Goal: Task Accomplishment & Management: Complete application form

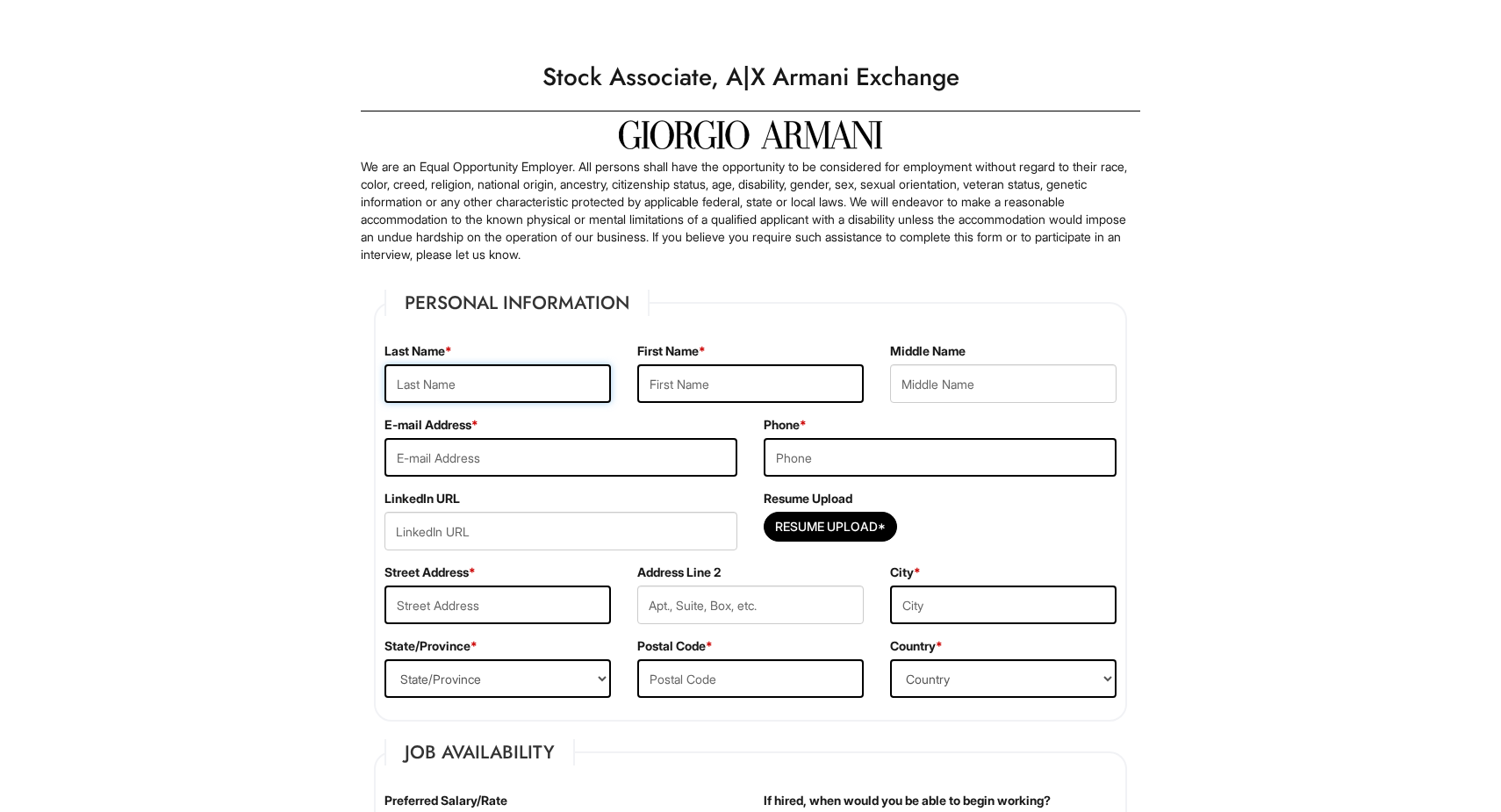
click at [575, 381] on input "text" at bounding box center [498, 383] width 226 height 39
type input "r"
type input "Romero"
click at [734, 395] on input "text" at bounding box center [750, 383] width 226 height 39
type input "Matthew"
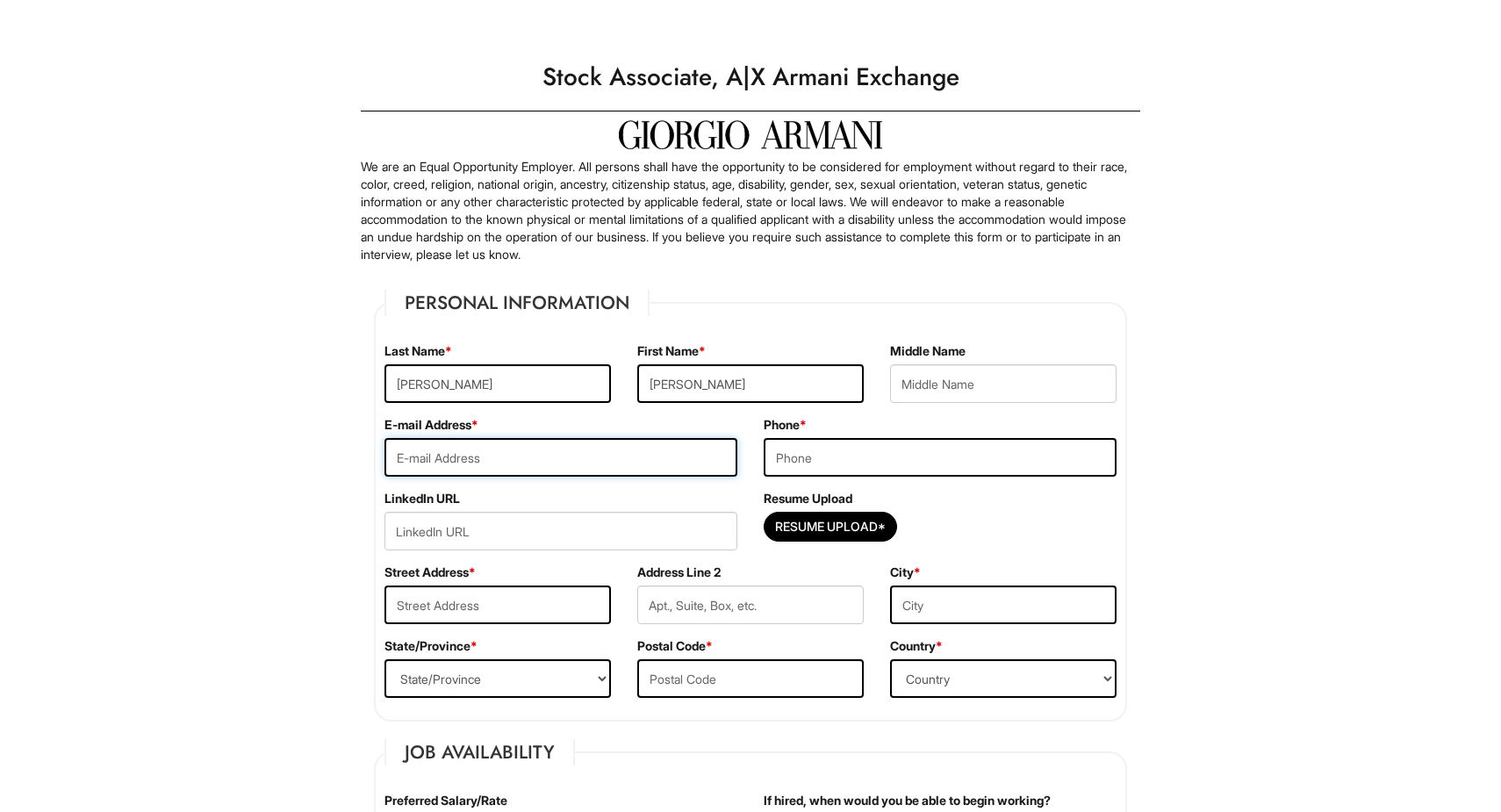
click at [578, 474] on input "email" at bounding box center [560, 458] width 353 height 39
type input "[EMAIL_ADDRESS][DOMAIN_NAME]"
click at [835, 453] on input "tel" at bounding box center [940, 458] width 353 height 39
type input "5166055391"
type input "1029 Archer Place"
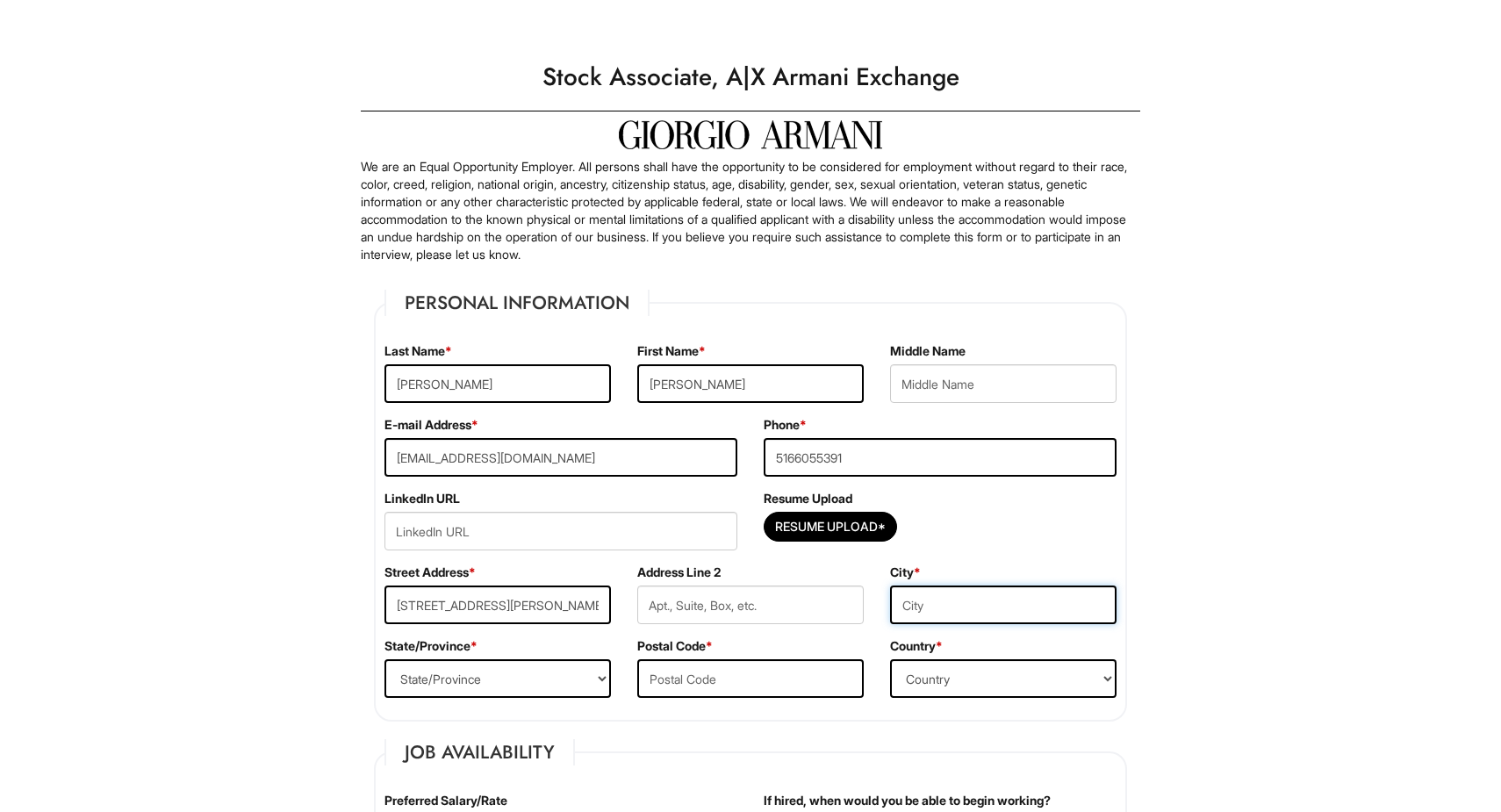
type input "Baldwin"
select select "NY"
type input "11510"
select select "United States of America"
click at [549, 616] on input "1029 Archer Place" at bounding box center [498, 604] width 226 height 39
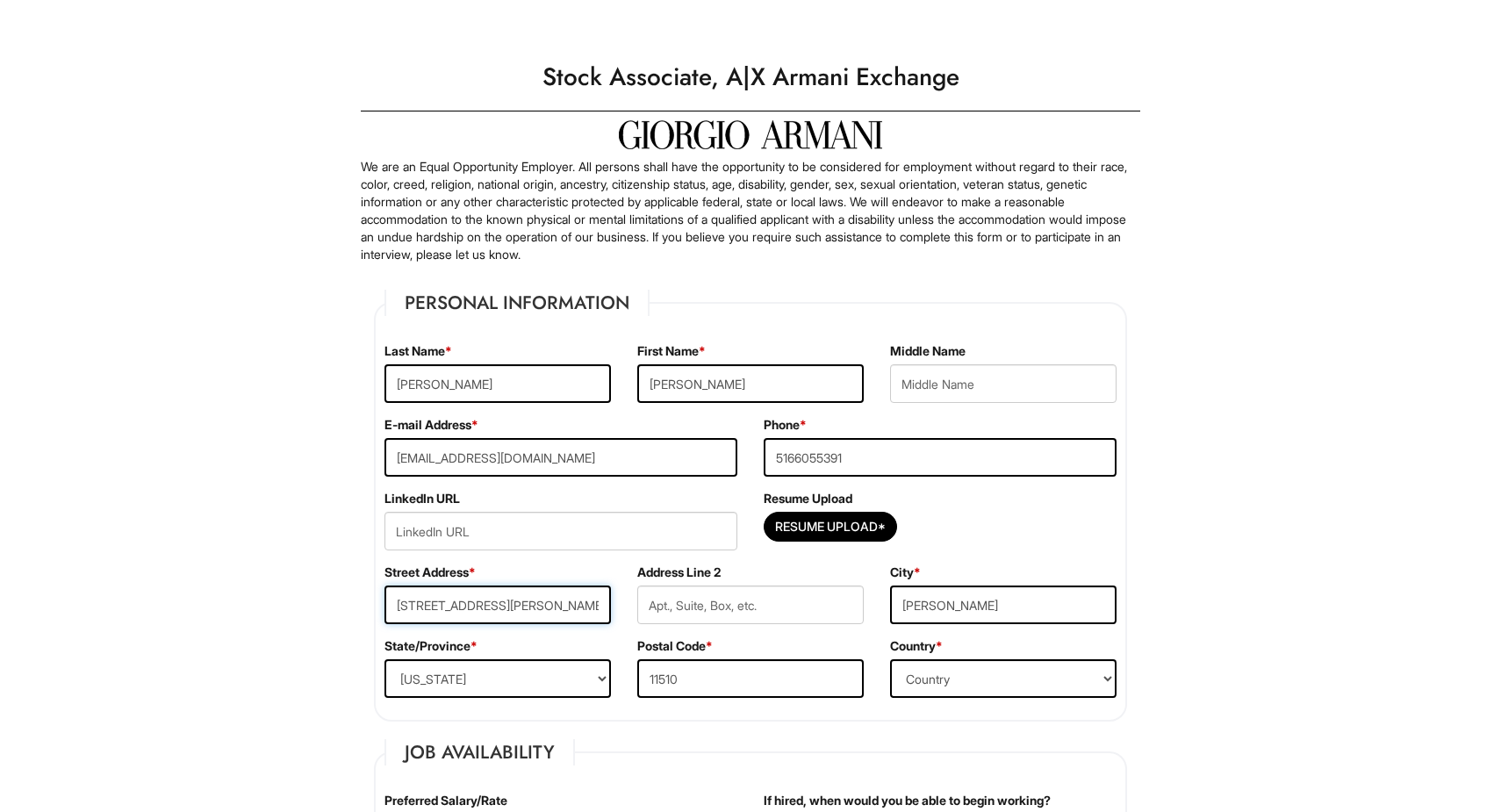
click at [549, 616] on input "1029 Archer Place" at bounding box center [498, 604] width 226 height 39
type input "m"
type input "[STREET_ADDRESS]"
click at [998, 582] on div "City * Baldwin" at bounding box center [1003, 600] width 253 height 73
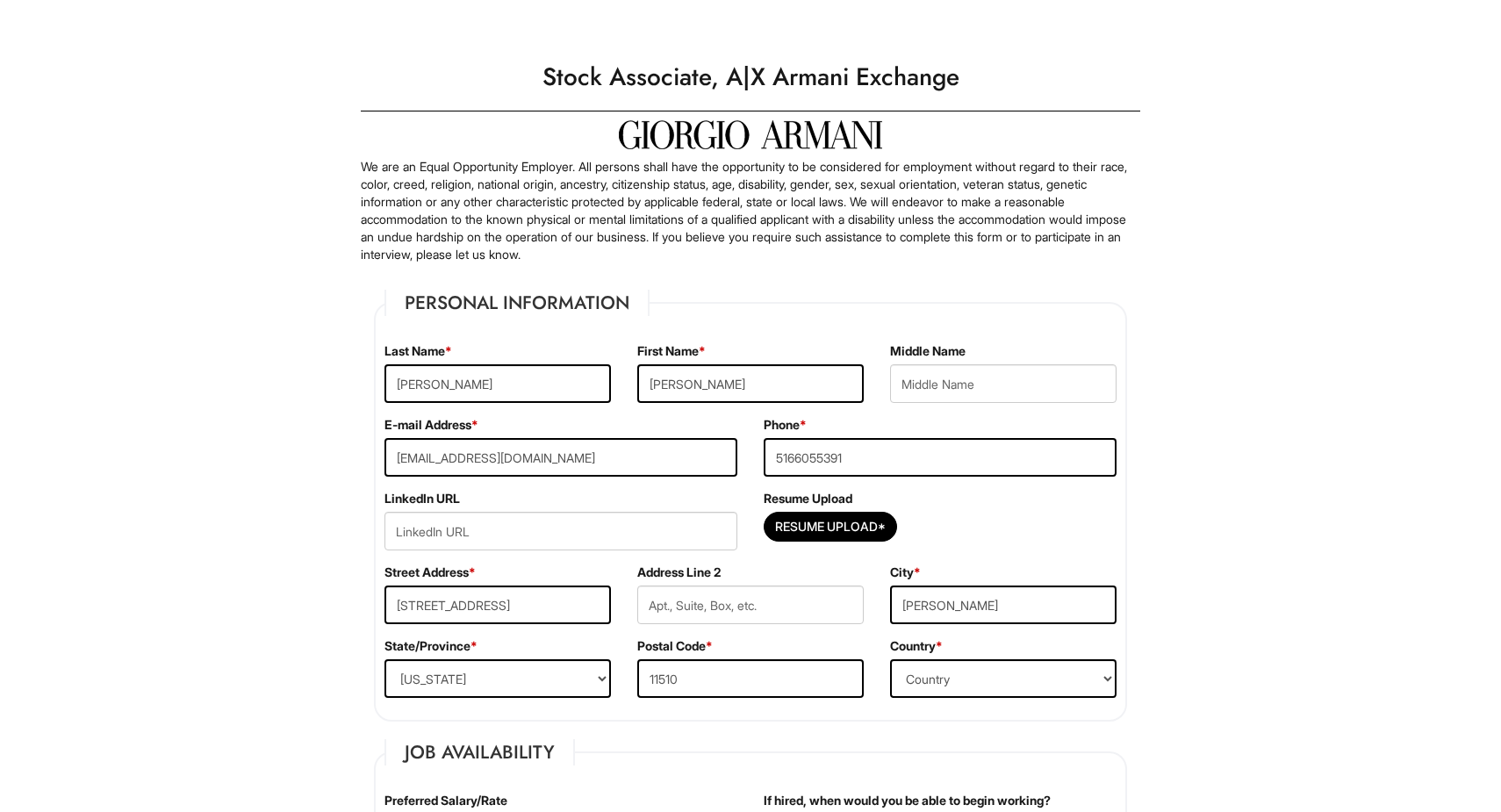
click at [998, 583] on div "City * Baldwin" at bounding box center [1003, 600] width 253 height 73
click at [994, 595] on input "Baldwin" at bounding box center [1003, 604] width 226 height 39
type input "CENTEREACH"
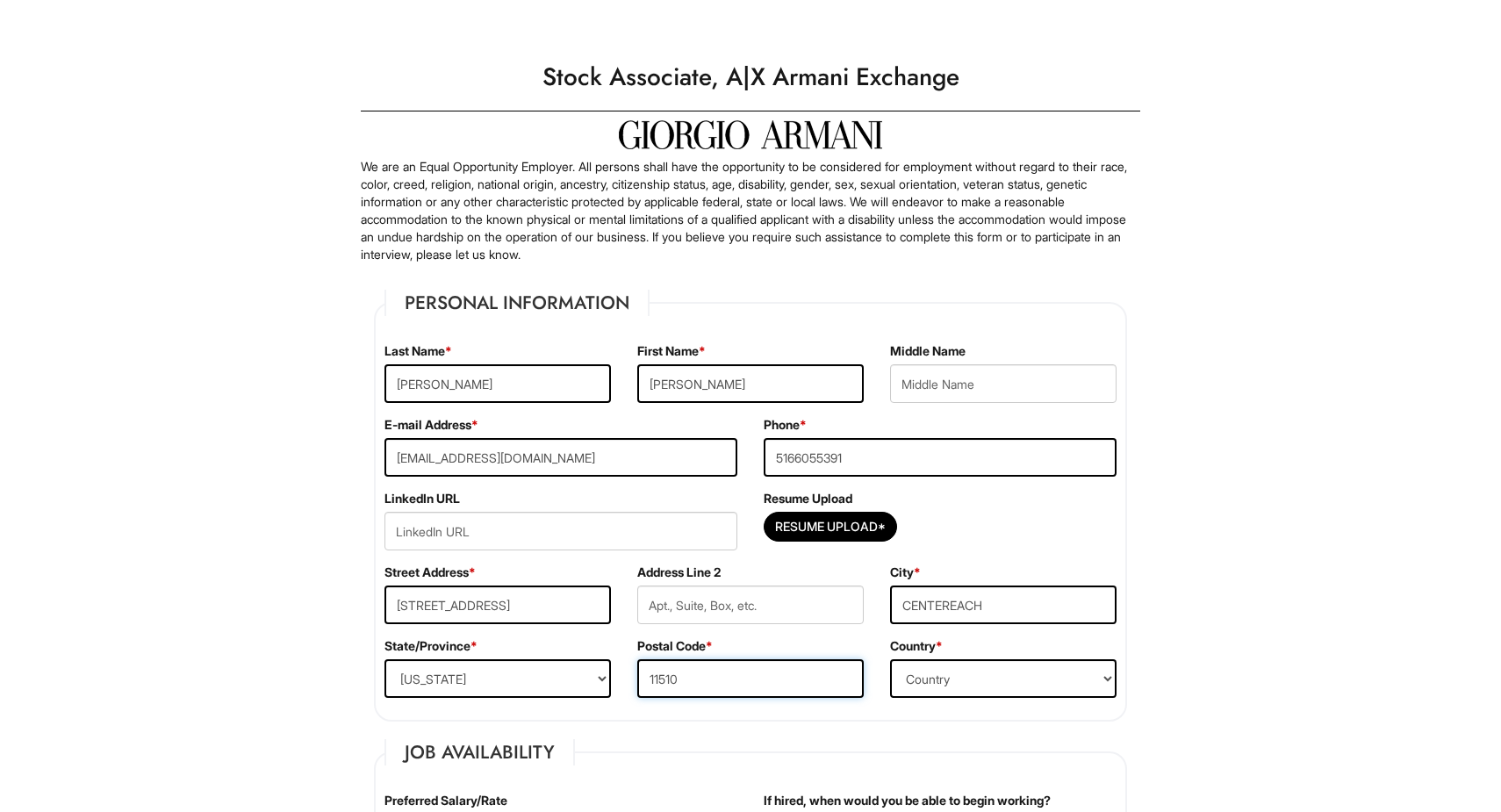
click at [836, 674] on input "11510" at bounding box center [750, 679] width 226 height 39
type input "11720"
click at [858, 520] on input "Resume Upload*" at bounding box center [830, 527] width 132 height 28
type input "C:\fakepath\Copy of Copy of RESUME.docx"
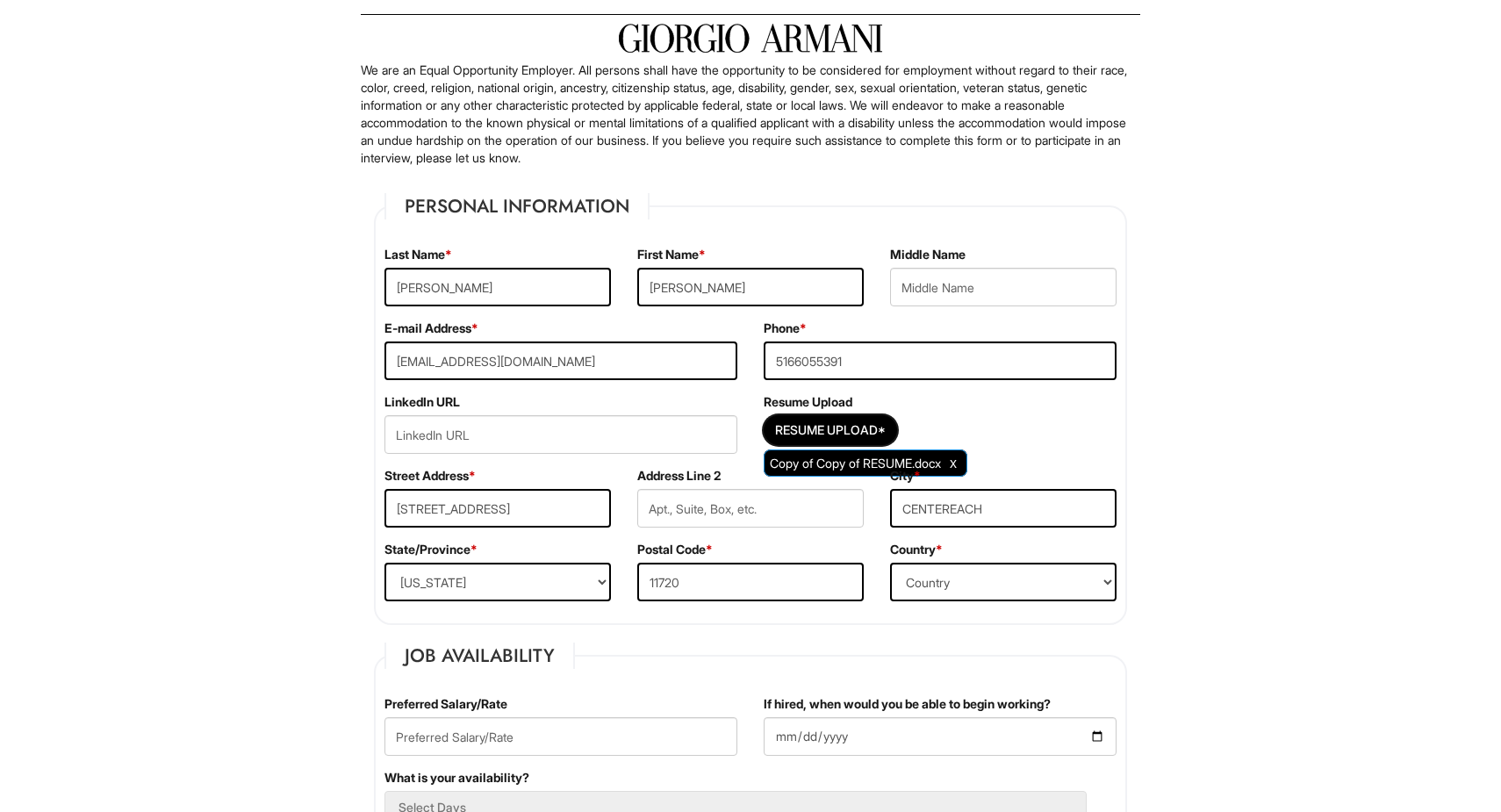
scroll to position [119, 0]
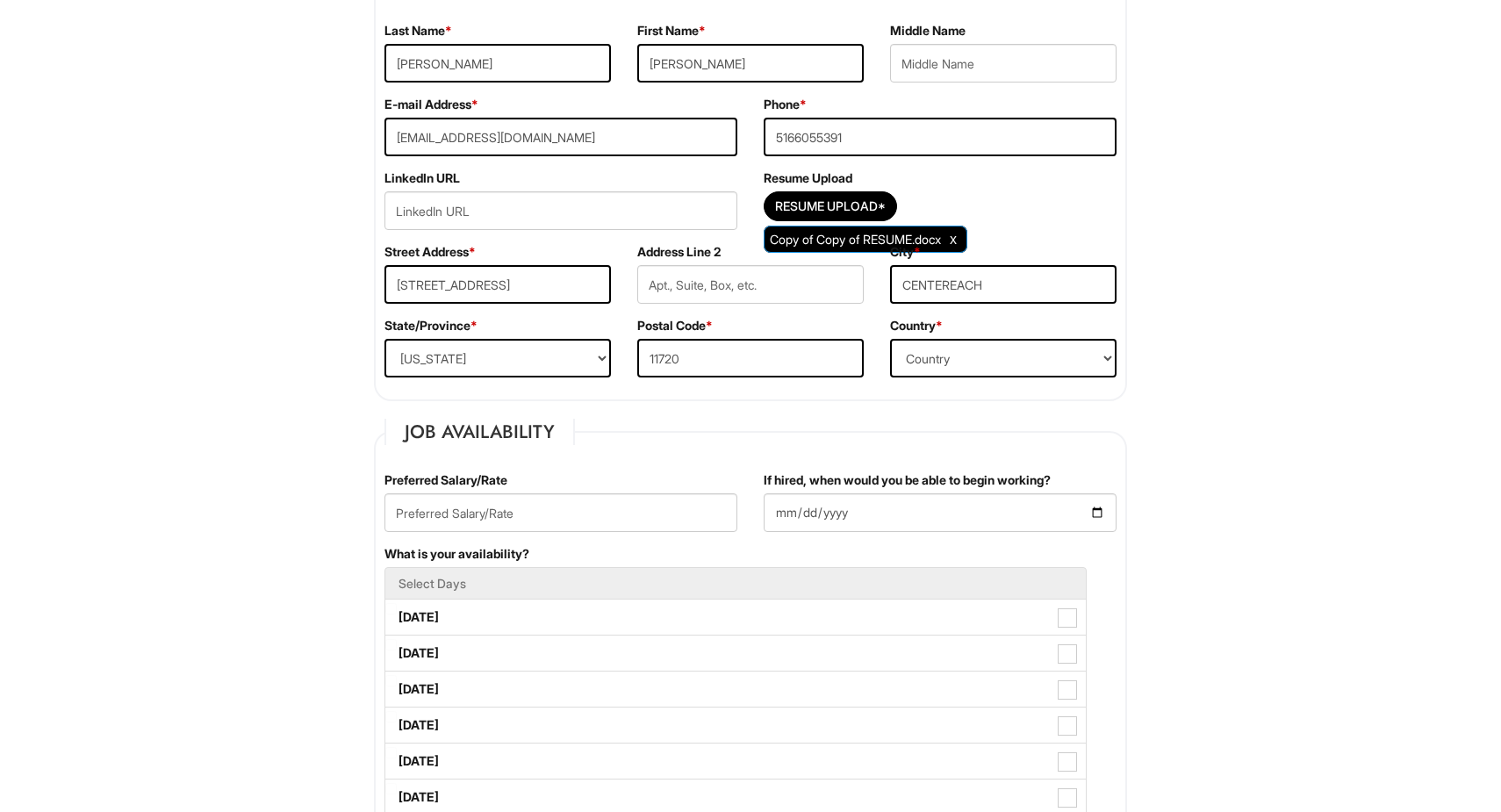
scroll to position [326, 0]
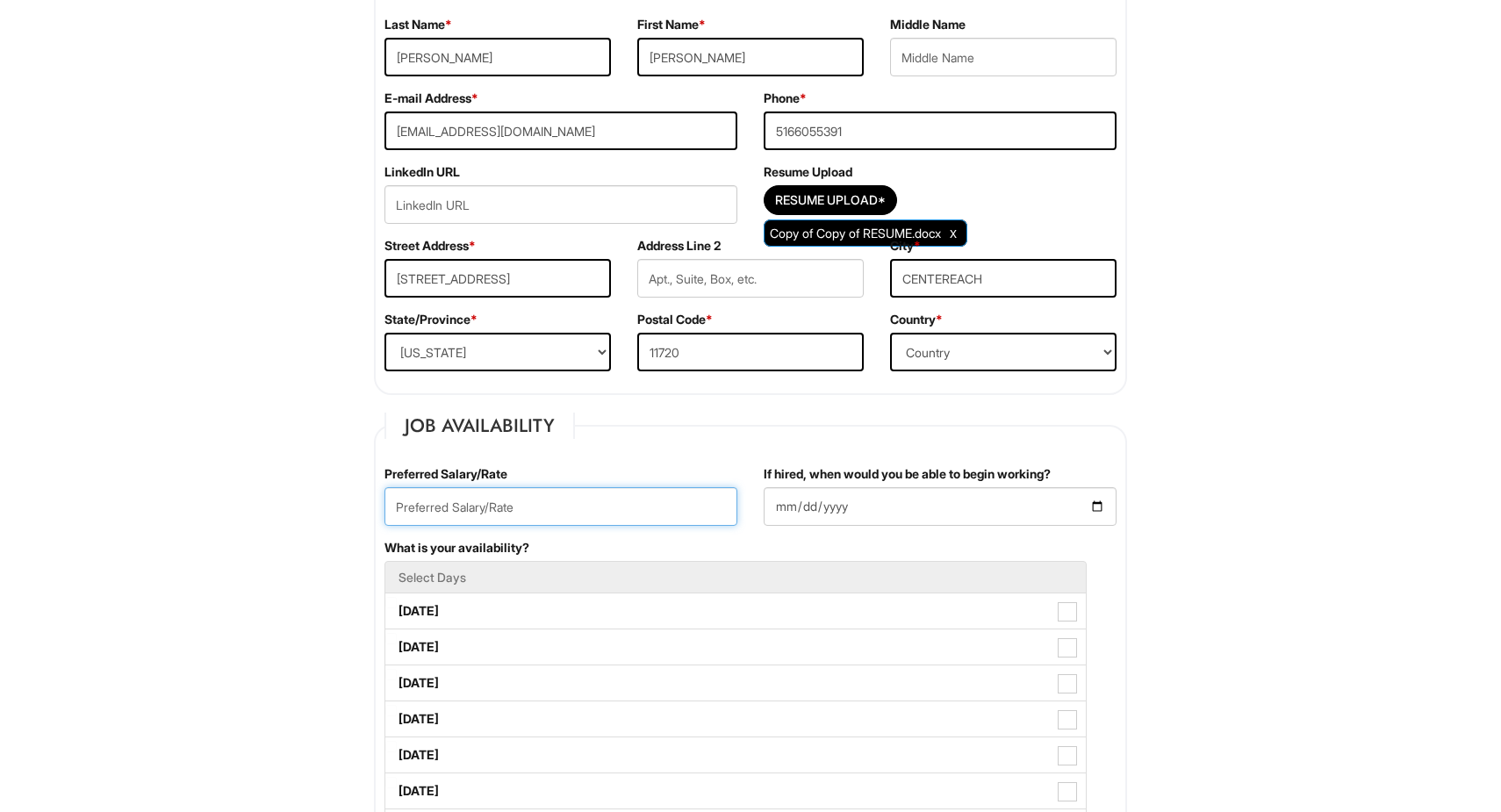
click at [538, 515] on input "text" at bounding box center [560, 506] width 353 height 39
type input "16.50-20.00"
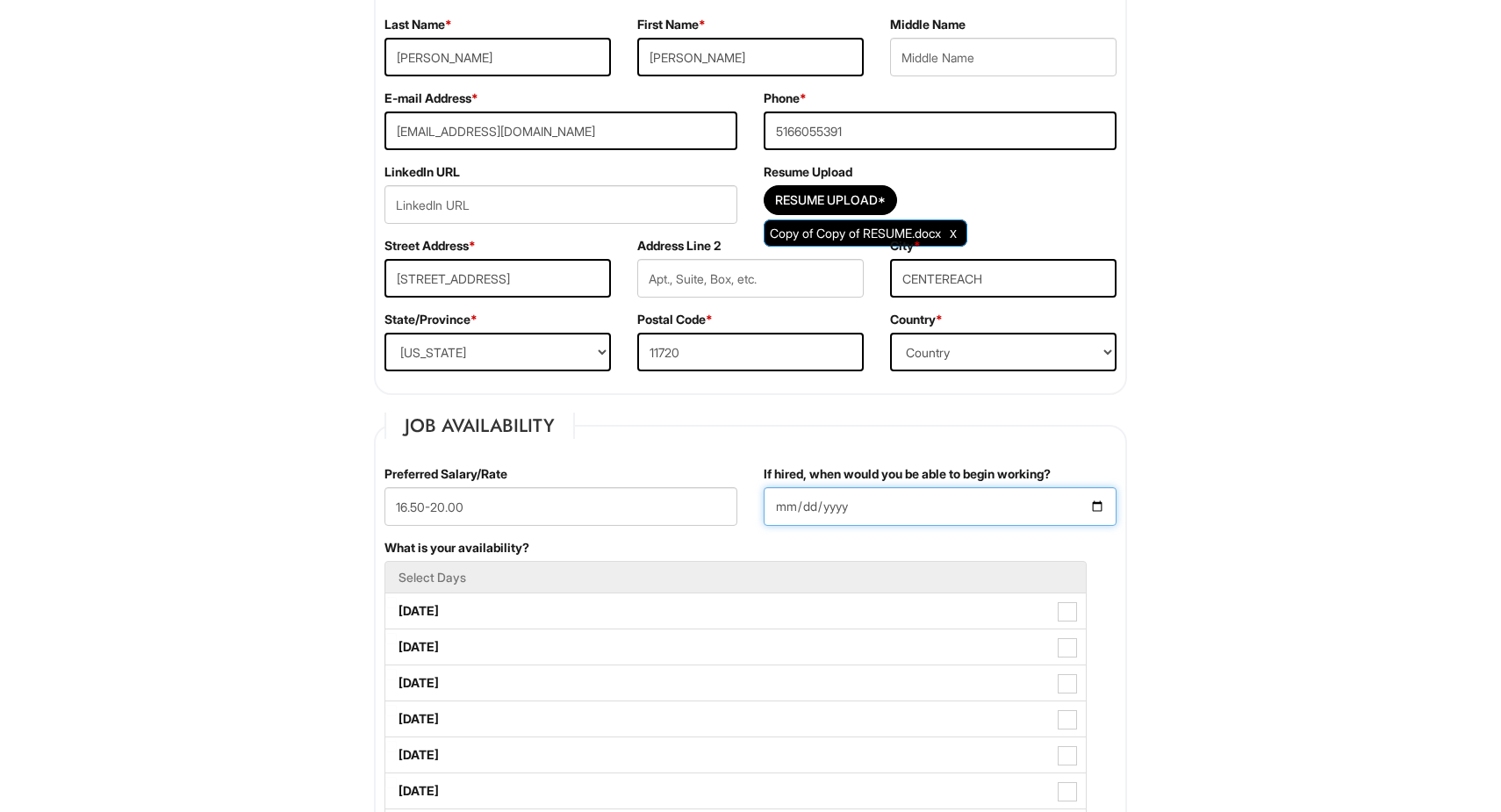
click at [1101, 502] on input "If hired, when would you be able to begin working?" at bounding box center [940, 506] width 353 height 39
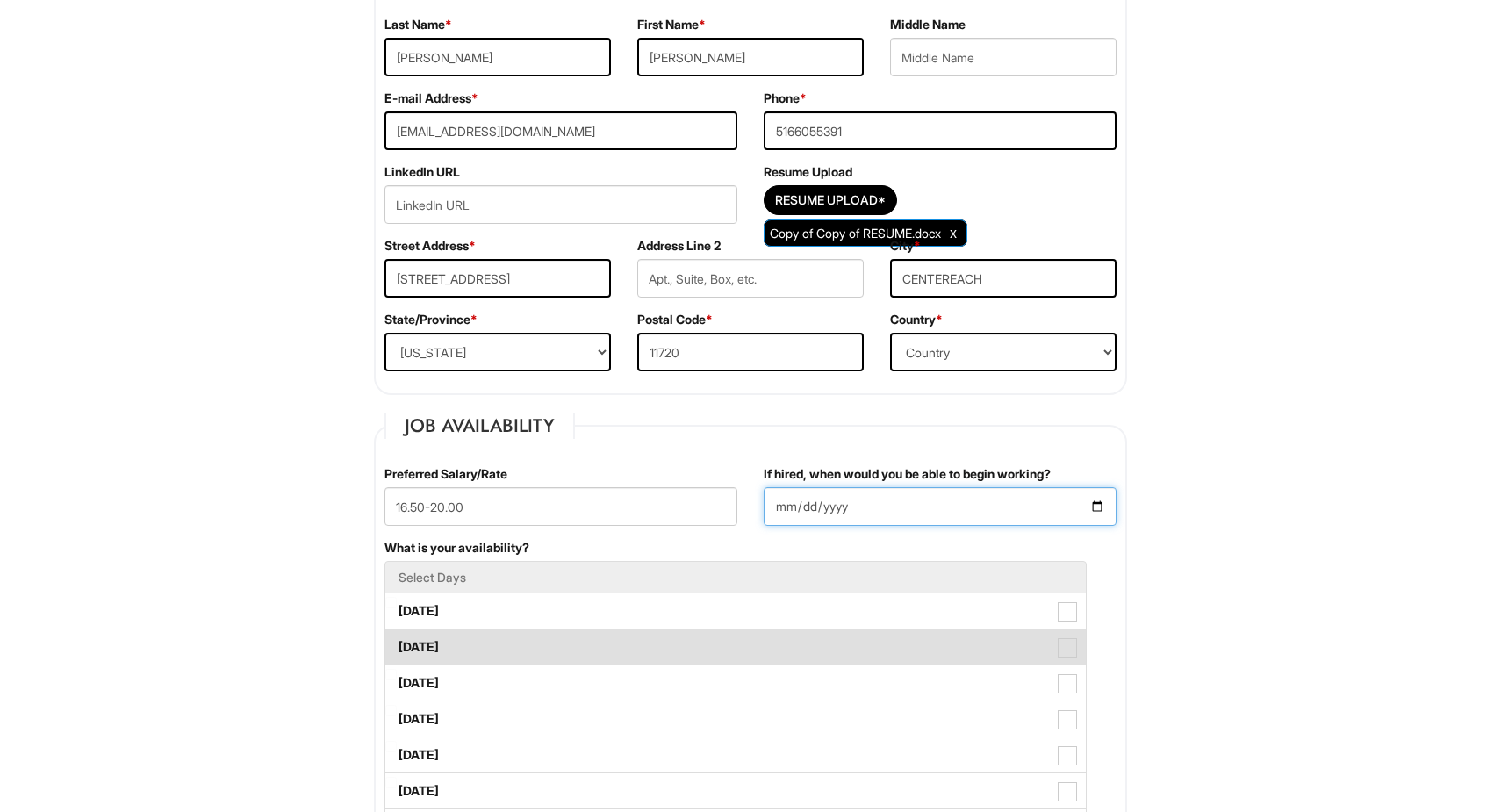
type input "2025-08-19"
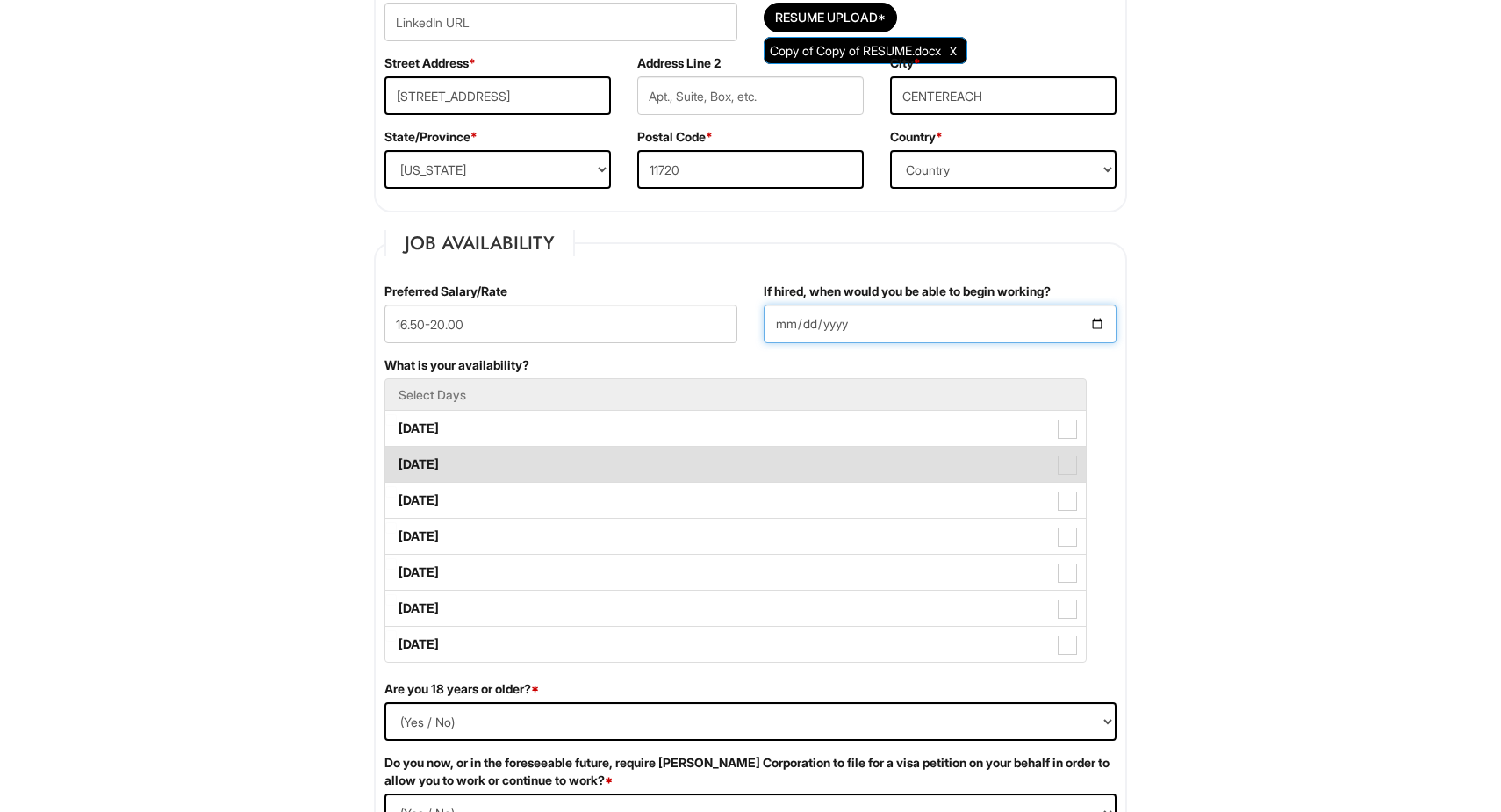
scroll to position [528, 0]
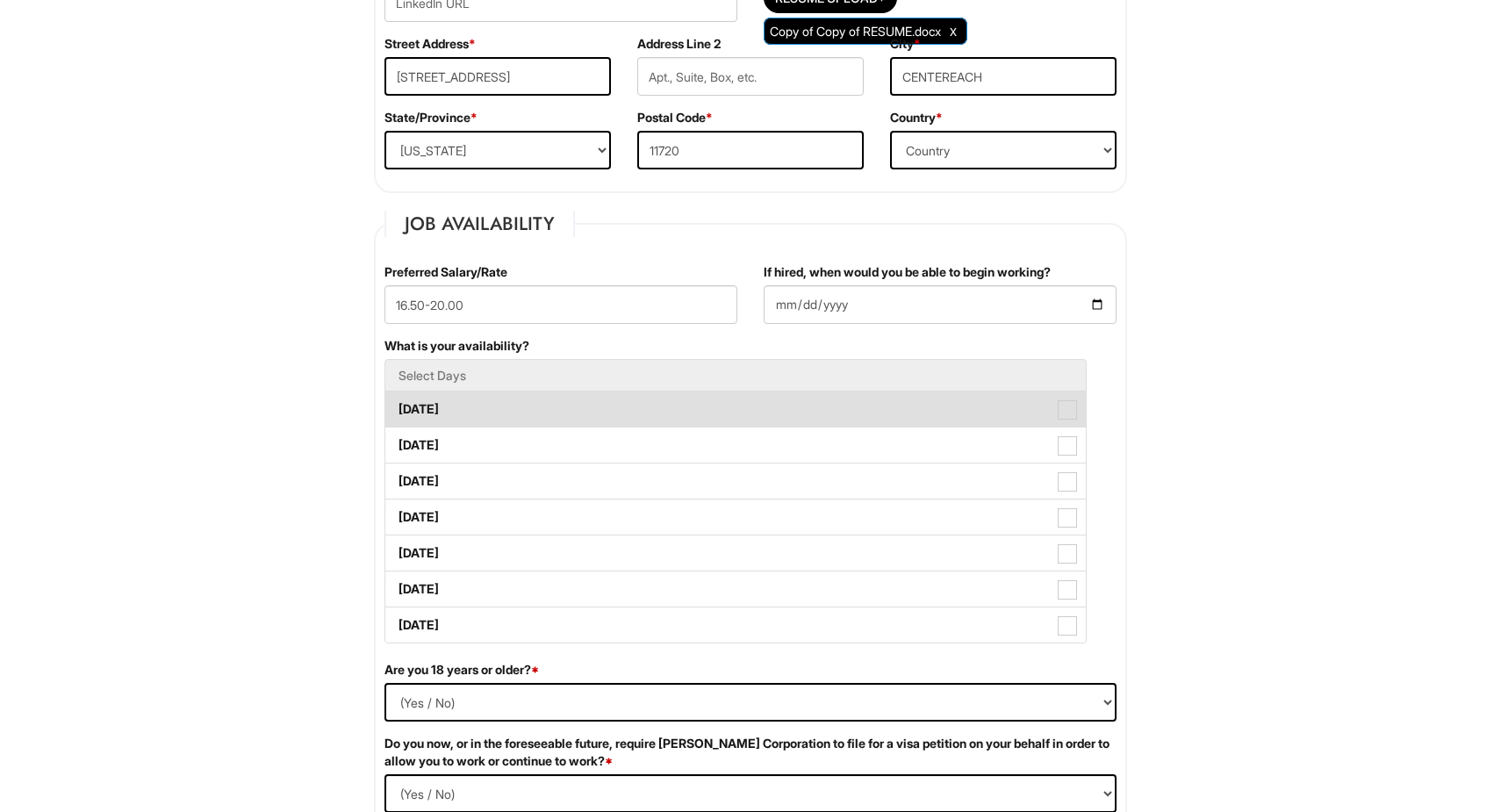
click at [731, 403] on label "Monday" at bounding box center [735, 409] width 700 height 35
click at [397, 403] on Available_Monday "Monday" at bounding box center [391, 400] width 11 height 11
checkbox Available_Monday "true"
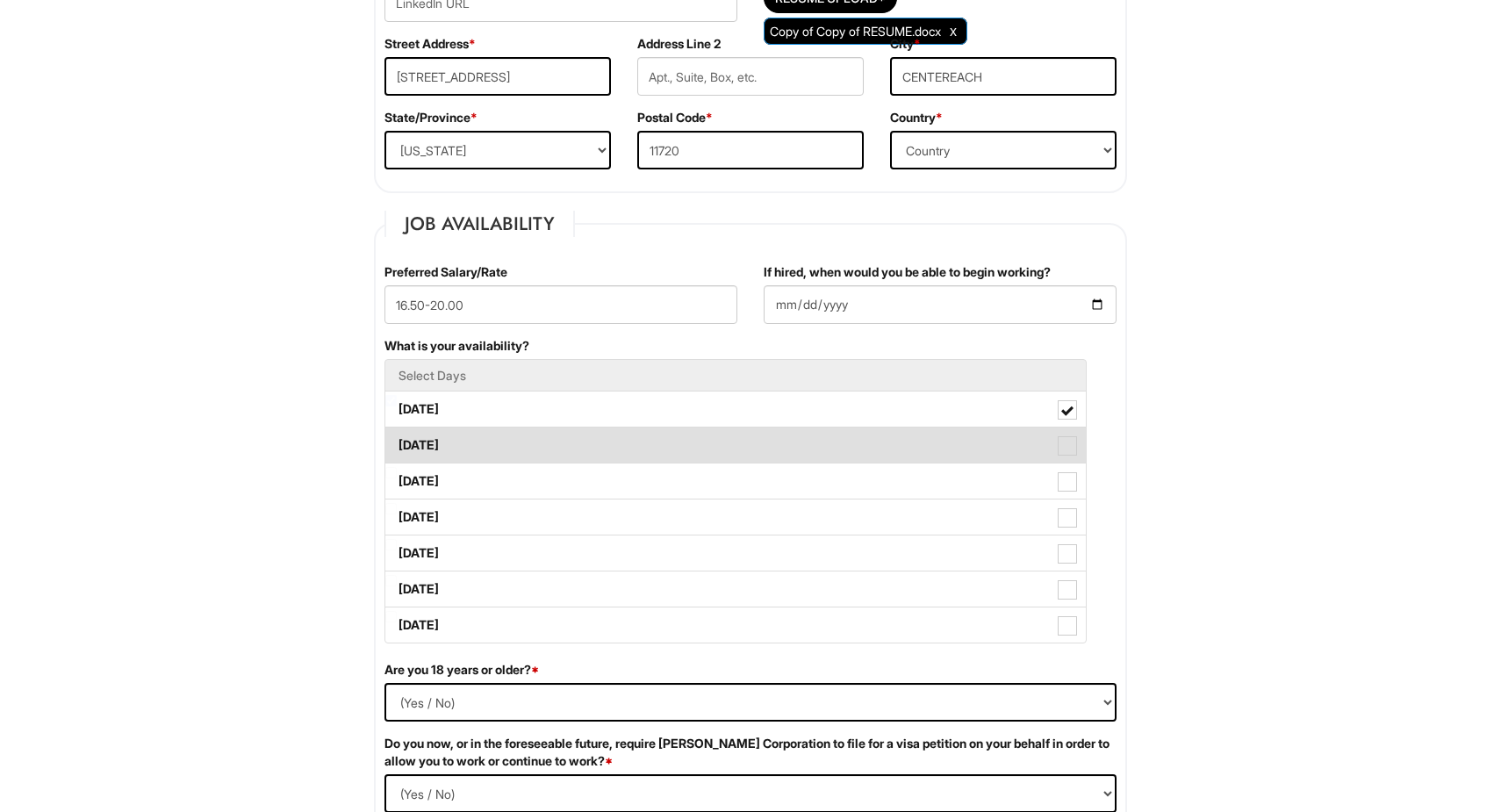
click at [730, 442] on label "Tuesday" at bounding box center [735, 445] width 700 height 35
click at [397, 442] on Available_Tuesday "Tuesday" at bounding box center [391, 436] width 11 height 11
checkbox Available_Tuesday "true"
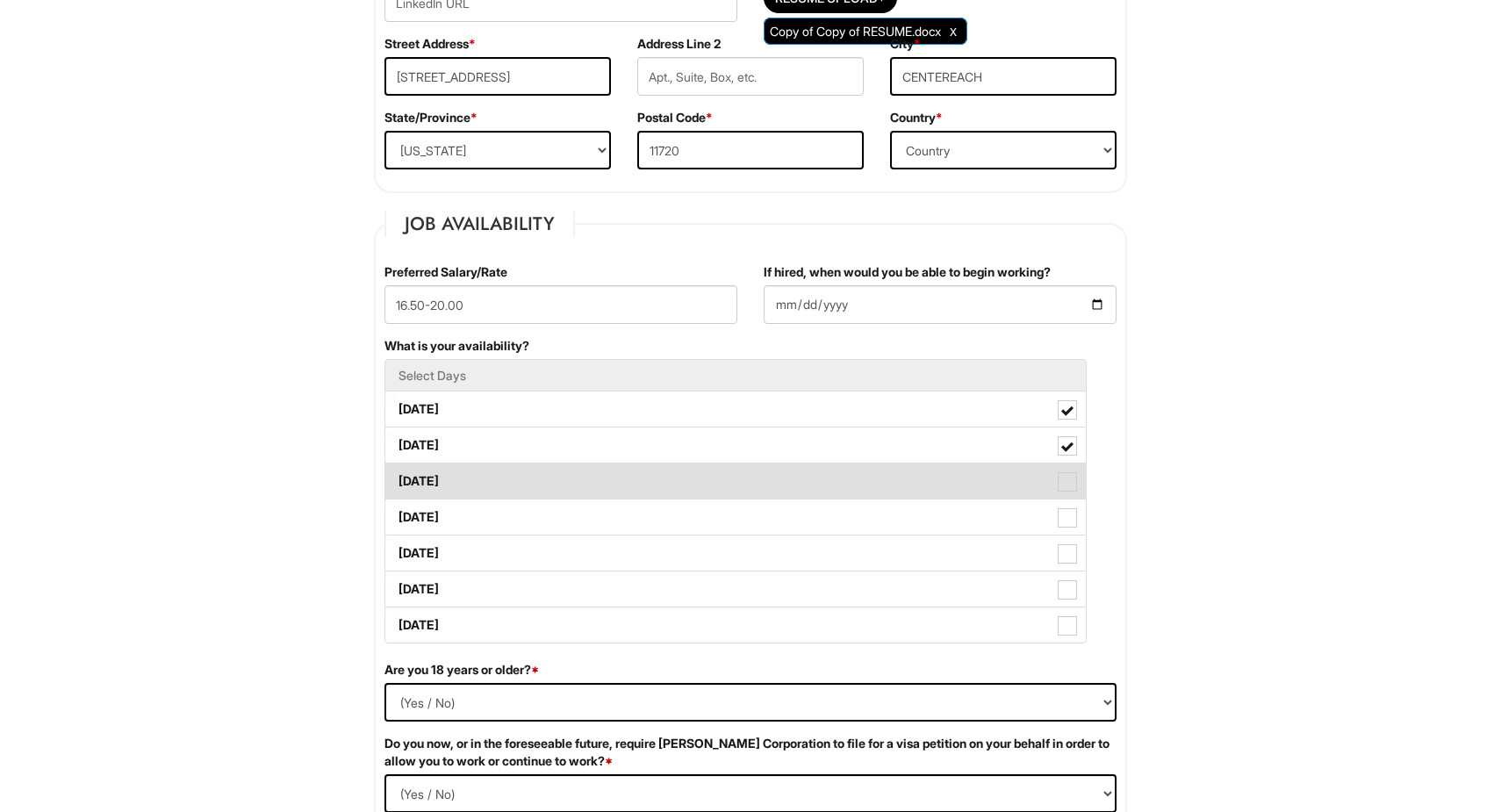
click at [721, 475] on label "Wednesday" at bounding box center [735, 481] width 700 height 35
click at [397, 475] on Available_Wednesday "Wednesday" at bounding box center [391, 472] width 11 height 11
checkbox Available_Wednesday "true"
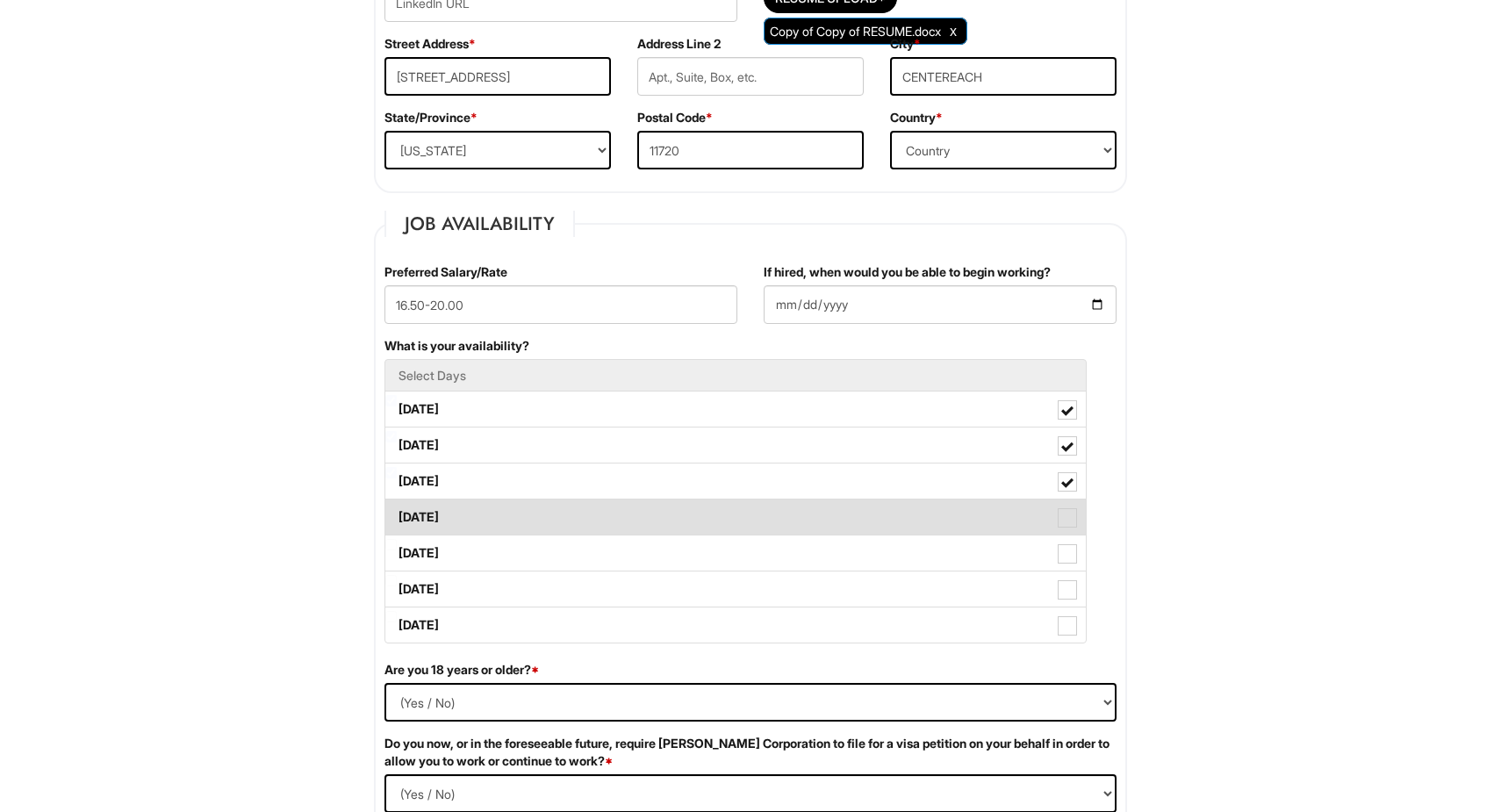
click at [715, 506] on label "Thursday" at bounding box center [735, 517] width 700 height 35
click at [397, 506] on Available_Thursday "Thursday" at bounding box center [391, 508] width 11 height 11
checkbox Available_Thursday "true"
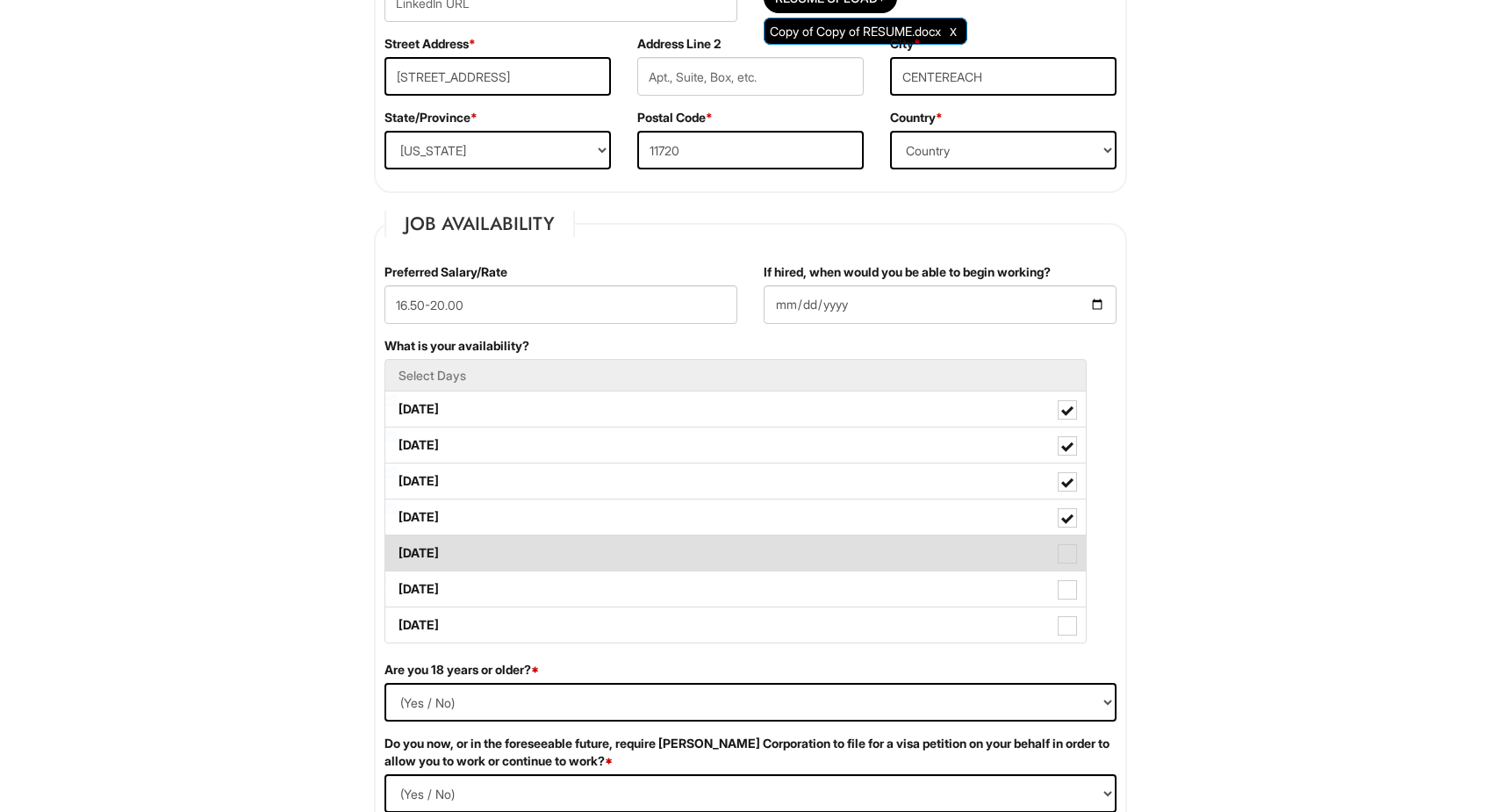
click at [712, 540] on label "Friday" at bounding box center [735, 553] width 700 height 35
click at [397, 540] on Available_Friday "Friday" at bounding box center [391, 544] width 11 height 11
checkbox Available_Friday "true"
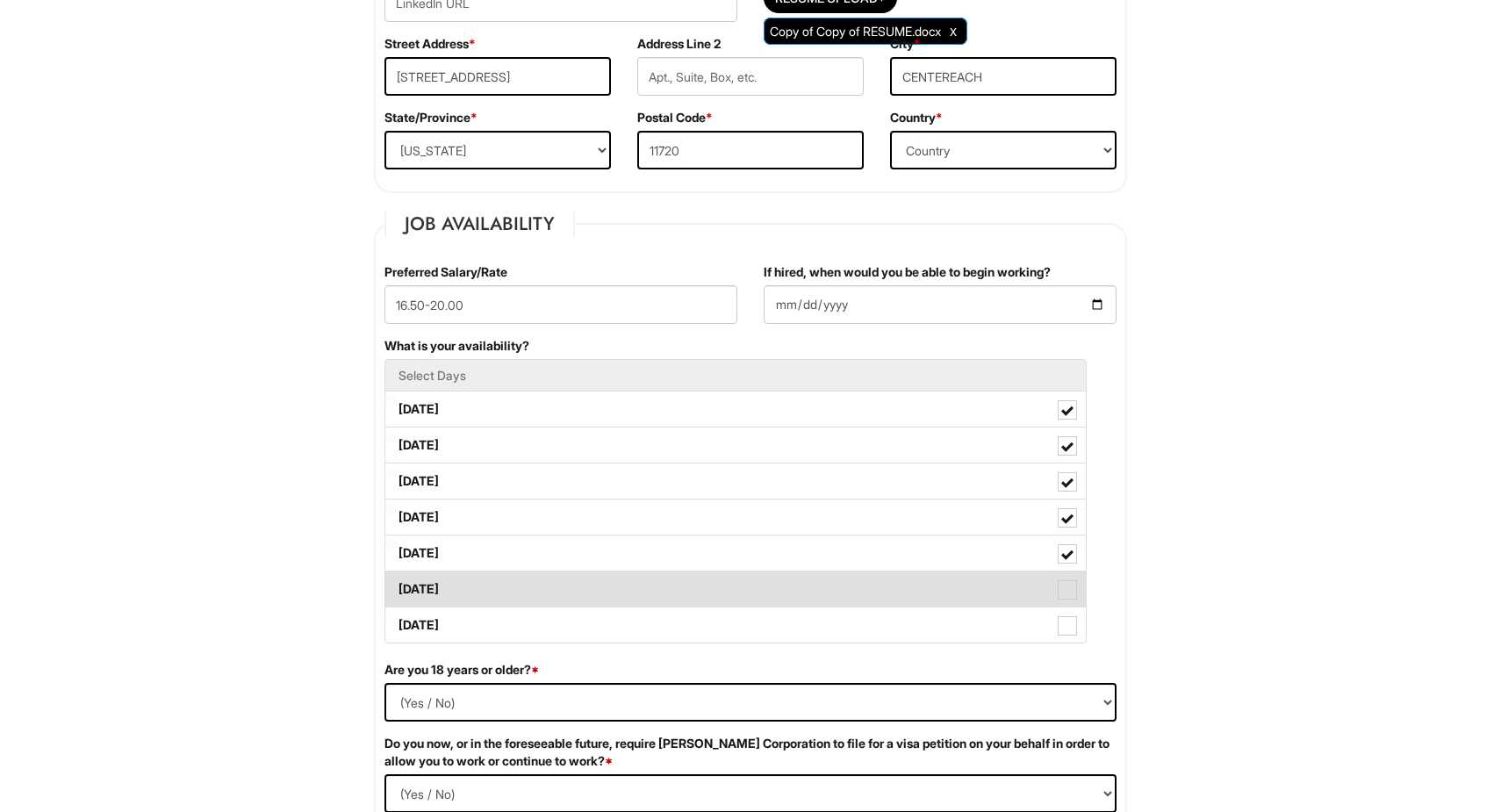
click at [707, 592] on label "Saturday" at bounding box center [735, 588] width 700 height 35
click at [397, 586] on Available_Saturday "Saturday" at bounding box center [391, 580] width 11 height 11
checkbox Available_Saturday "true"
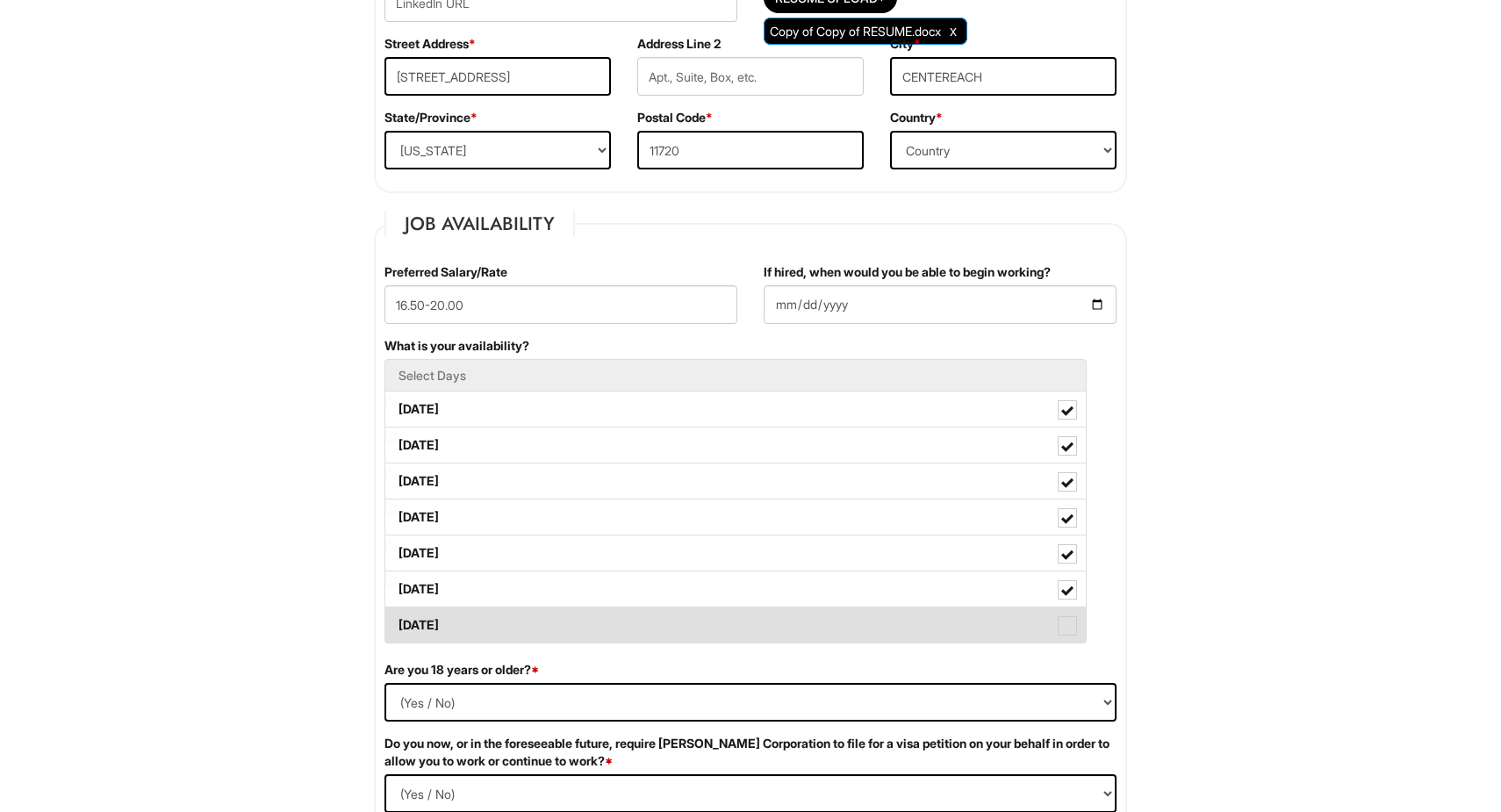
click at [702, 622] on label "Sunday" at bounding box center [735, 625] width 700 height 35
click at [397, 622] on Available_Sunday "Sunday" at bounding box center [391, 616] width 11 height 11
checkbox Available_Sunday "true"
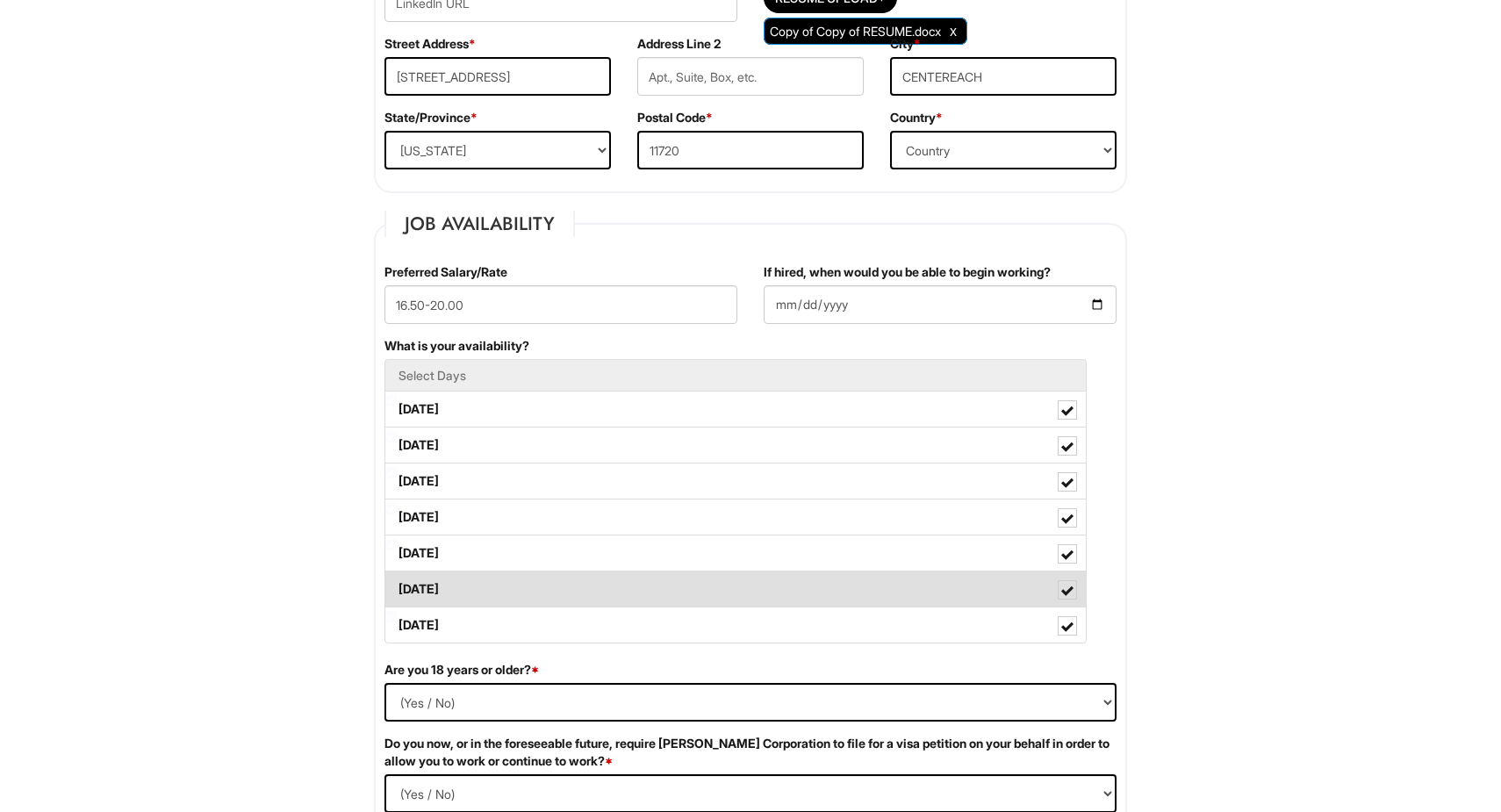
click at [715, 593] on label "Saturday" at bounding box center [735, 588] width 700 height 35
click at [397, 586] on Available_Saturday "Saturday" at bounding box center [391, 580] width 11 height 11
checkbox Available_Saturday "false"
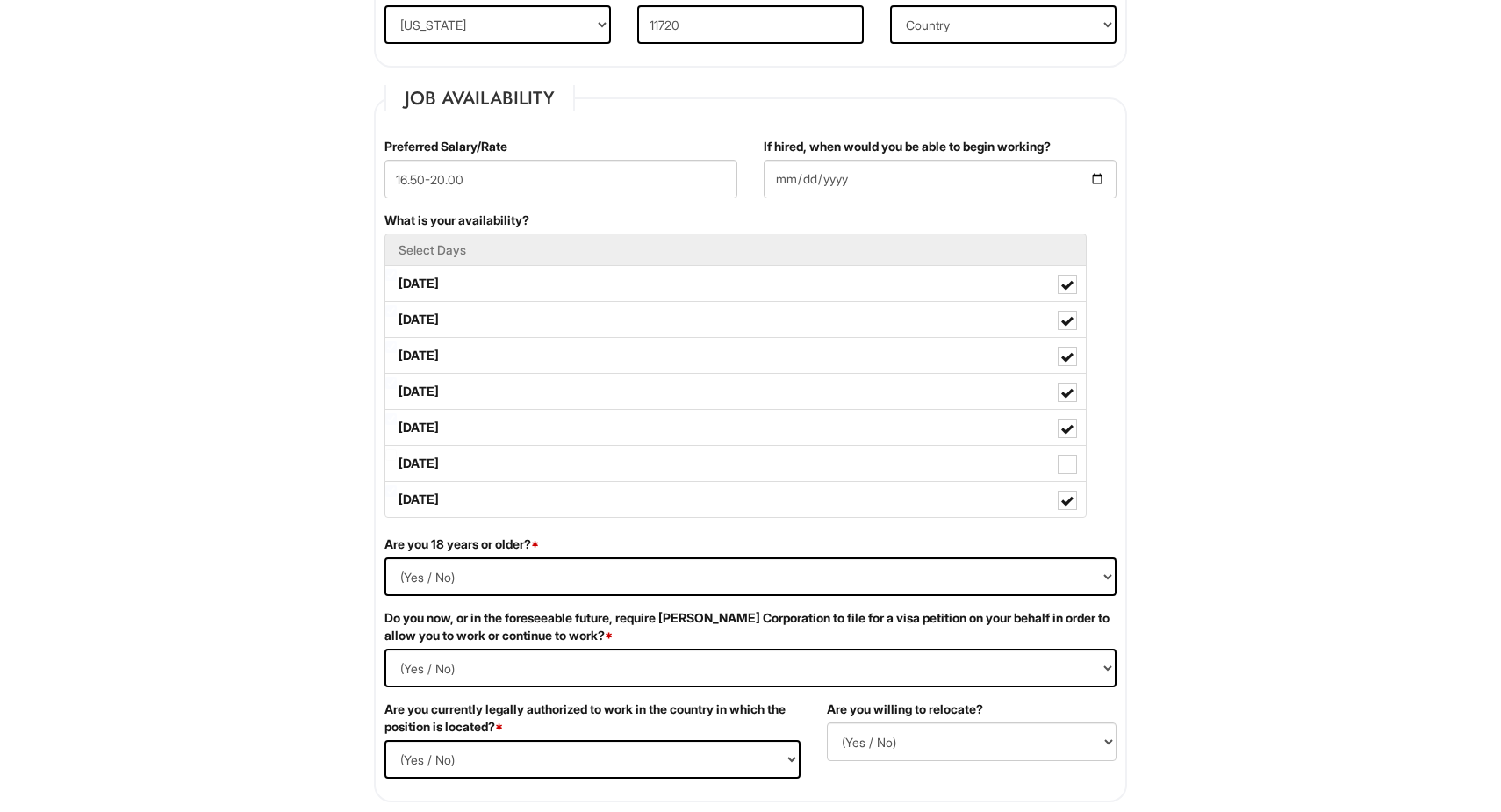
scroll to position [671, 0]
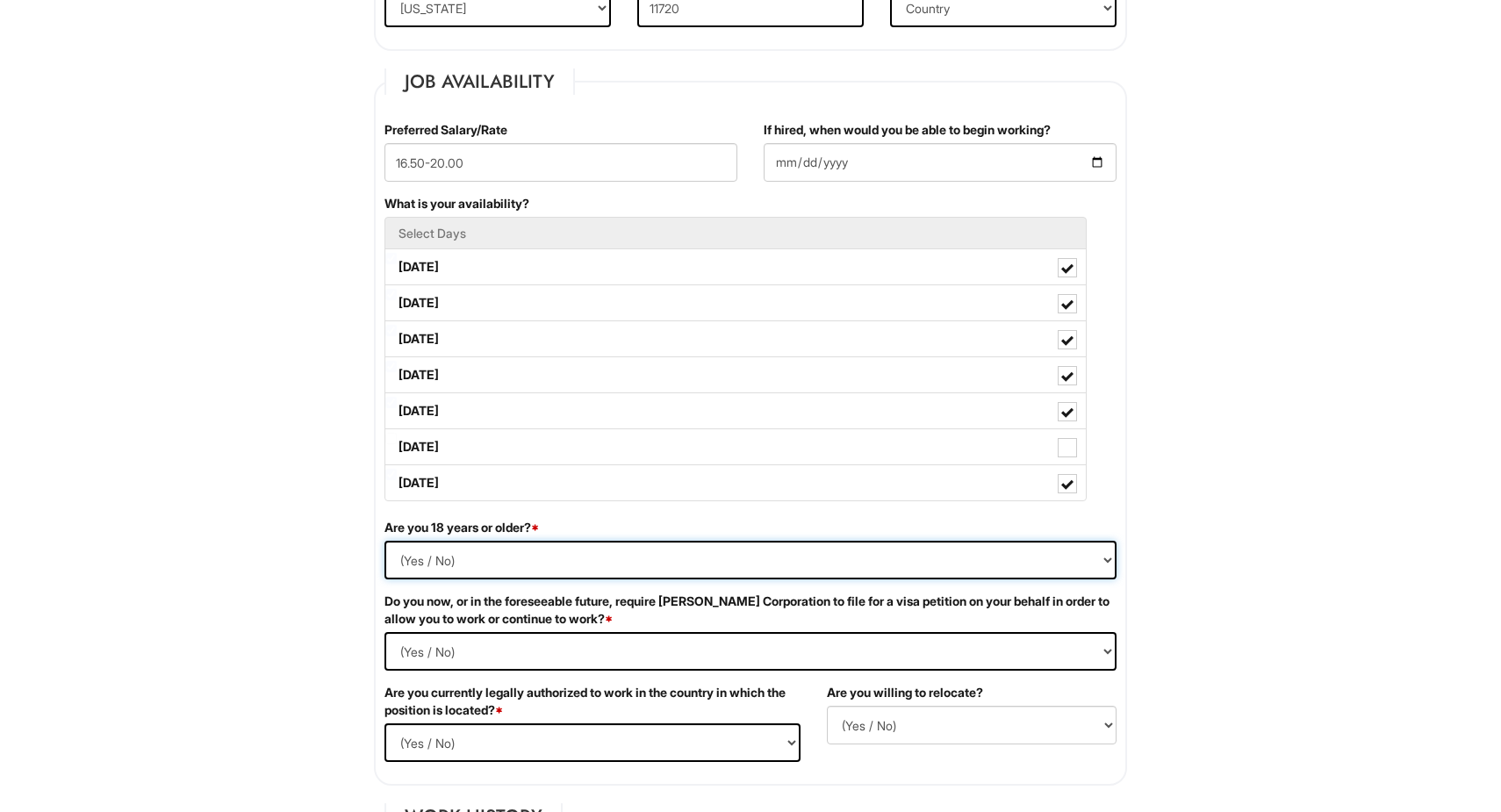
click at [525, 565] on select "(Yes / No) Yes No" at bounding box center [750, 560] width 732 height 39
select select "Yes"
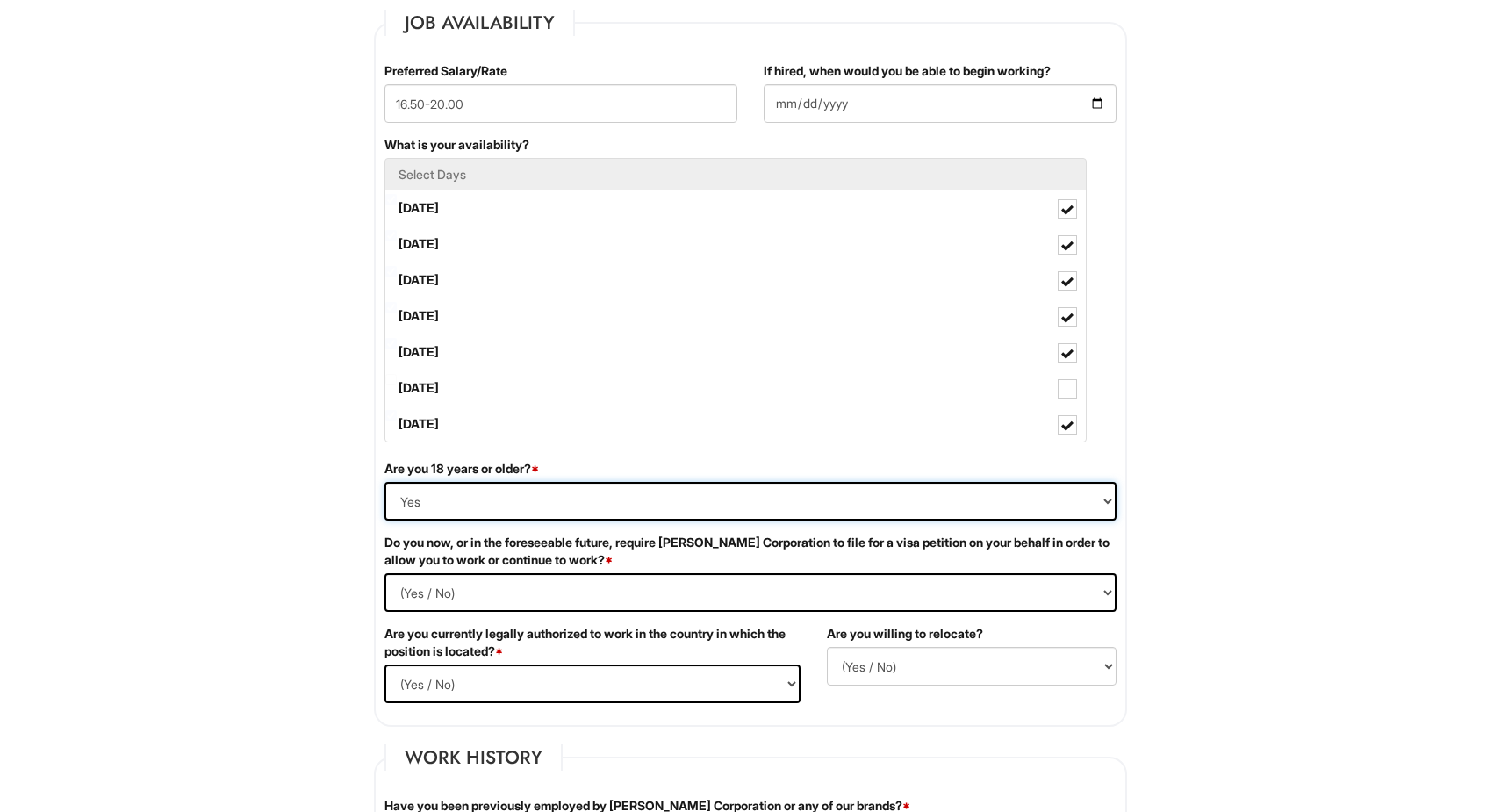
scroll to position [734, 0]
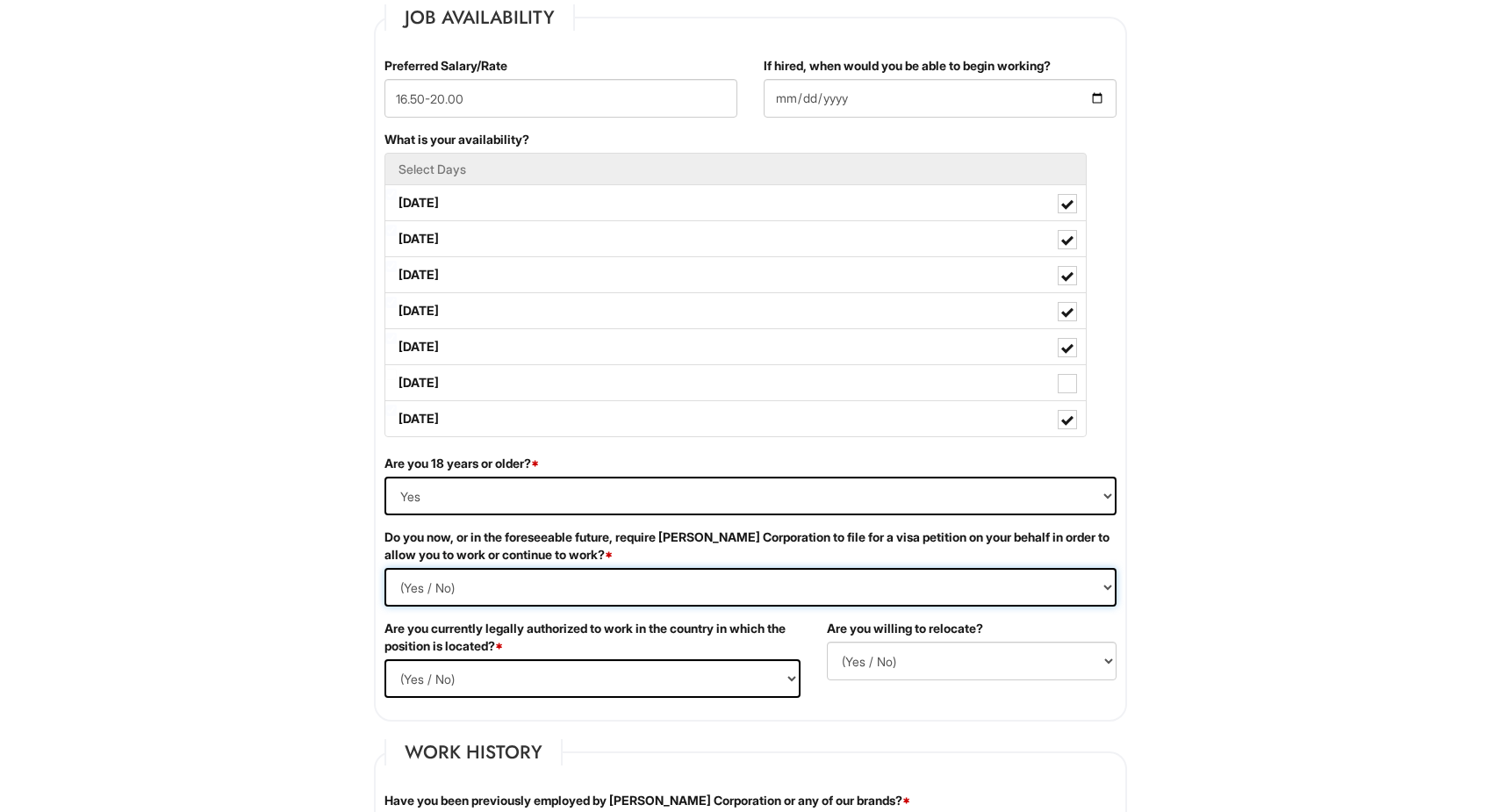
click at [520, 587] on Required "(Yes / No) Yes No" at bounding box center [750, 587] width 732 height 39
select Required "No"
click at [548, 676] on select "(Yes / No) Yes No" at bounding box center [592, 679] width 416 height 39
select select "Yes"
click at [891, 656] on select "(Yes / No) No Yes" at bounding box center [971, 661] width 290 height 39
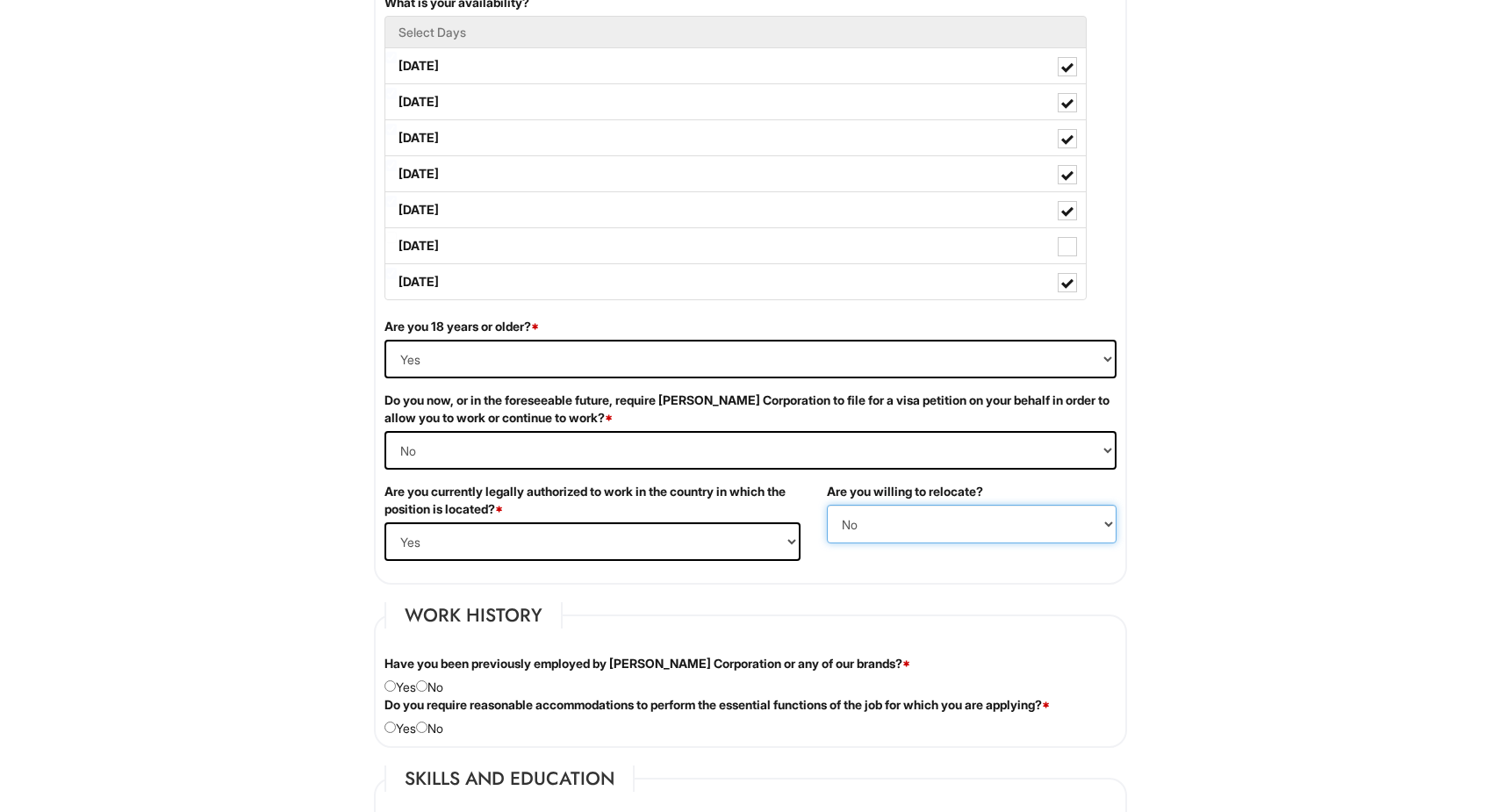
scroll to position [886, 0]
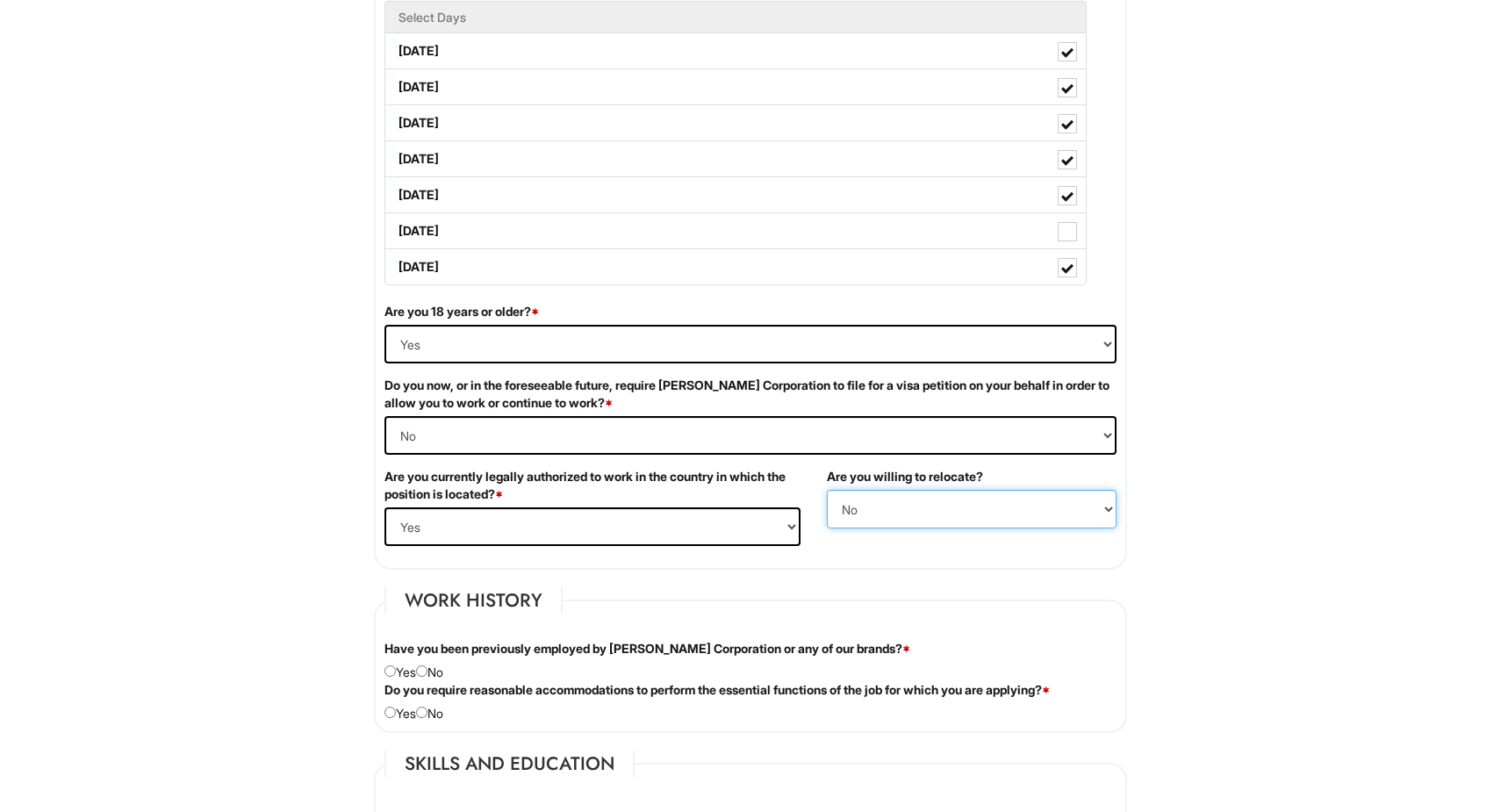
click at [917, 513] on select "(Yes / No) No Yes" at bounding box center [971, 509] width 290 height 39
select select "Y"
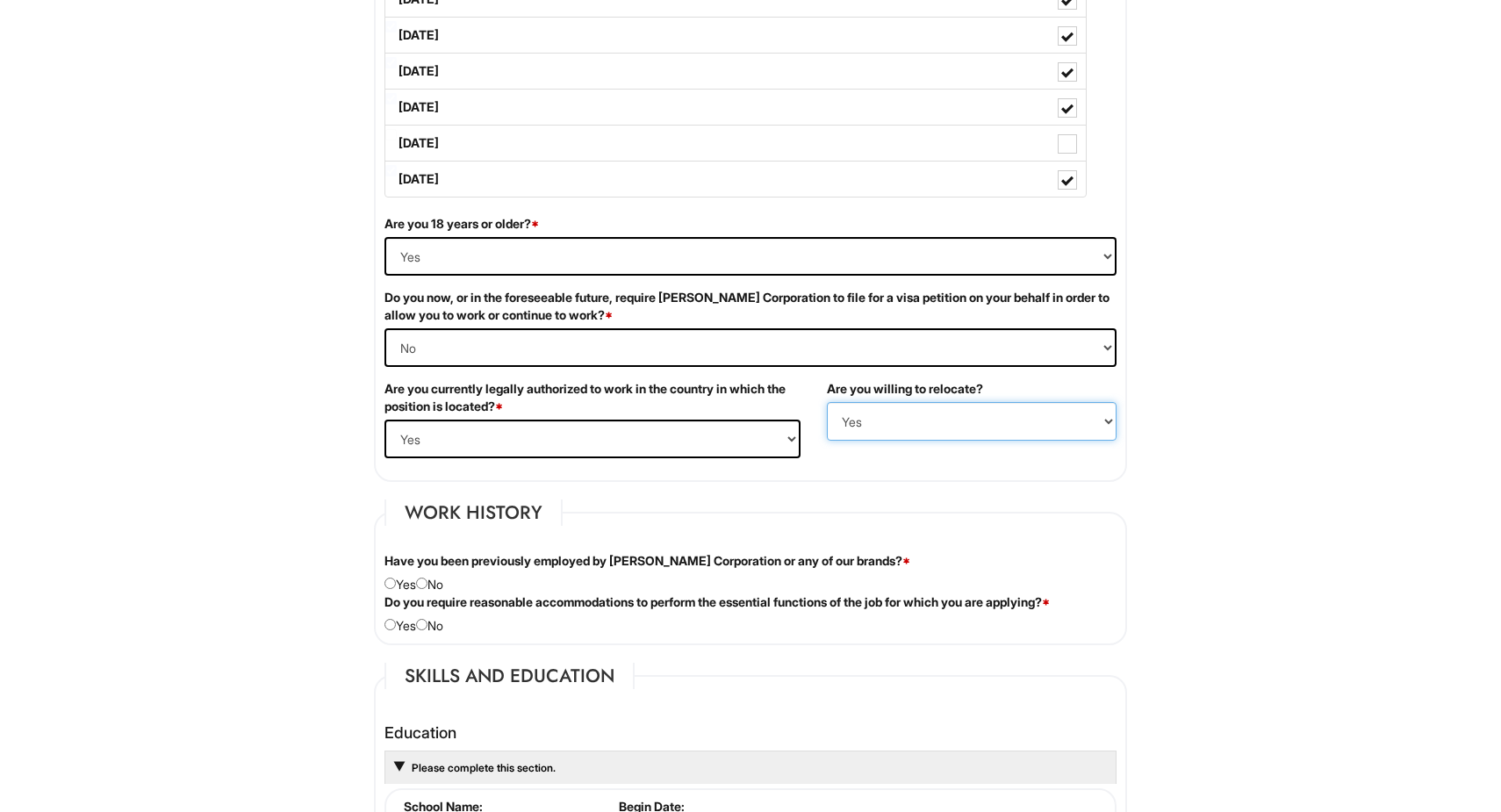
scroll to position [985, 0]
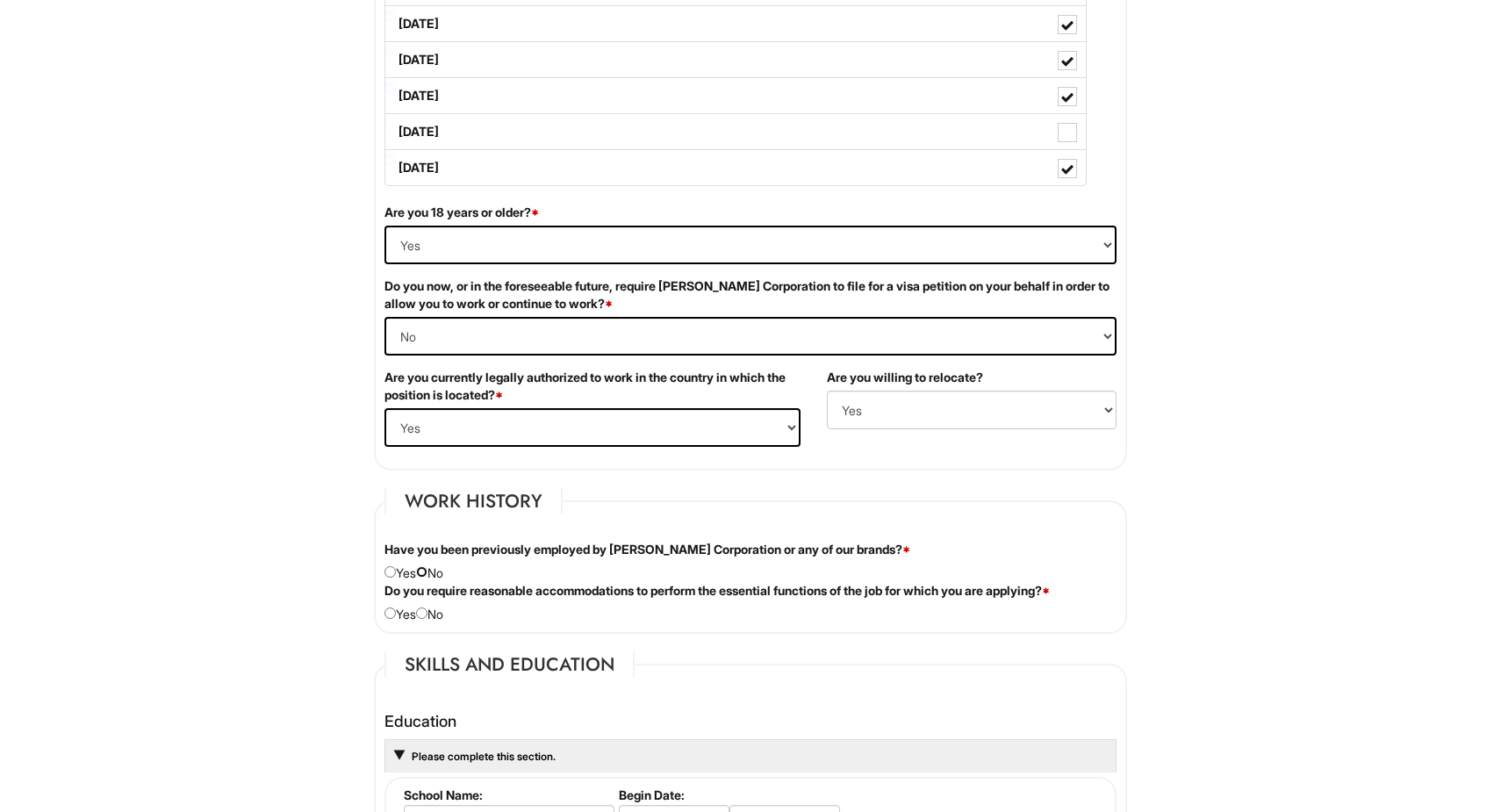
click at [428, 572] on input "radio" at bounding box center [422, 571] width 11 height 11
radio input "true"
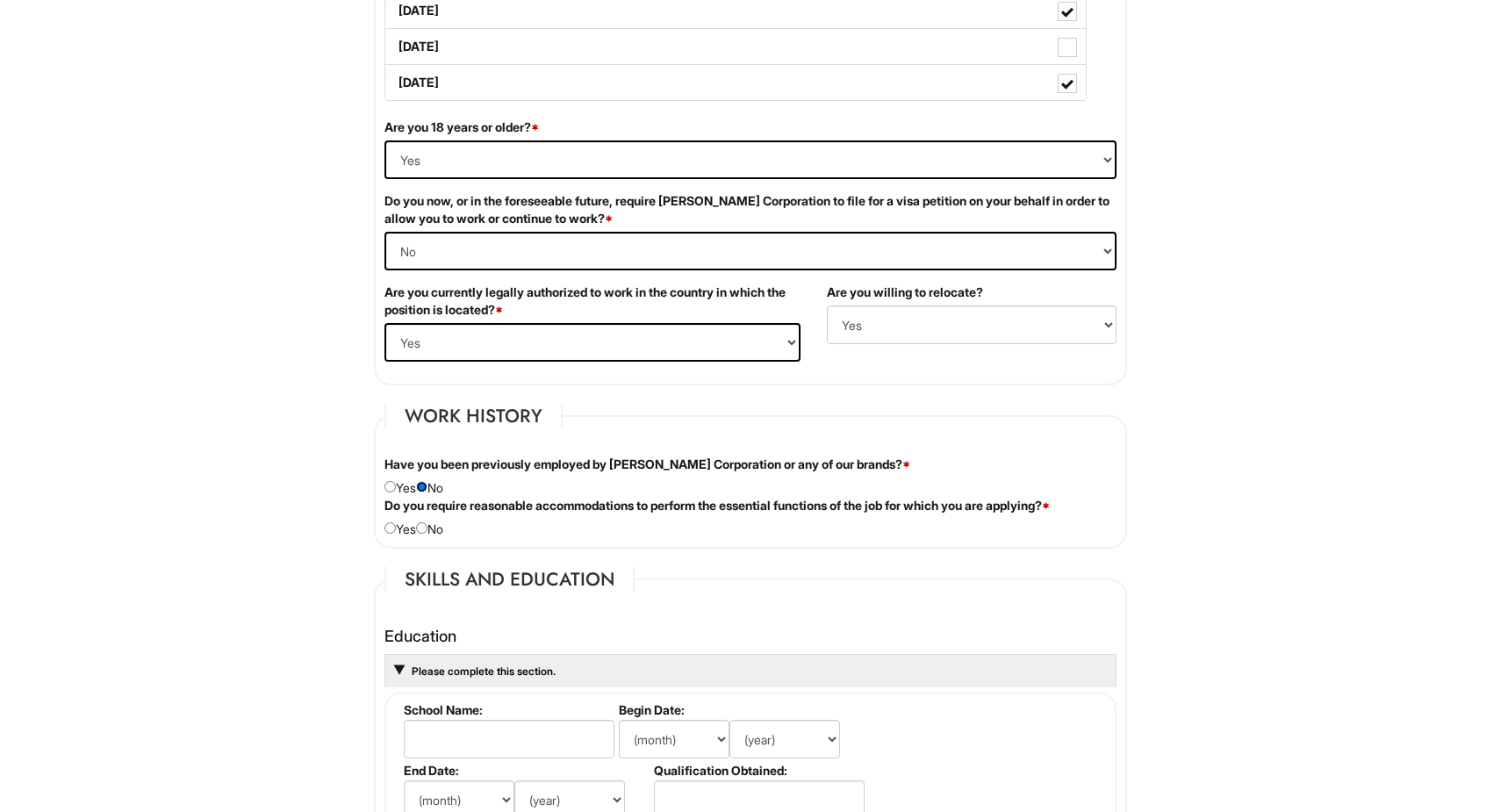
scroll to position [1075, 0]
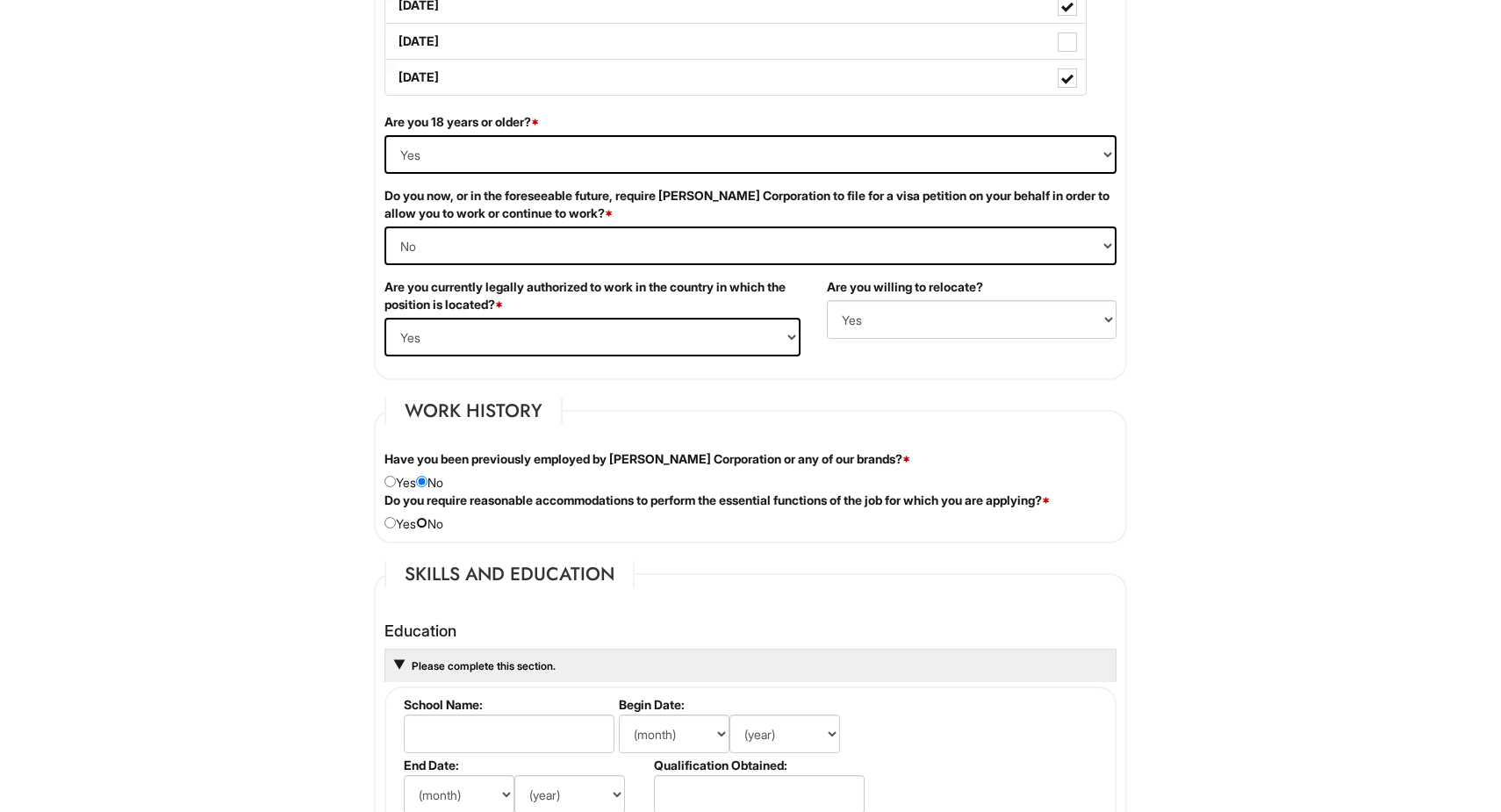
click at [428, 525] on input "radio" at bounding box center [422, 522] width 11 height 11
radio input "true"
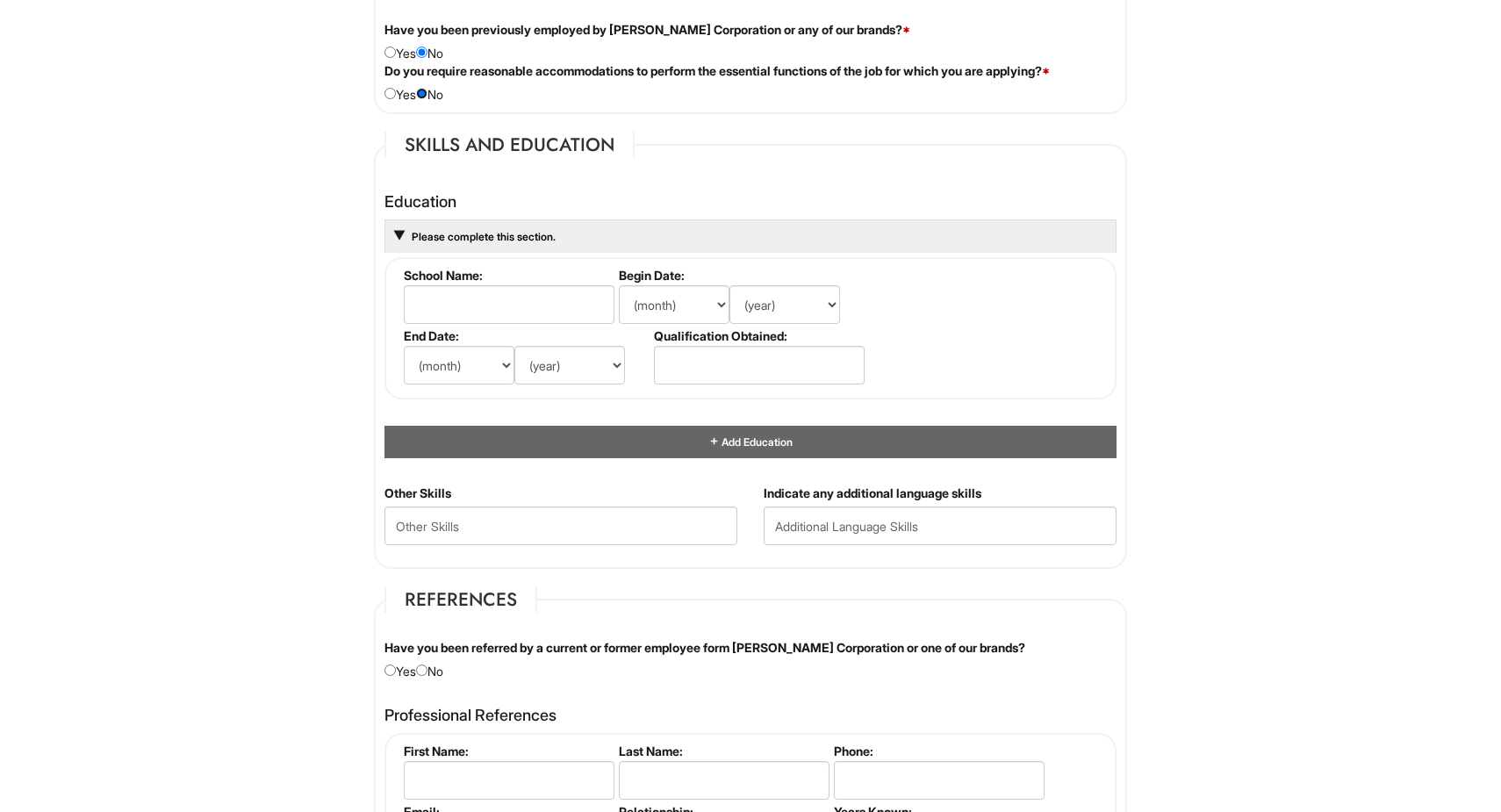
scroll to position [1503, 0]
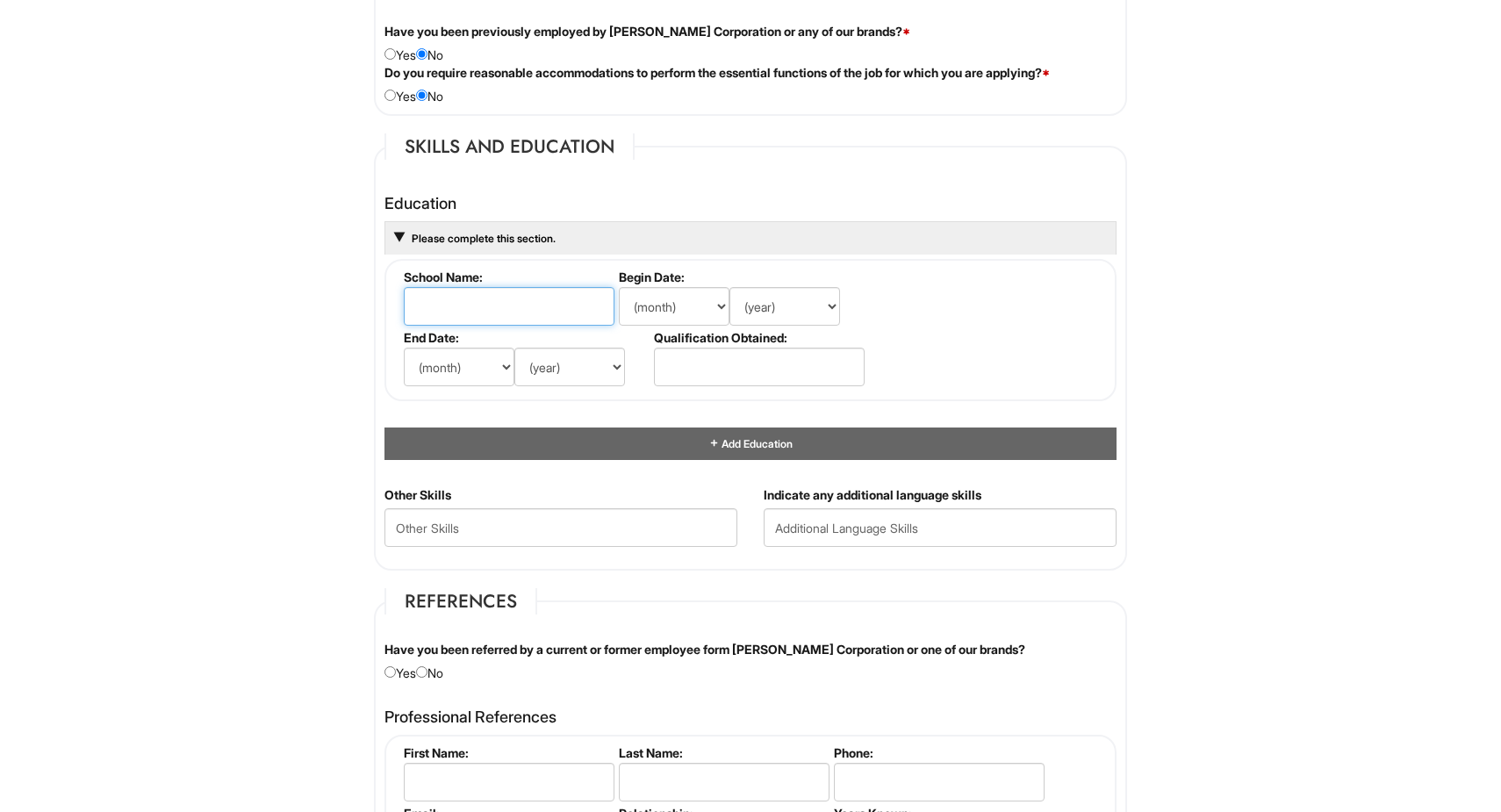
click at [499, 307] on input "text" at bounding box center [509, 307] width 210 height 39
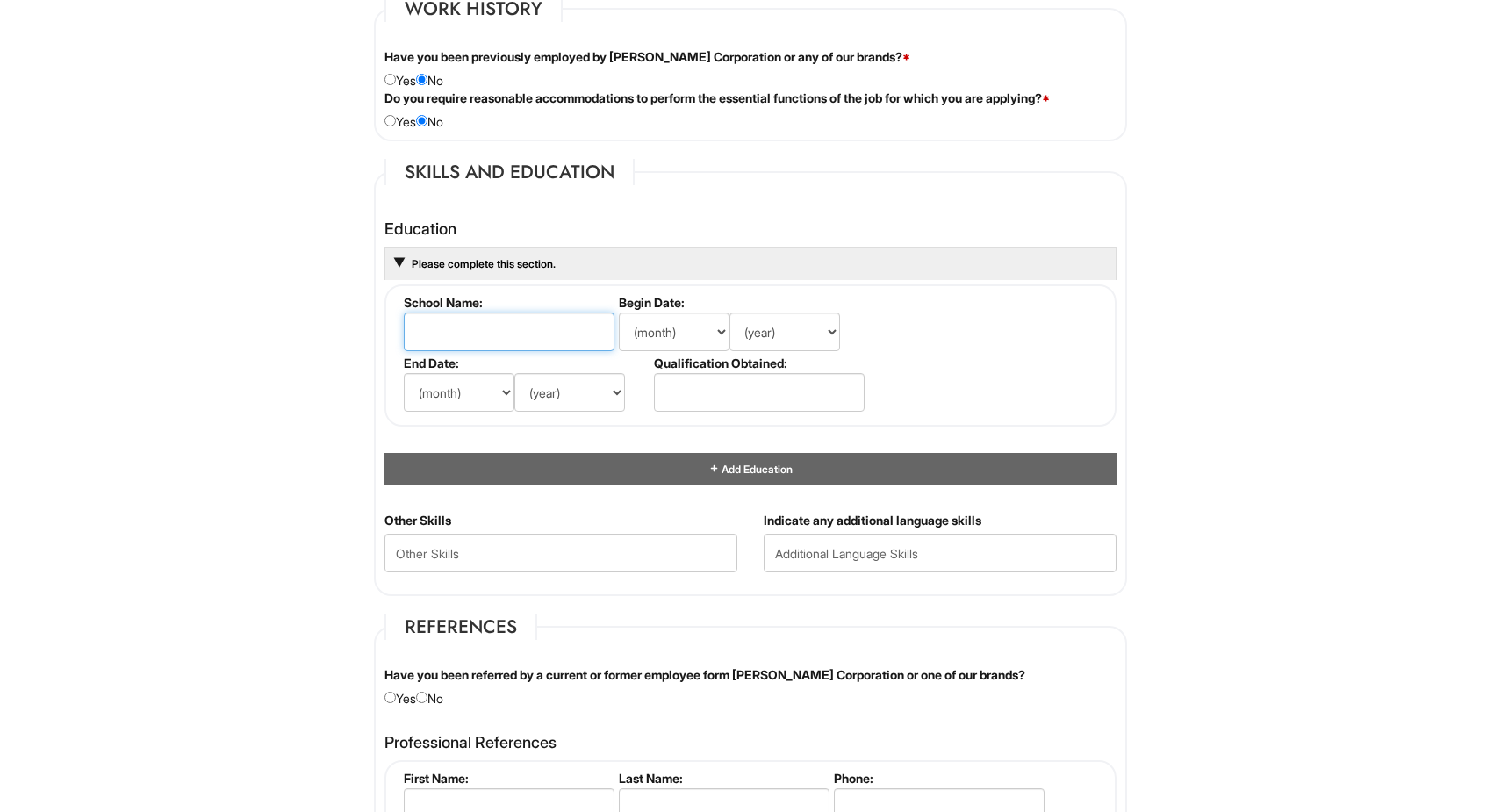
scroll to position [1473, 0]
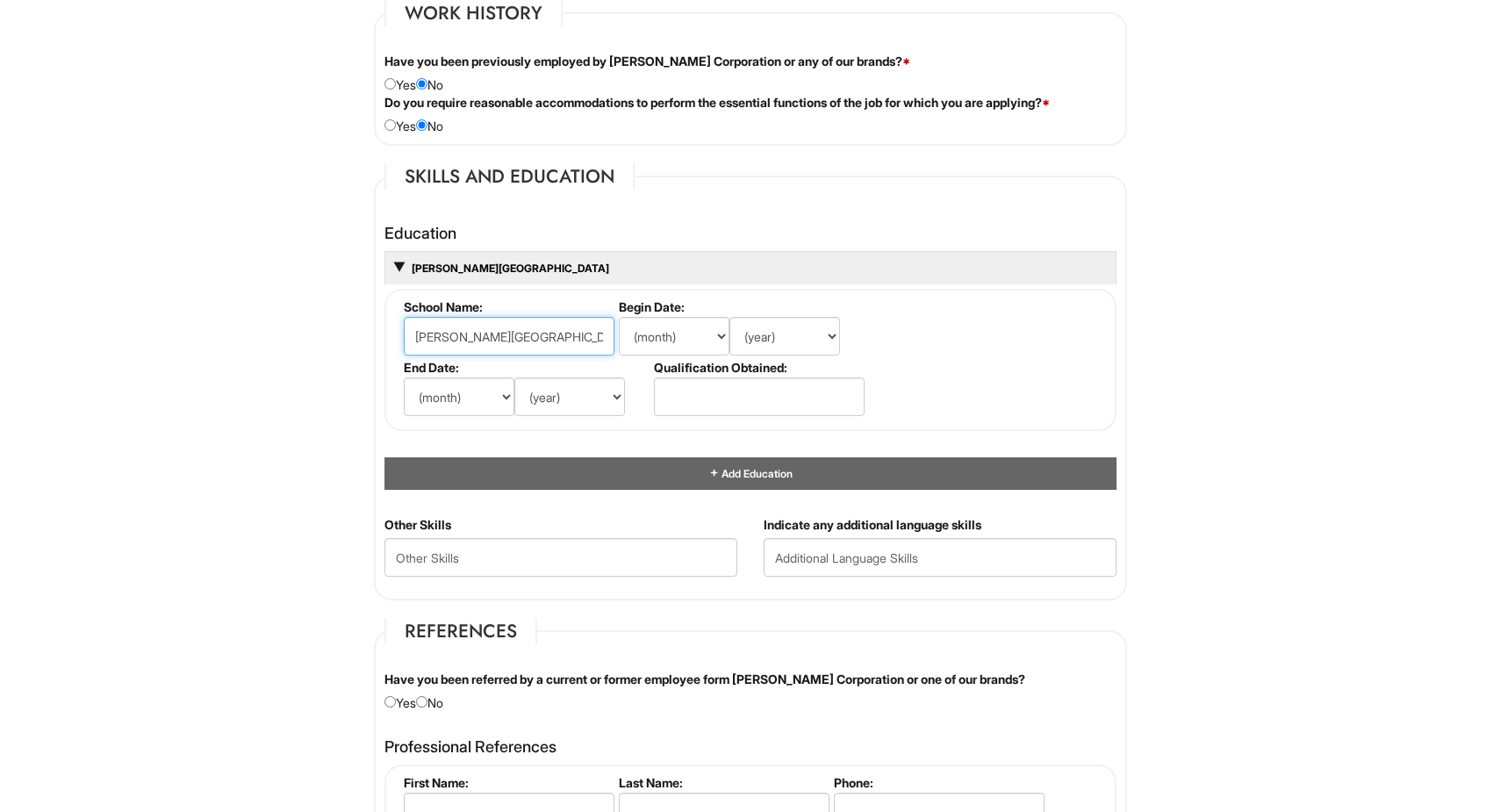
type input "Baldwin High School"
click at [651, 331] on select "(month) Jan Feb Mar Apr May Jun Jul Aug Sep Oct Nov Dec" at bounding box center [674, 336] width 110 height 39
select select "9"
click at [777, 323] on select "(year) 2029 2028 2027 2026 2025 2024 2023 2022 2021 2020 2019 2018 2017 2016 20…" at bounding box center [784, 336] width 110 height 39
select select "2021"
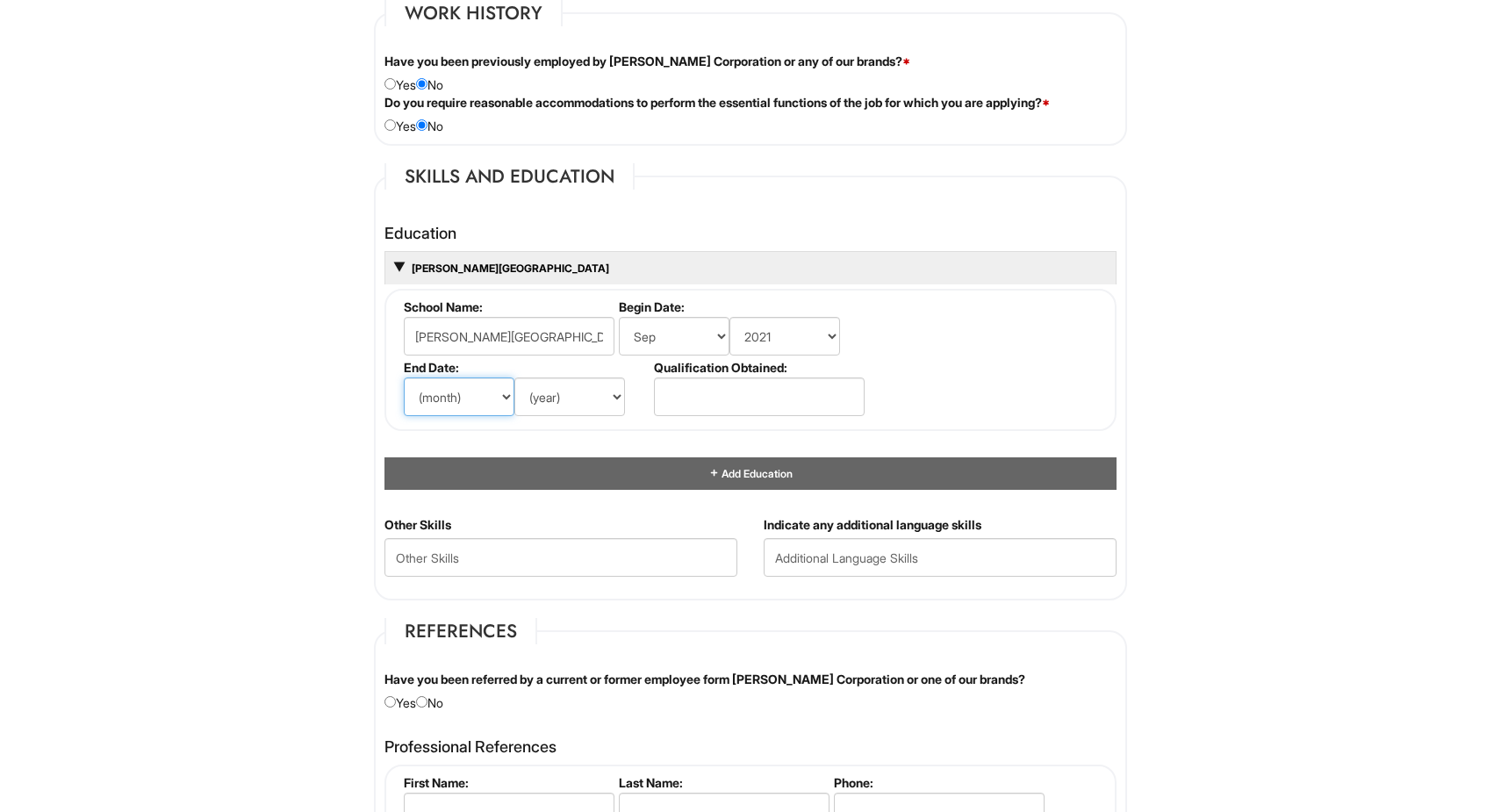
click at [510, 400] on select "(month) Jan Feb Mar Apr May Jun Jul Aug Sep Oct Nov Dec" at bounding box center [459, 397] width 110 height 39
select select "6"
click at [567, 400] on select "(year) 2029 2028 2027 2026 2025 2024 2023 2022 2021 2020 2019 2018 2017 2016 20…" at bounding box center [569, 397] width 110 height 39
select select "2024"
click at [750, 371] on label "Qualification Obtained:" at bounding box center [758, 367] width 208 height 15
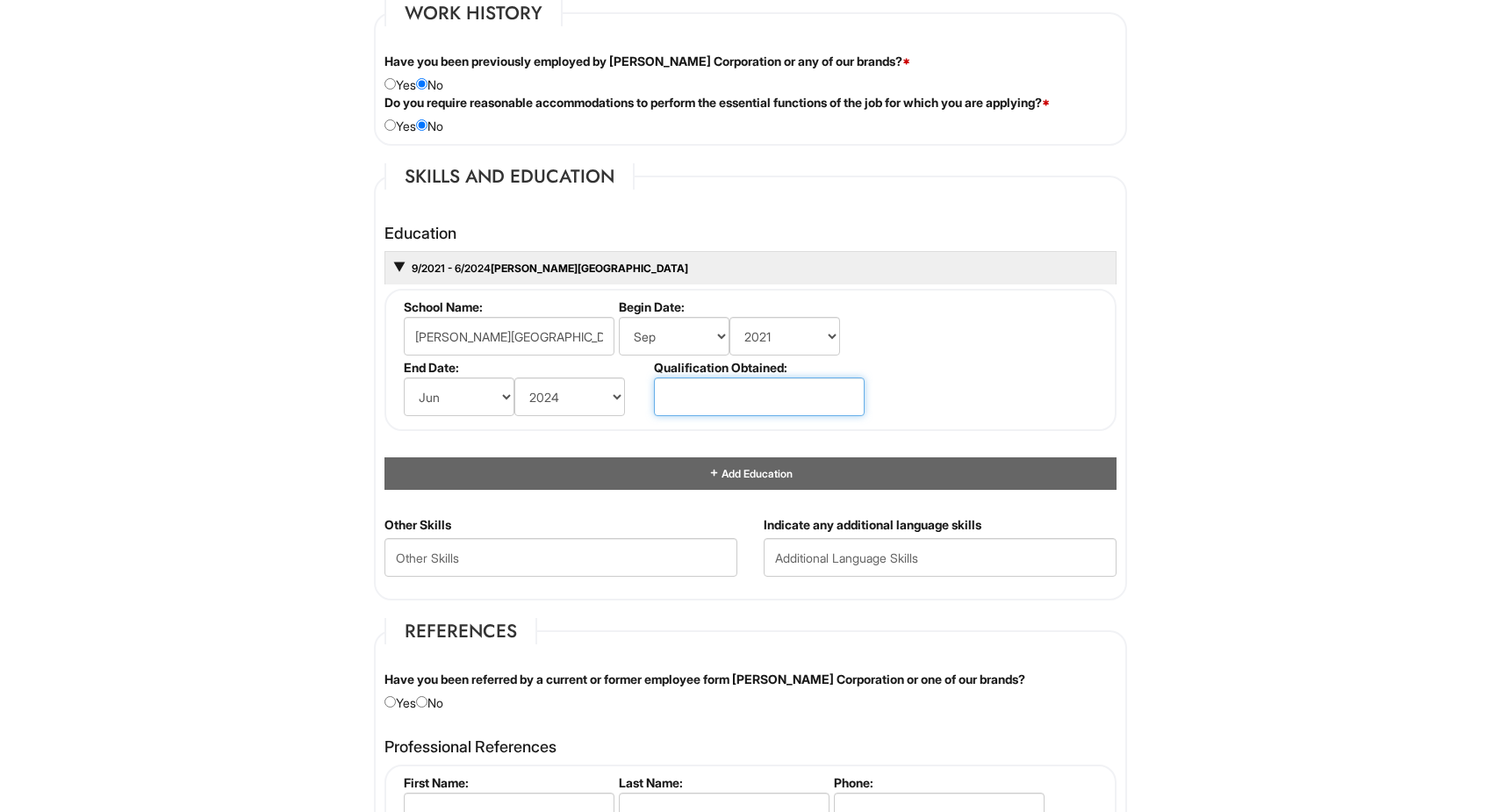
click at [750, 391] on input "text" at bounding box center [759, 397] width 210 height 39
type input "e"
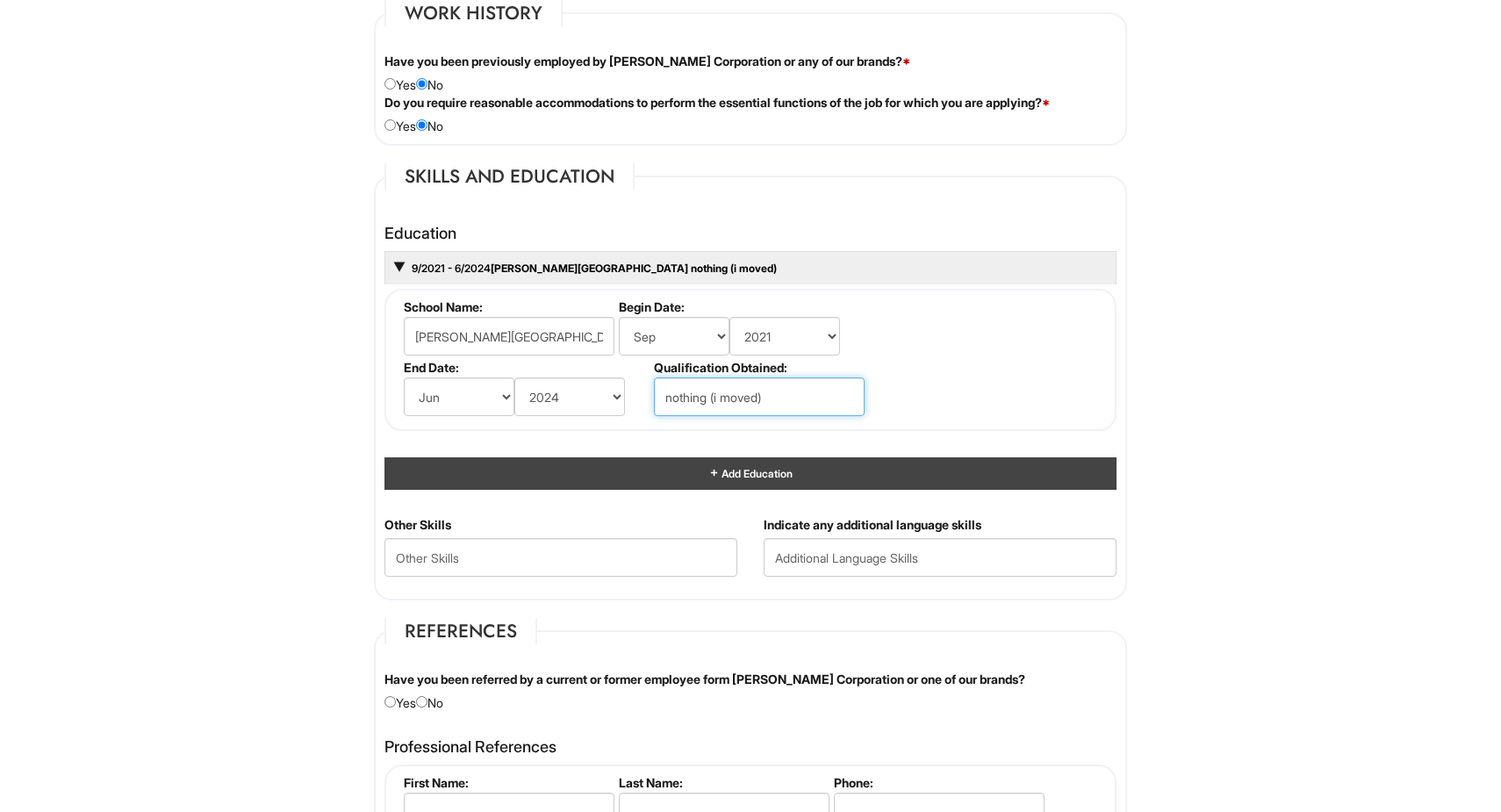
type input "nothing (i moved)"
click at [629, 478] on div "Add Education" at bounding box center [750, 473] width 732 height 33
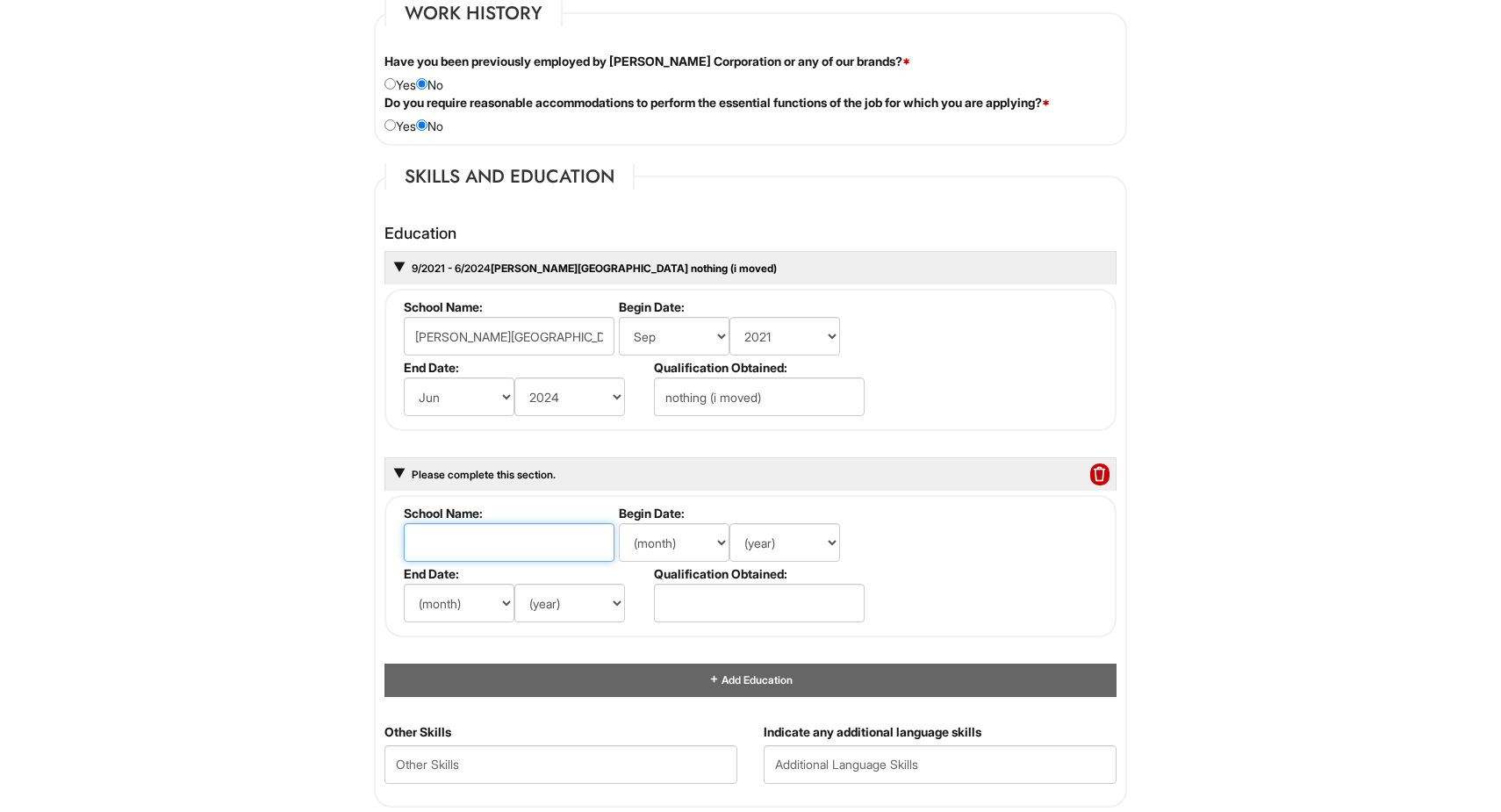
click at [512, 538] on input "text" at bounding box center [509, 543] width 210 height 39
type input "Centereach High School"
click at [700, 535] on select "(month) Jan Feb Mar Apr May Jun Jul Aug Sep Oct Nov Dec" at bounding box center [674, 543] width 110 height 39
select select "9"
click at [764, 553] on select "(year) 2029 2028 2027 2026 2025 2024 2023 2022 2021 2020 2019 2018 2017 2016 20…" at bounding box center [784, 543] width 110 height 39
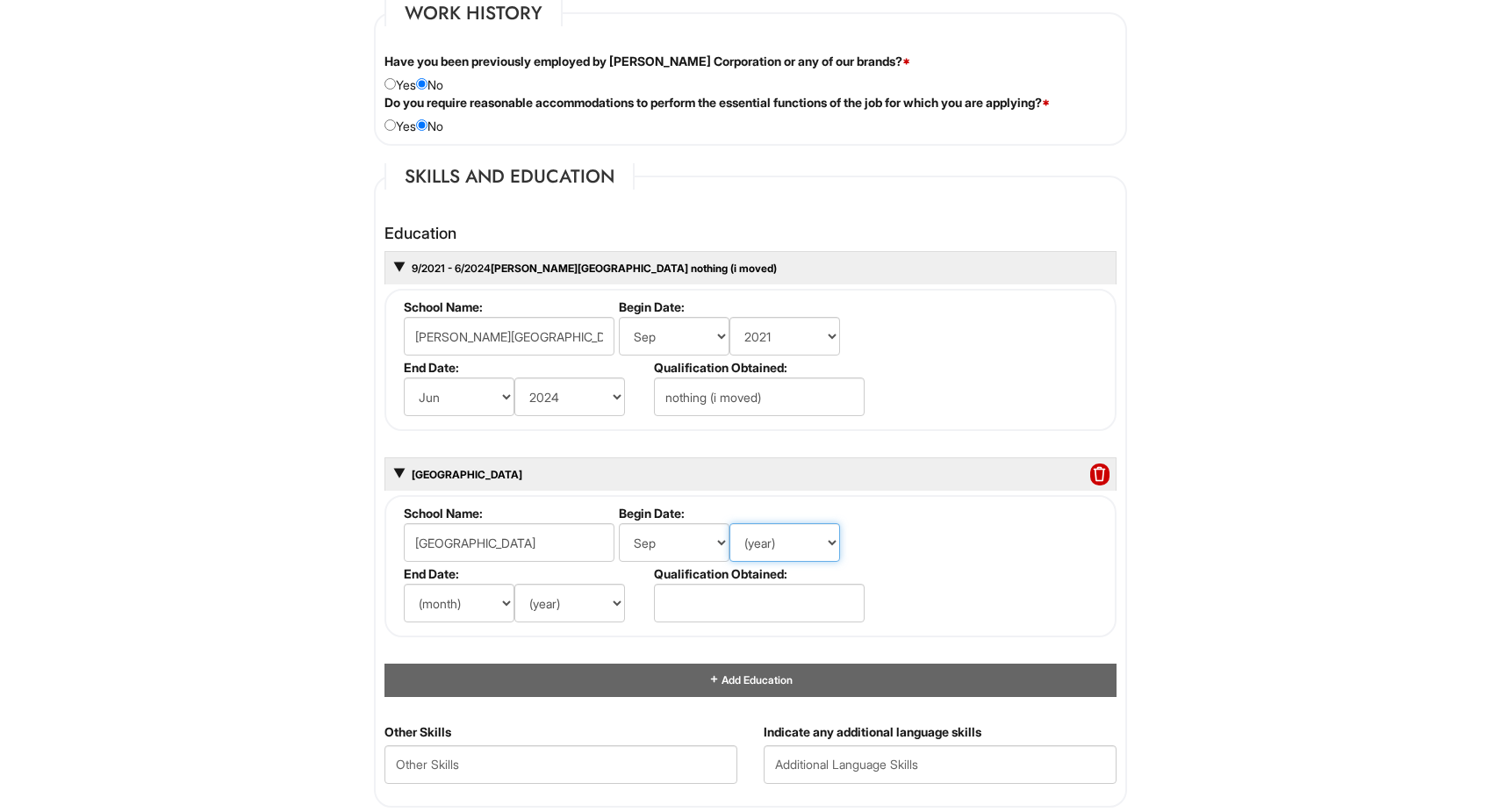
select select "2024"
click at [499, 591] on select "(month) Jan Feb Mar Apr May Jun Jul Aug Sep Oct Nov Dec" at bounding box center [459, 603] width 110 height 39
select select "6"
click at [575, 603] on select "(year) 2029 2028 2027 2026 2025 2024 2023 2022 2021 2020 2019 2018 2017 2016 20…" at bounding box center [569, 603] width 110 height 39
select select "2025"
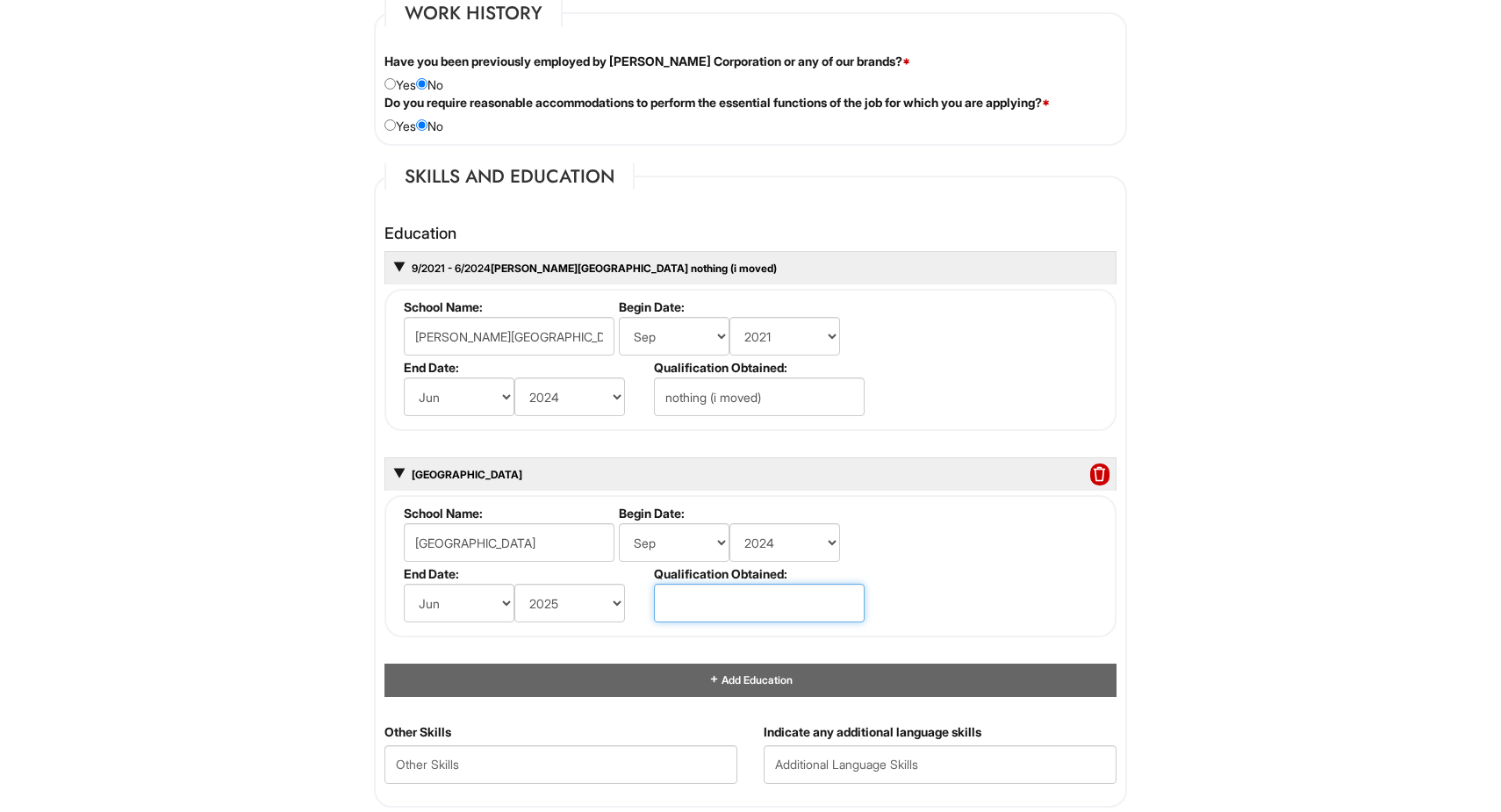
click at [698, 610] on input "text" at bounding box center [759, 603] width 210 height 39
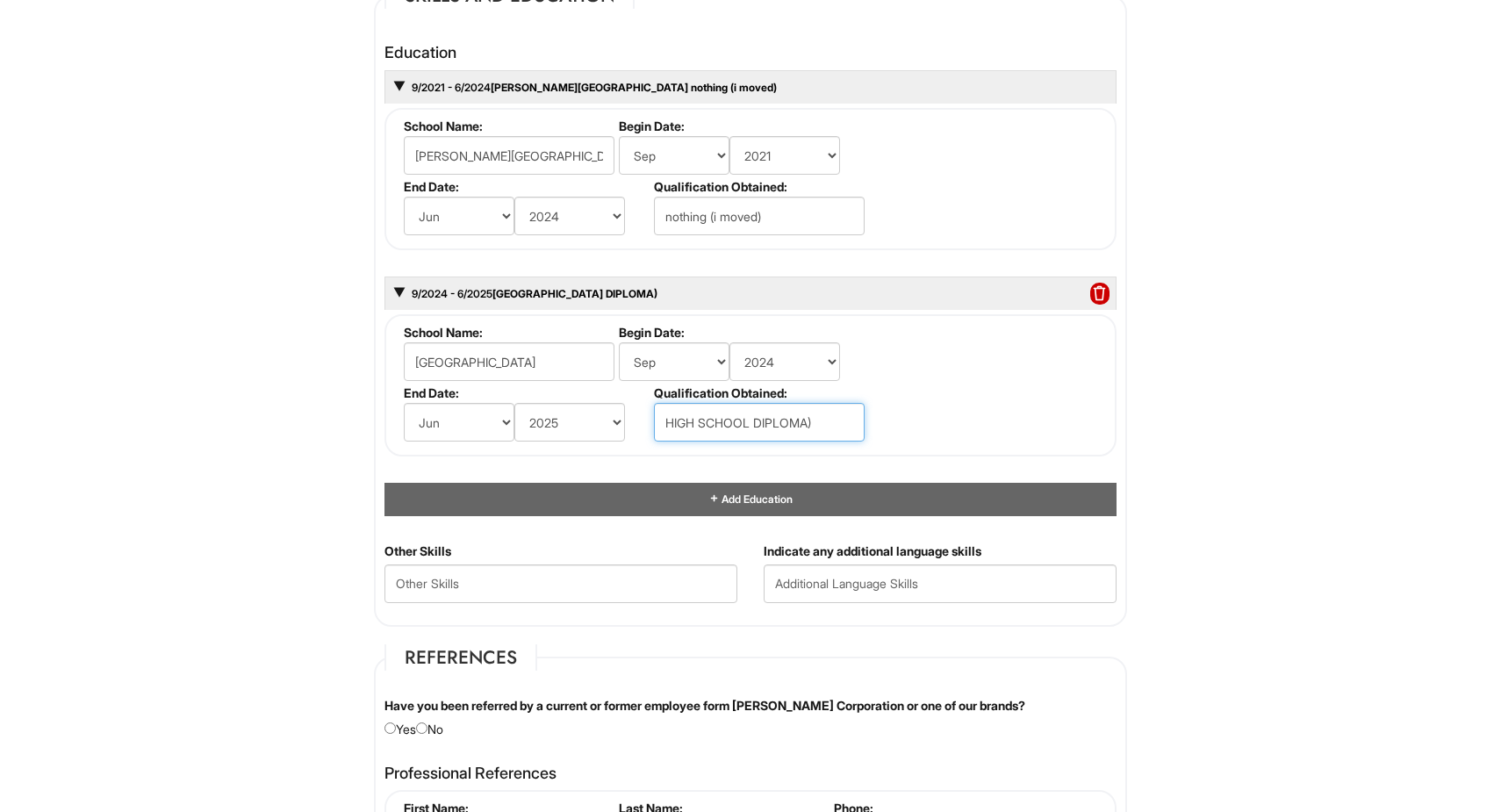
scroll to position [1657, 0]
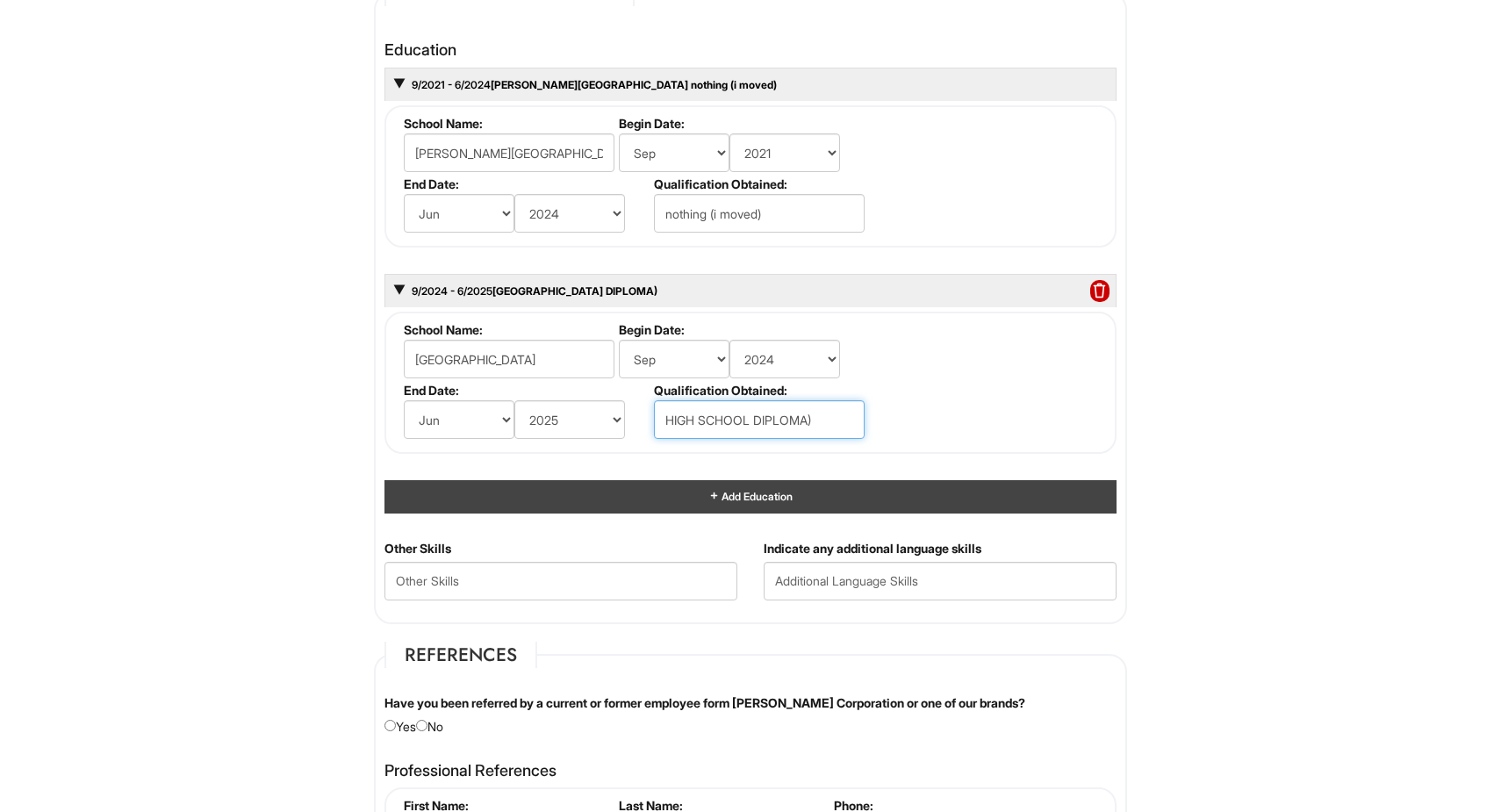
type input "HIGH SCHOOL DIPLOMA)"
click at [606, 503] on div "Add Education" at bounding box center [750, 496] width 732 height 33
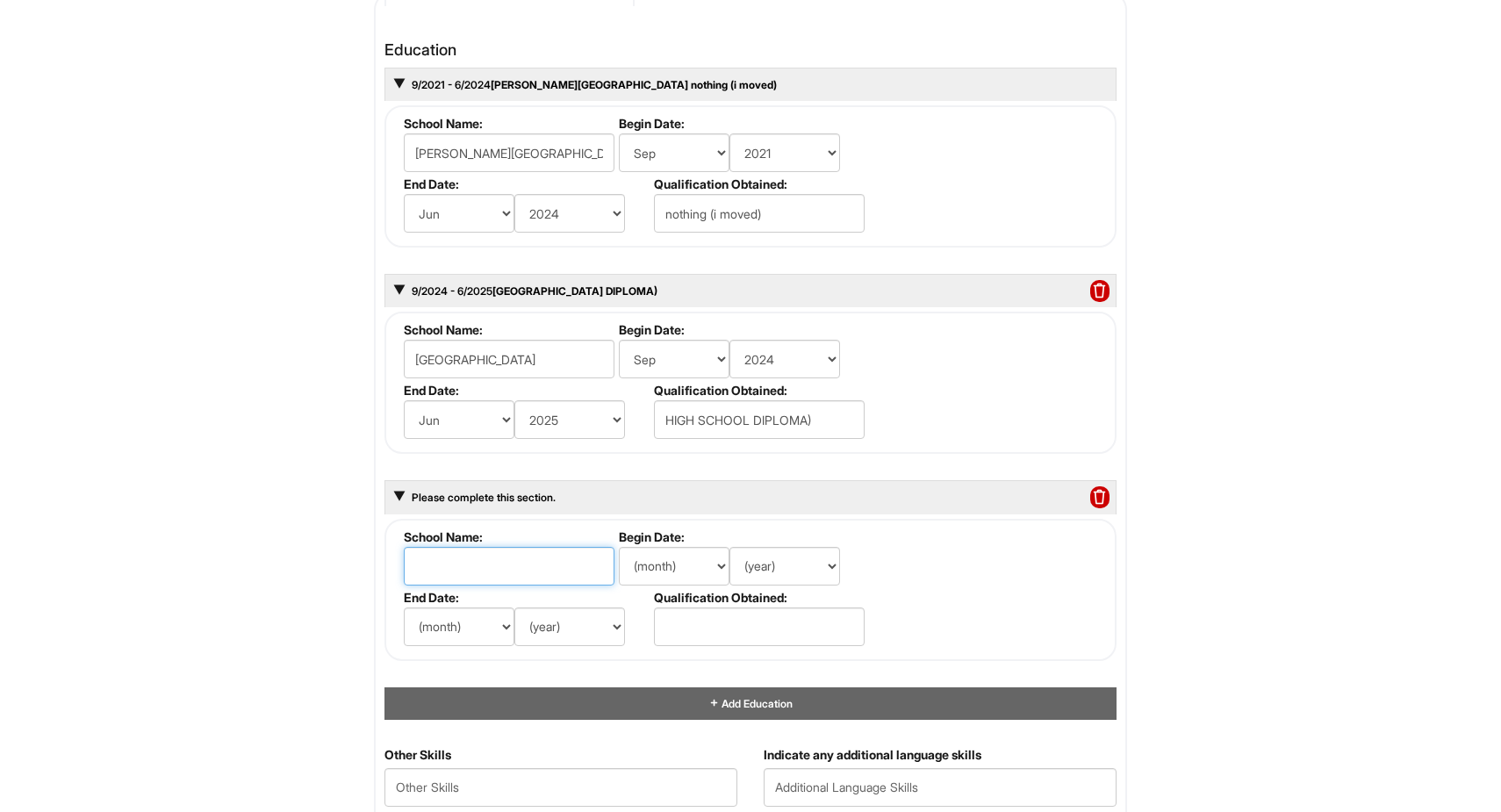
click at [546, 569] on input "text" at bounding box center [509, 566] width 210 height 39
type input "NASSAU COMMUNITY COLLEGE"
click at [697, 565] on select "(month) Jan Feb Mar Apr May Jun Jul Aug Sep Oct Nov Dec" at bounding box center [674, 566] width 110 height 39
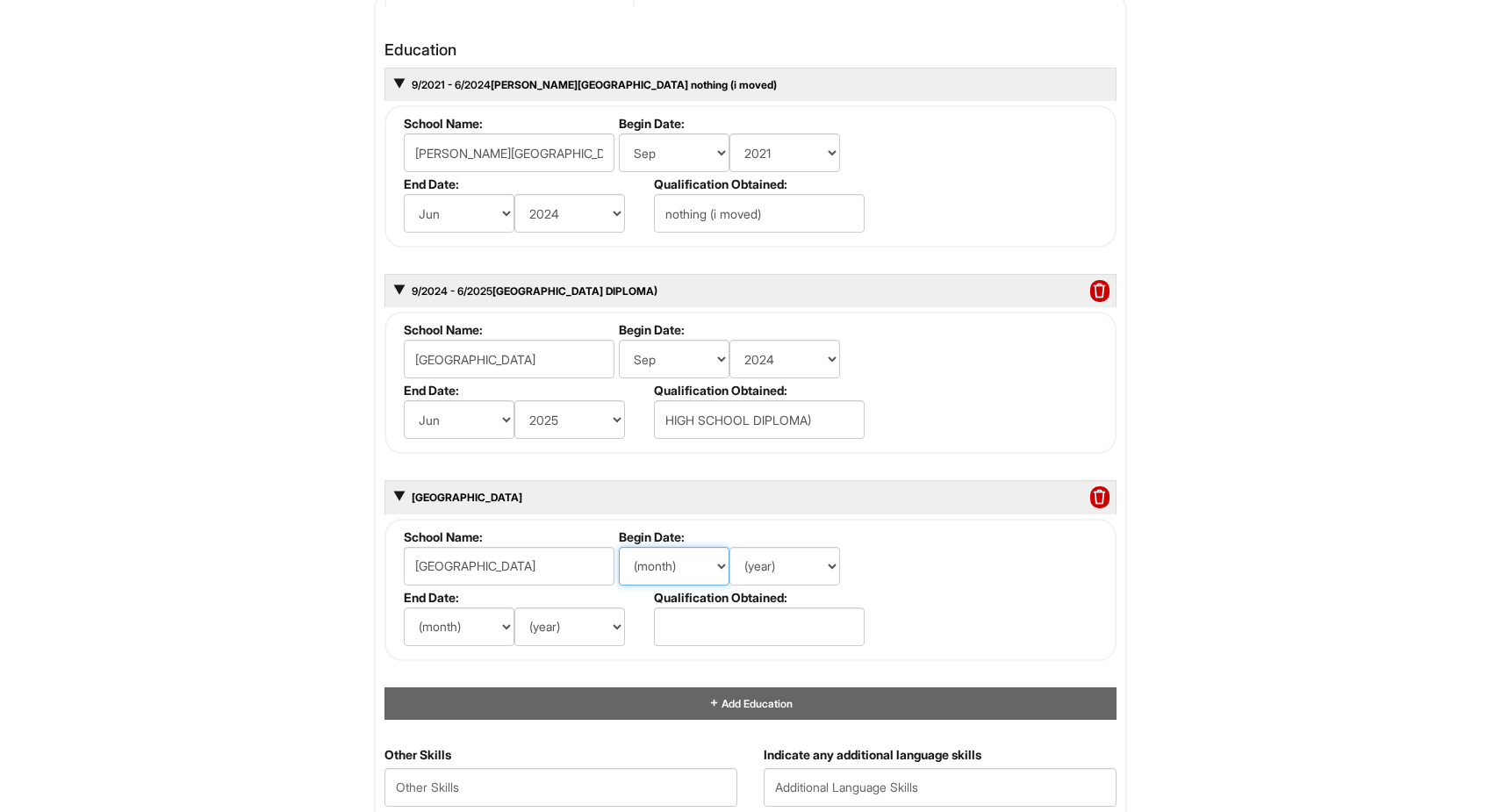
select select "9"
click at [796, 558] on select "(year) 2029 2028 2027 2026 2025 2024 2023 2022 2021 2020 2019 2018 2017 2016 20…" at bounding box center [784, 566] width 110 height 39
click at [797, 559] on select "(year) 2029 2028 2027 2026 2025 2024 2023 2022 2021 2020 2019 2018 2017 2016 20…" at bounding box center [784, 566] width 110 height 39
select select "2025"
click at [482, 628] on select "(month) Jan Feb Mar Apr May Jun Jul Aug Sep Oct Nov Dec" at bounding box center [459, 626] width 110 height 39
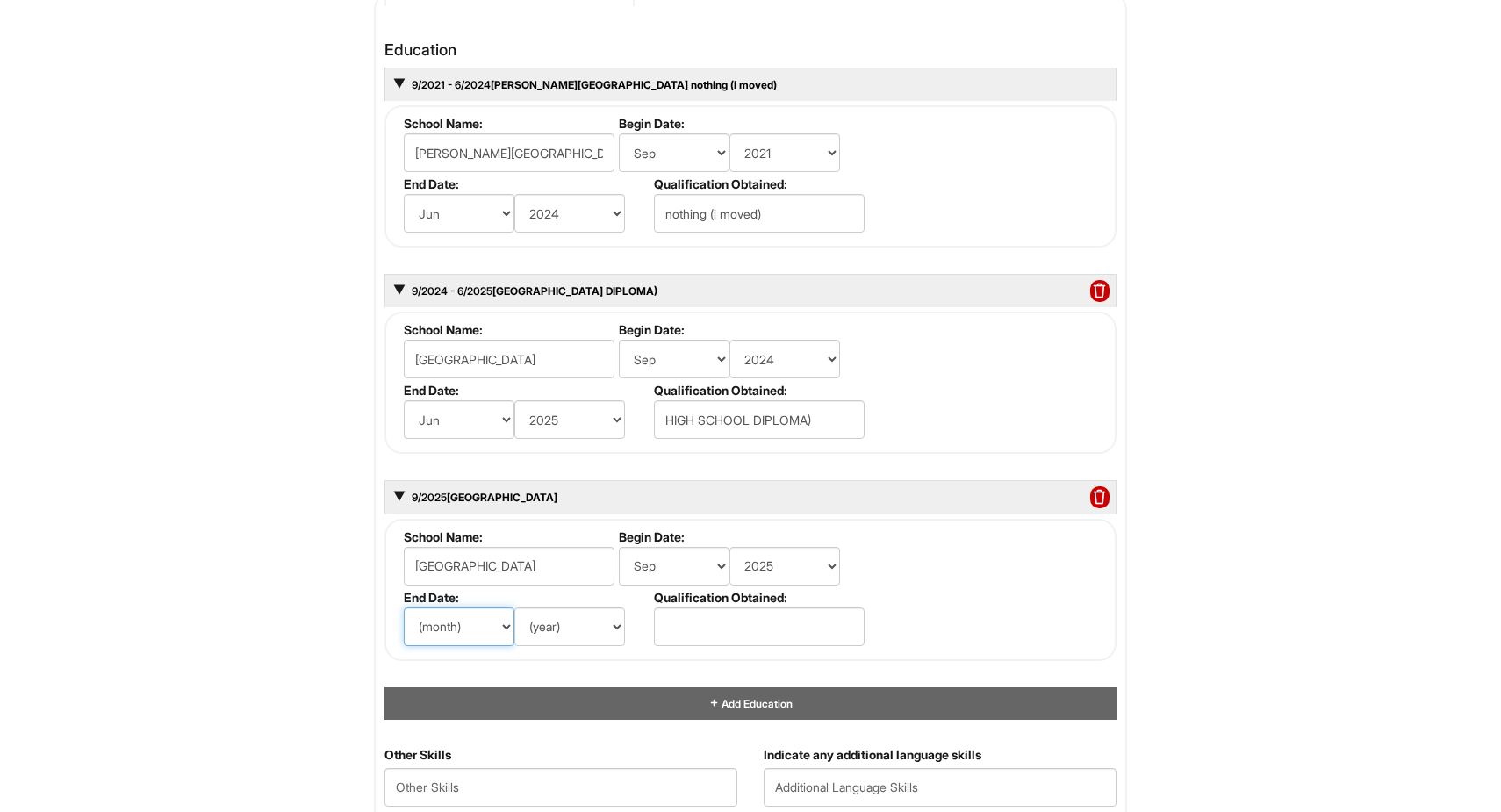
select select "6"
click at [572, 626] on select "(year) 2029 2028 2027 2026 2025 2024 2023 2022 2021 2020 2019 2018 2017 2016 20…" at bounding box center [569, 626] width 110 height 39
select select "2027"
click at [709, 625] on input "text" at bounding box center [759, 626] width 210 height 39
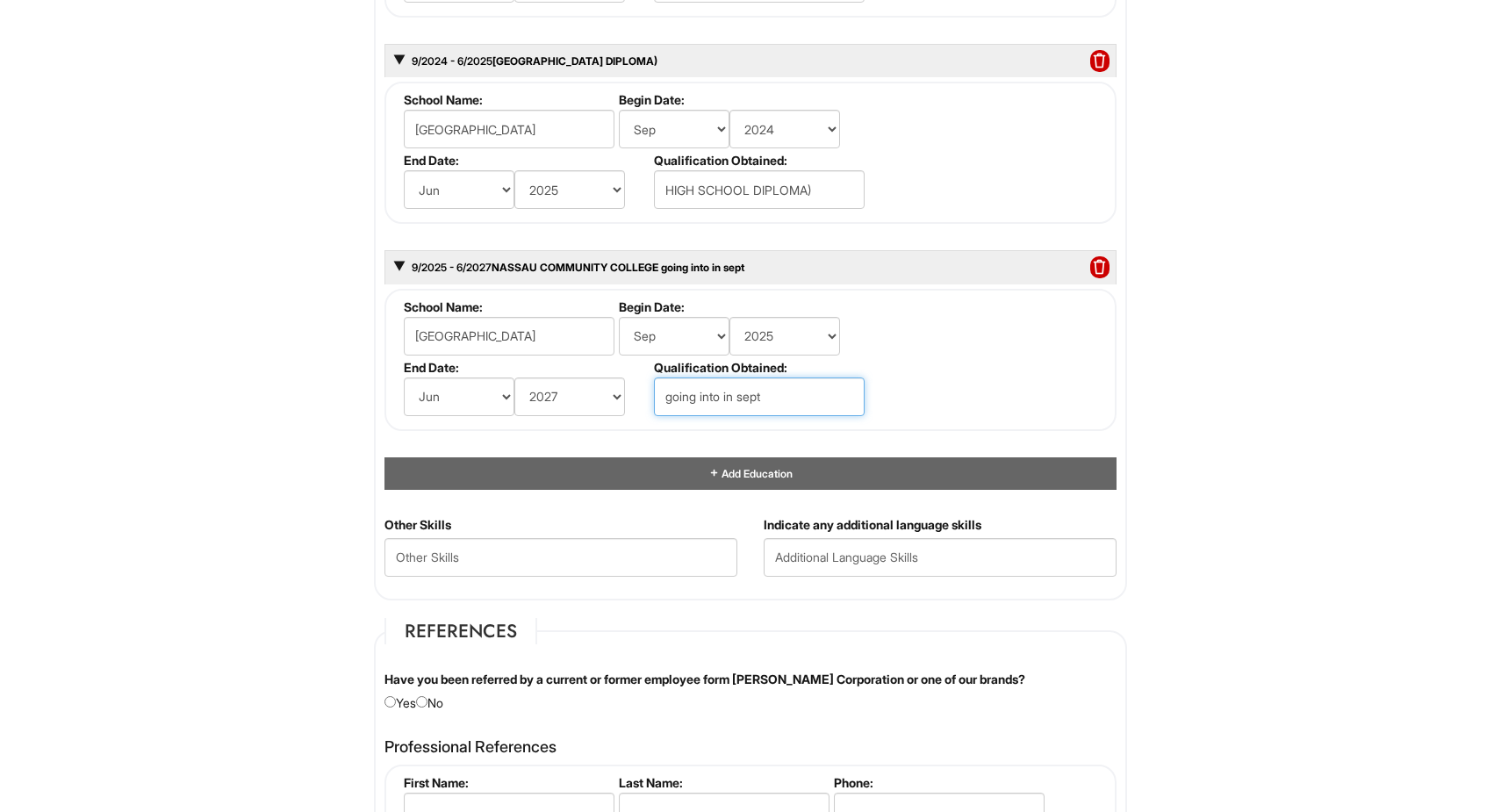
scroll to position [1889, 0]
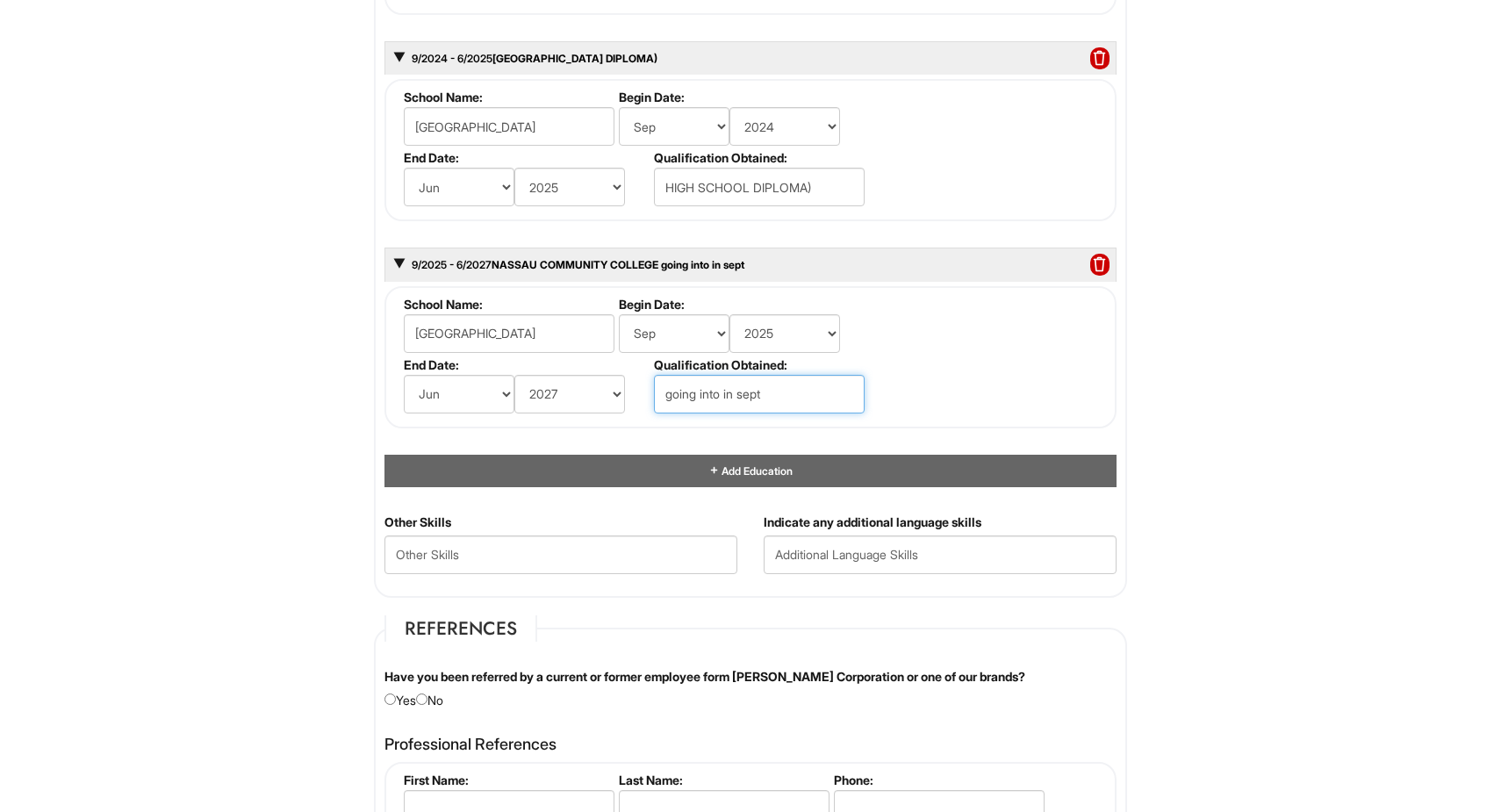
type input "going into in sept"
click at [561, 564] on Skills "text" at bounding box center [560, 555] width 353 height 39
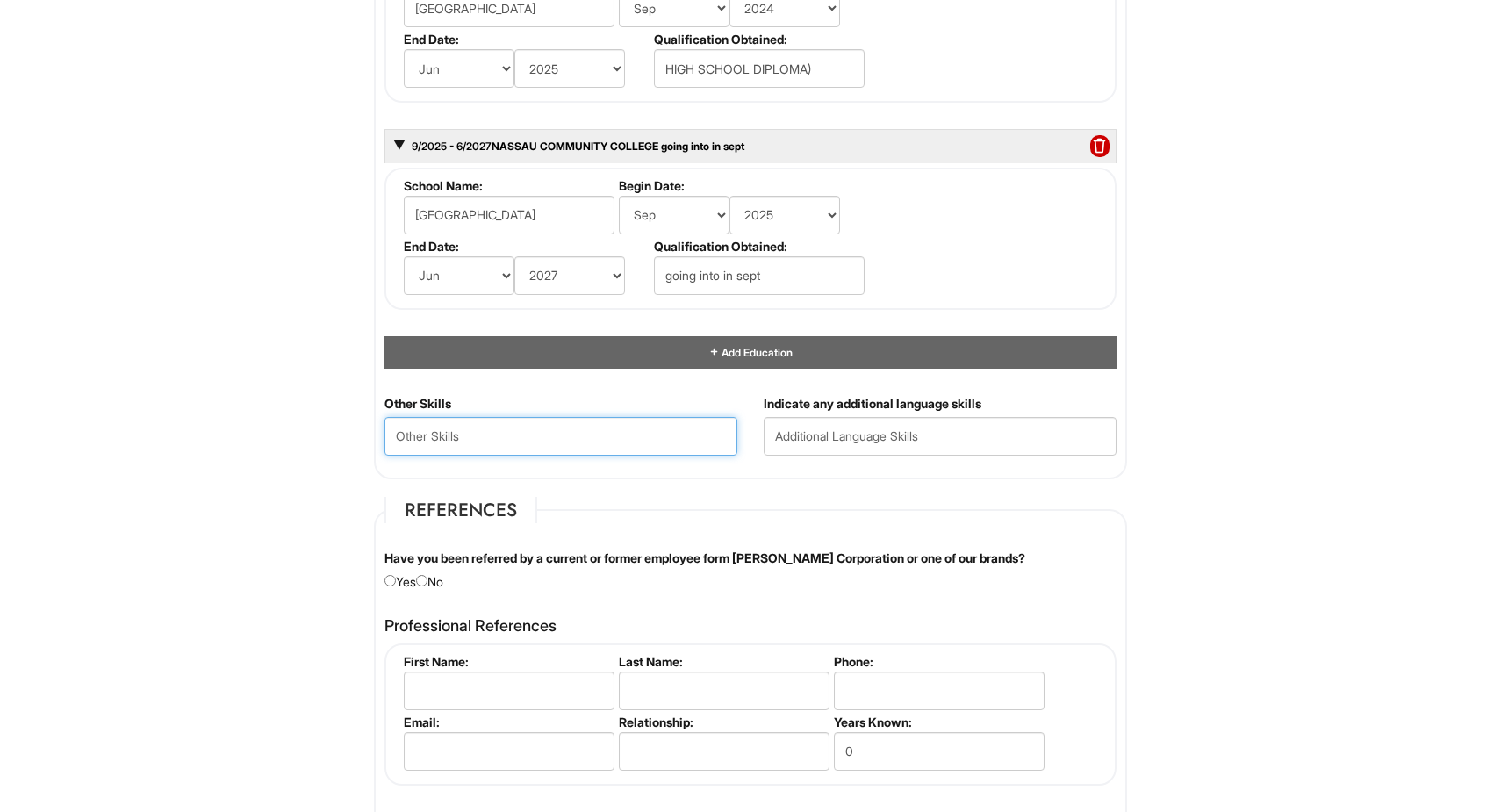
scroll to position [2009, 0]
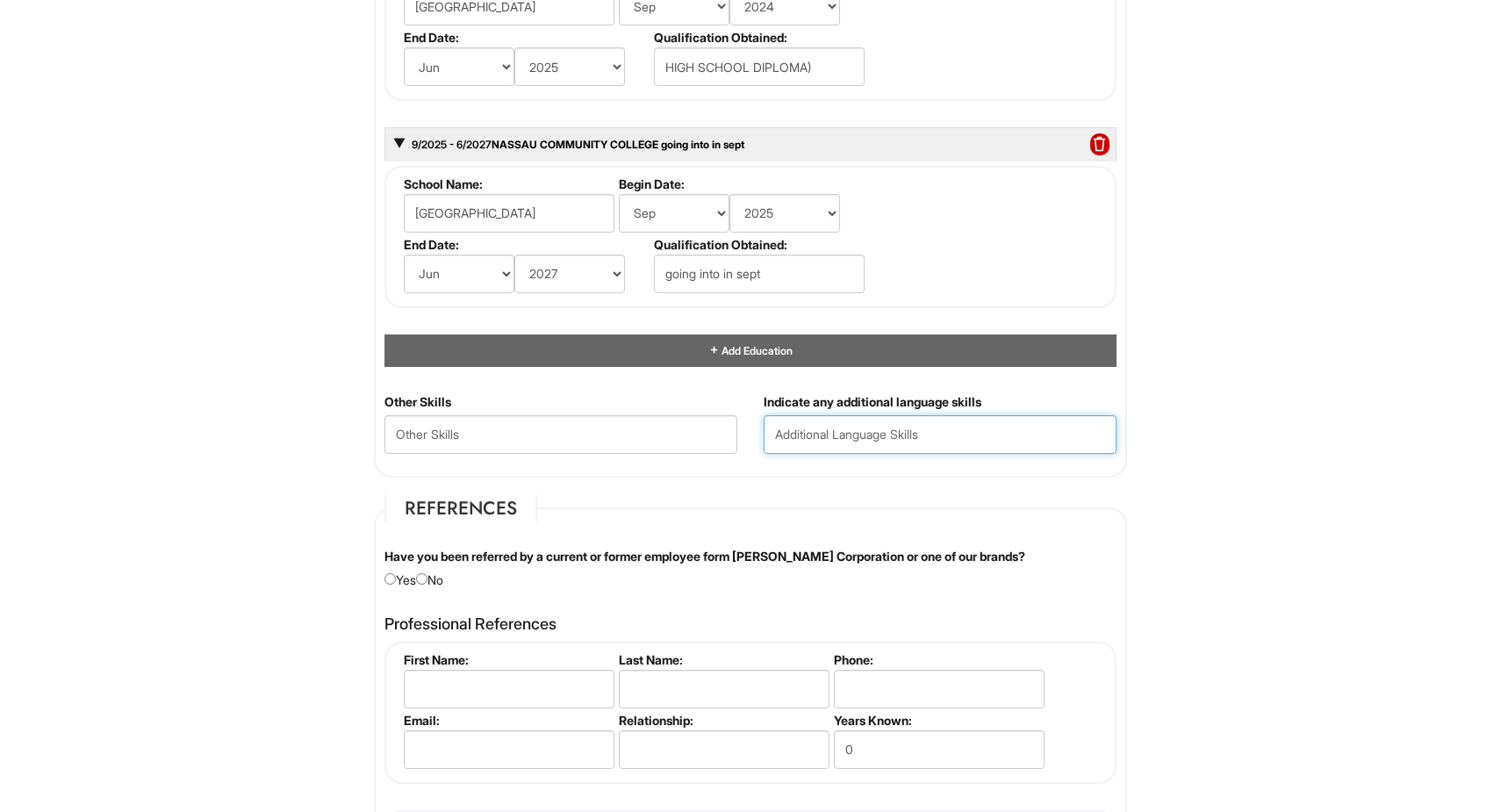
click at [829, 437] on input "text" at bounding box center [940, 435] width 353 height 39
type input "s"
type input "e"
type input "i"
click at [574, 437] on Skills "text" at bounding box center [560, 435] width 353 height 39
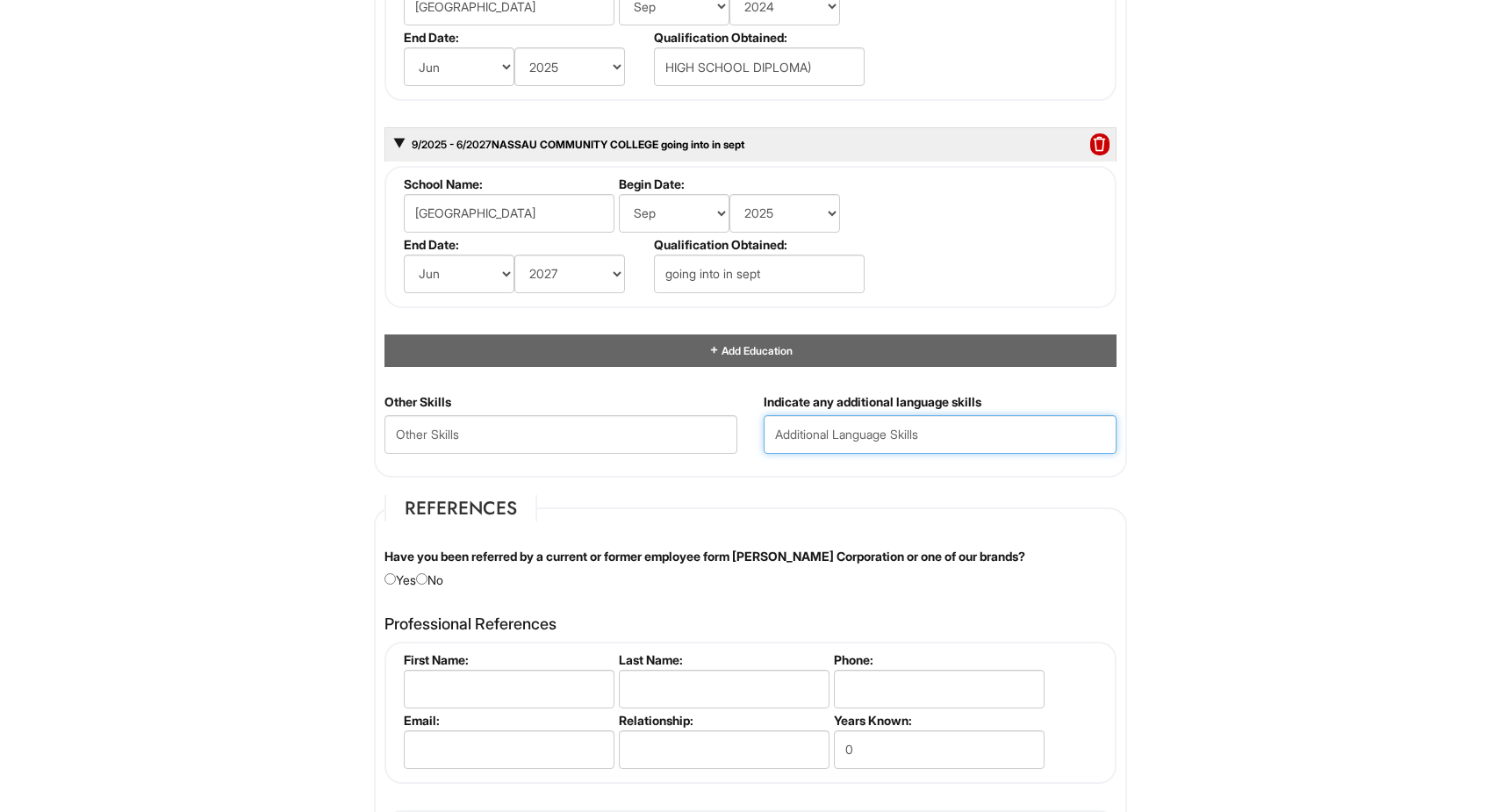
click at [828, 436] on input "text" at bounding box center [940, 435] width 353 height 39
type input "bilingual (spanish near fluent)"
click at [722, 550] on label "Have you been referred by a current or former employee form Giorgio Armani Corp…" at bounding box center [705, 557] width 641 height 18
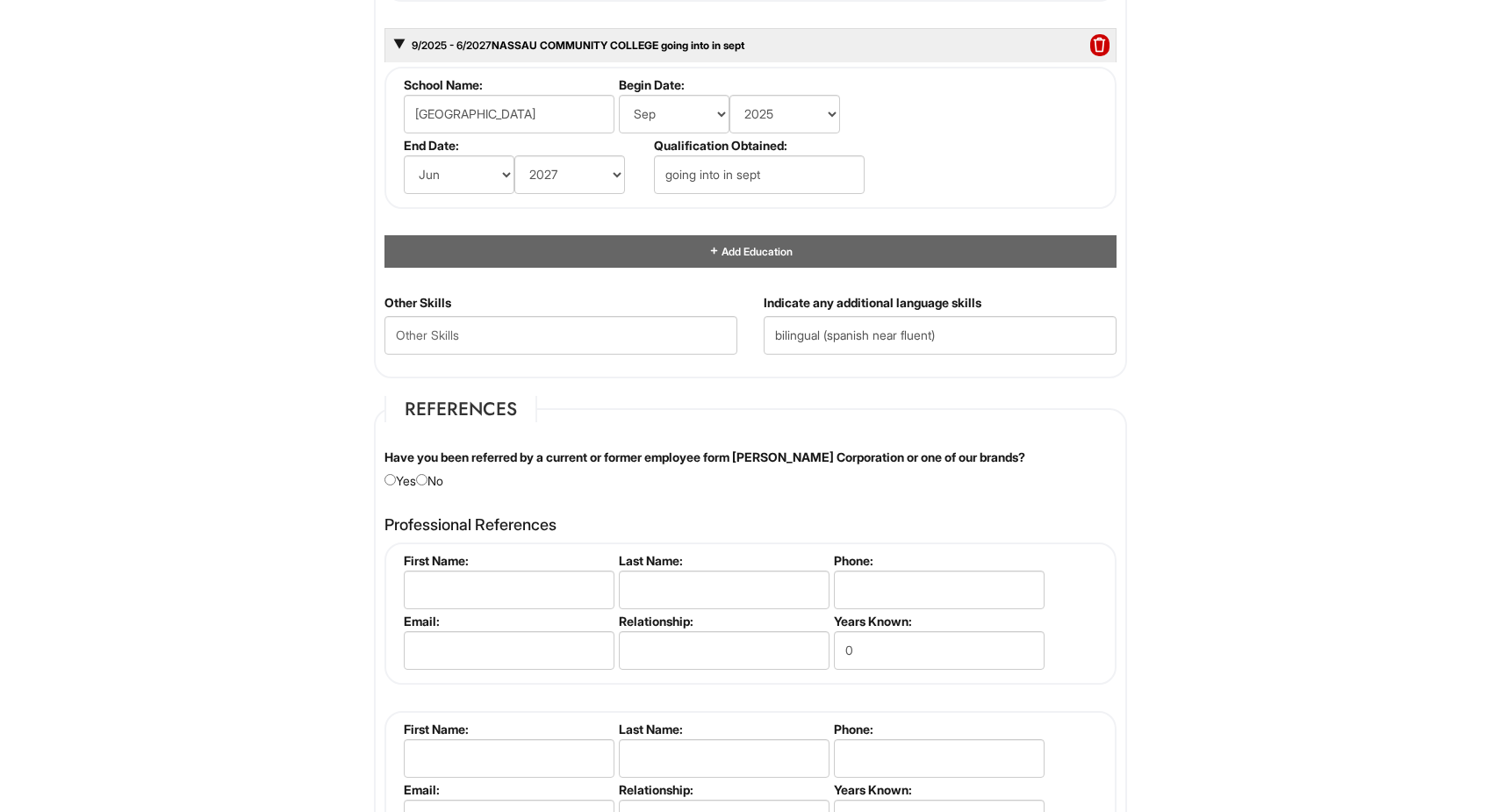
scroll to position [2144, 0]
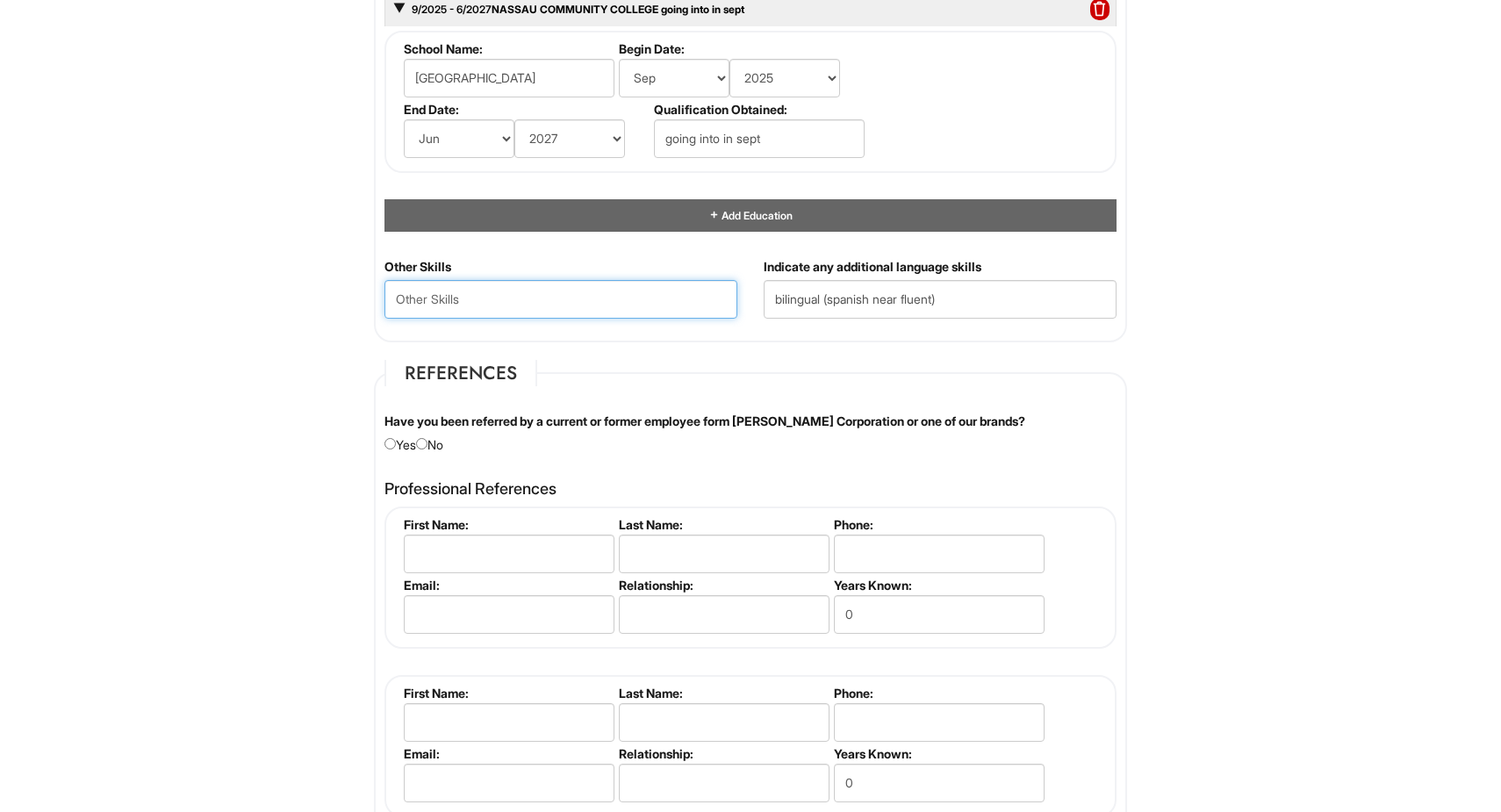
click at [555, 296] on Skills "text" at bounding box center [560, 300] width 353 height 39
click at [426, 452] on div "Have you been referred by a current or former employee form Giorgio Armani Corp…" at bounding box center [750, 433] width 758 height 42
click at [428, 446] on input "radio" at bounding box center [422, 444] width 11 height 11
radio input "true"
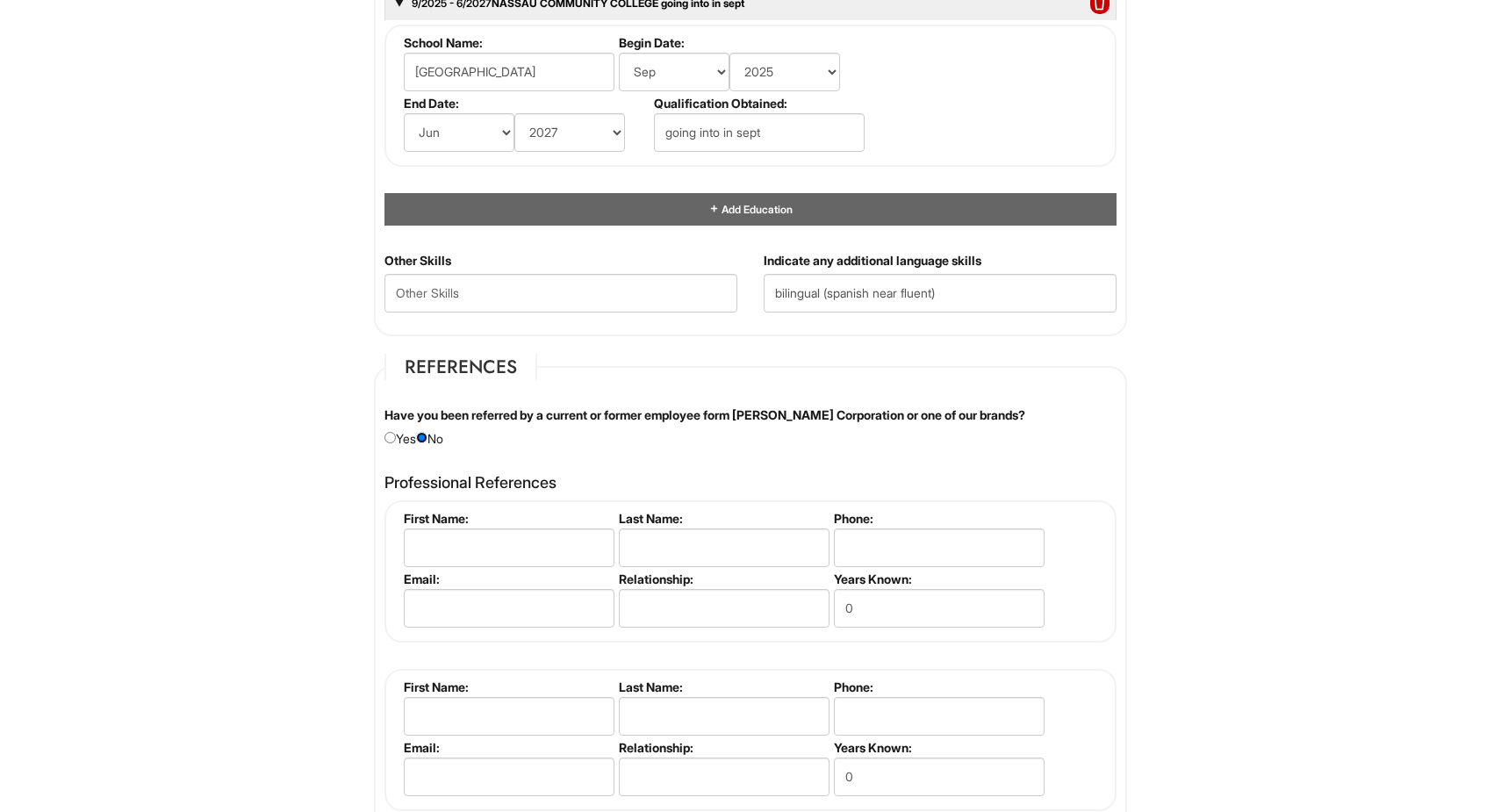
scroll to position [2148, 0]
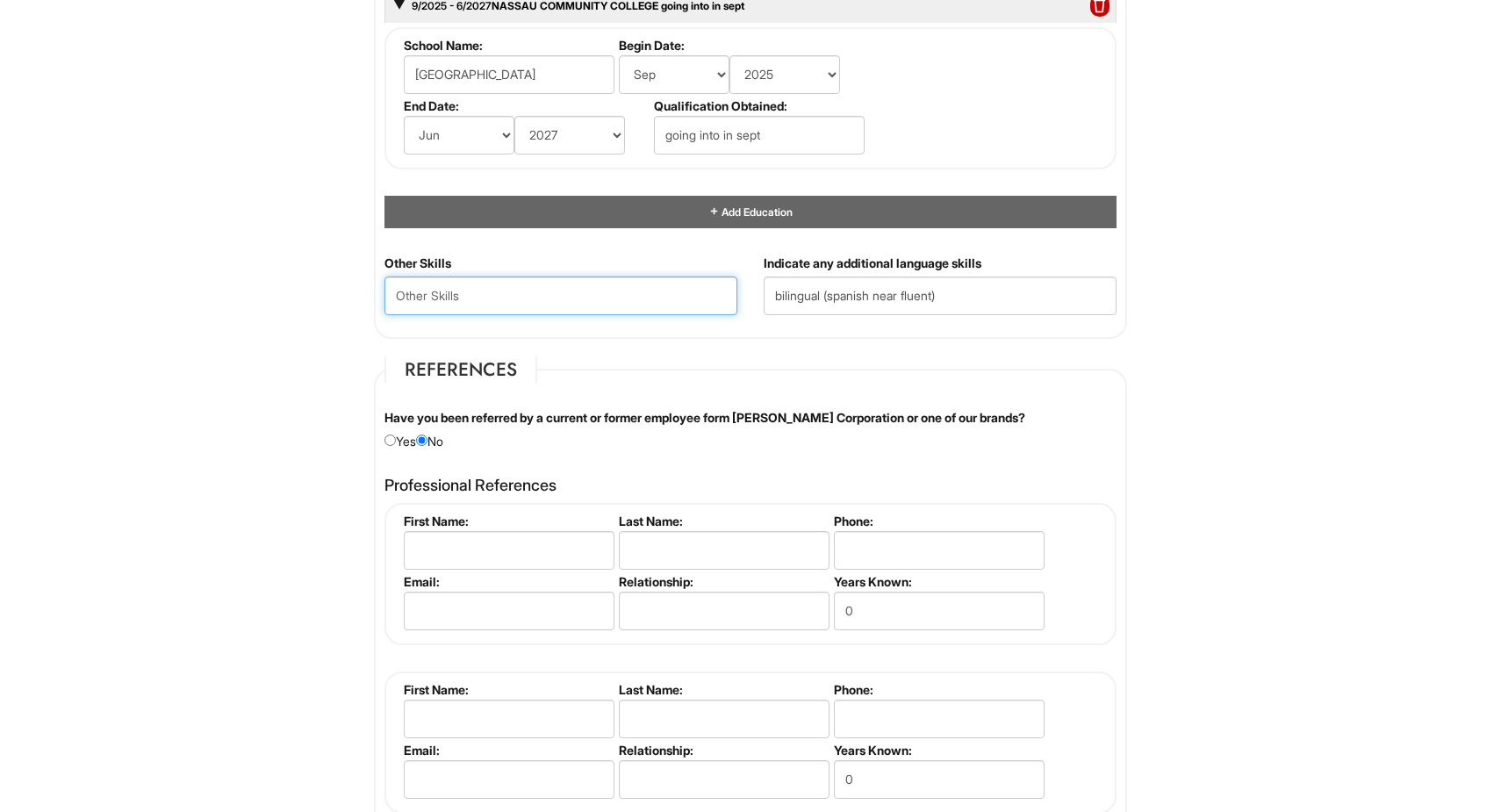
click at [507, 307] on Skills "text" at bounding box center [560, 296] width 353 height 39
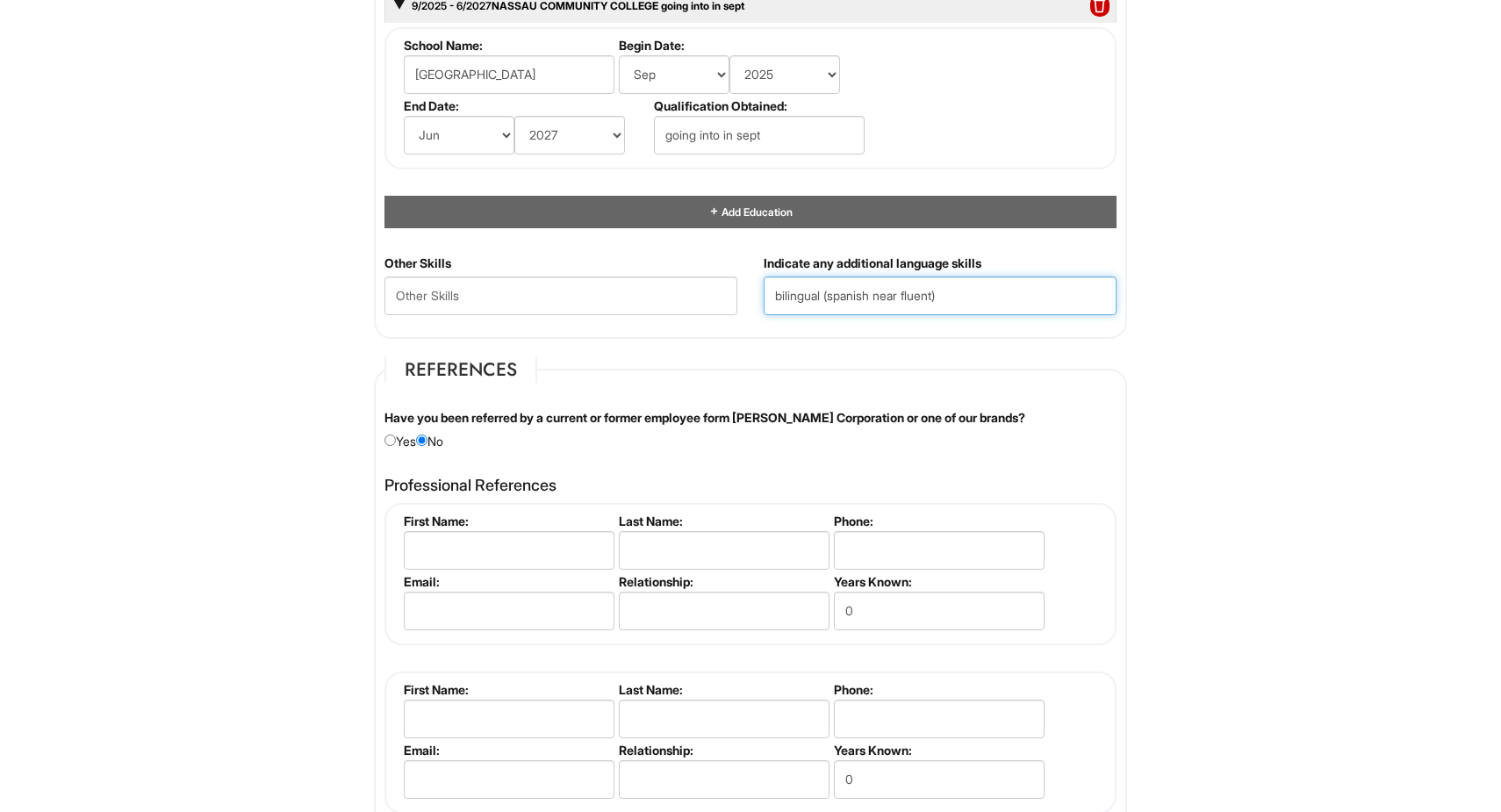
click at [994, 285] on input "bilingual (spanish near fluent)" at bounding box center [940, 296] width 353 height 39
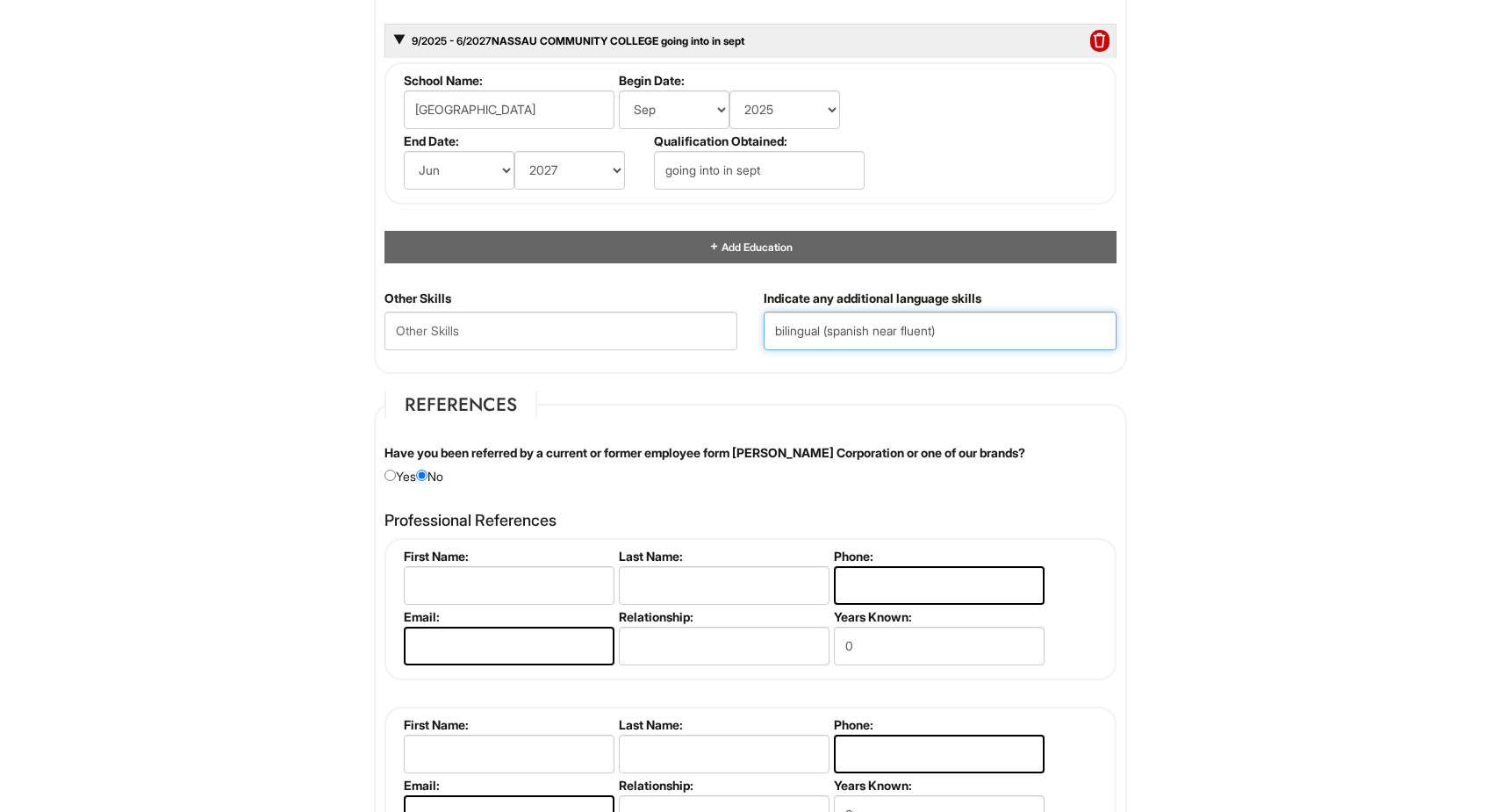
scroll to position [107, 0]
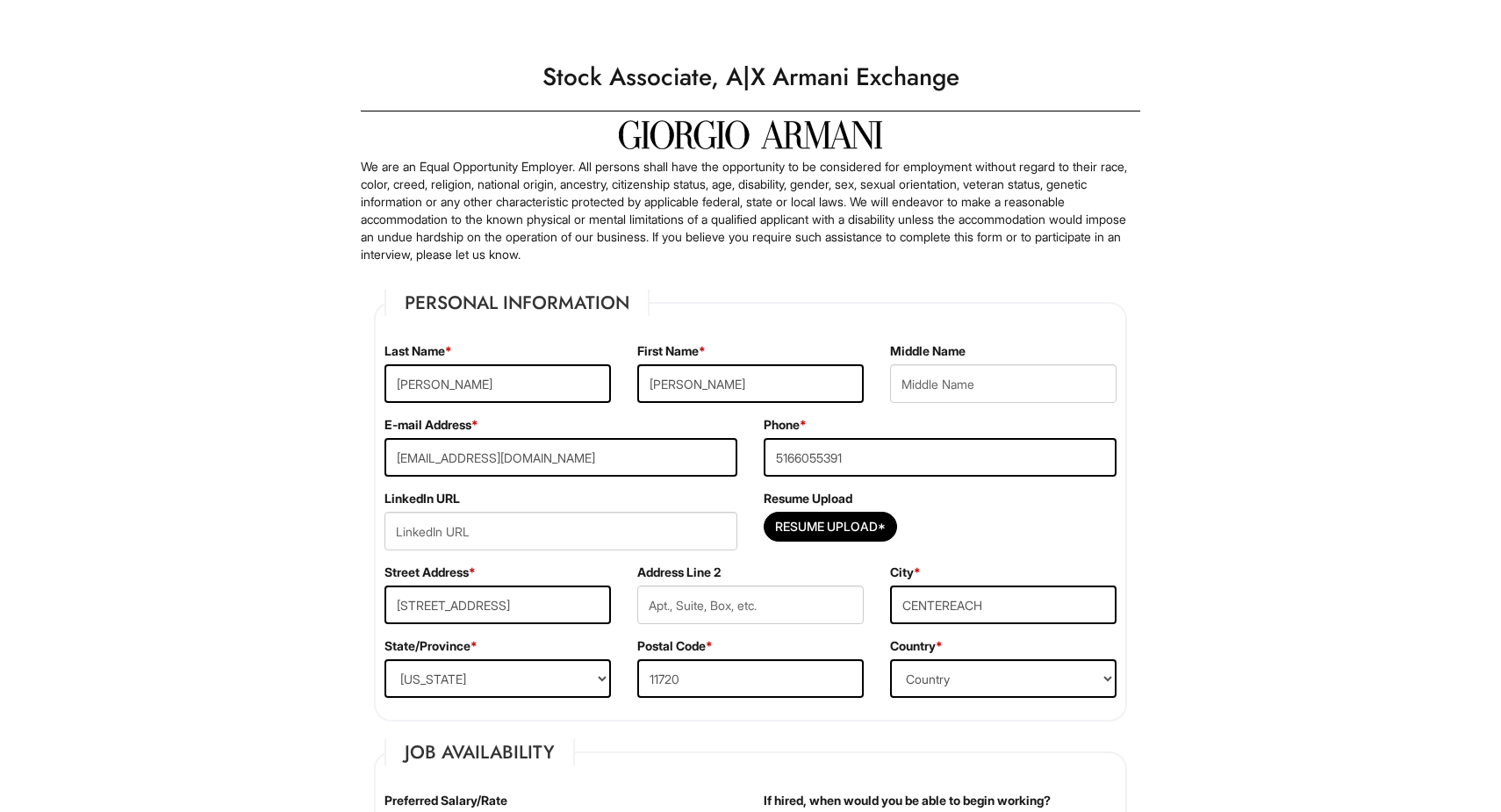
select select "NY"
select select "United States of America"
select select "Yes"
select Required "No"
select select "Yes"
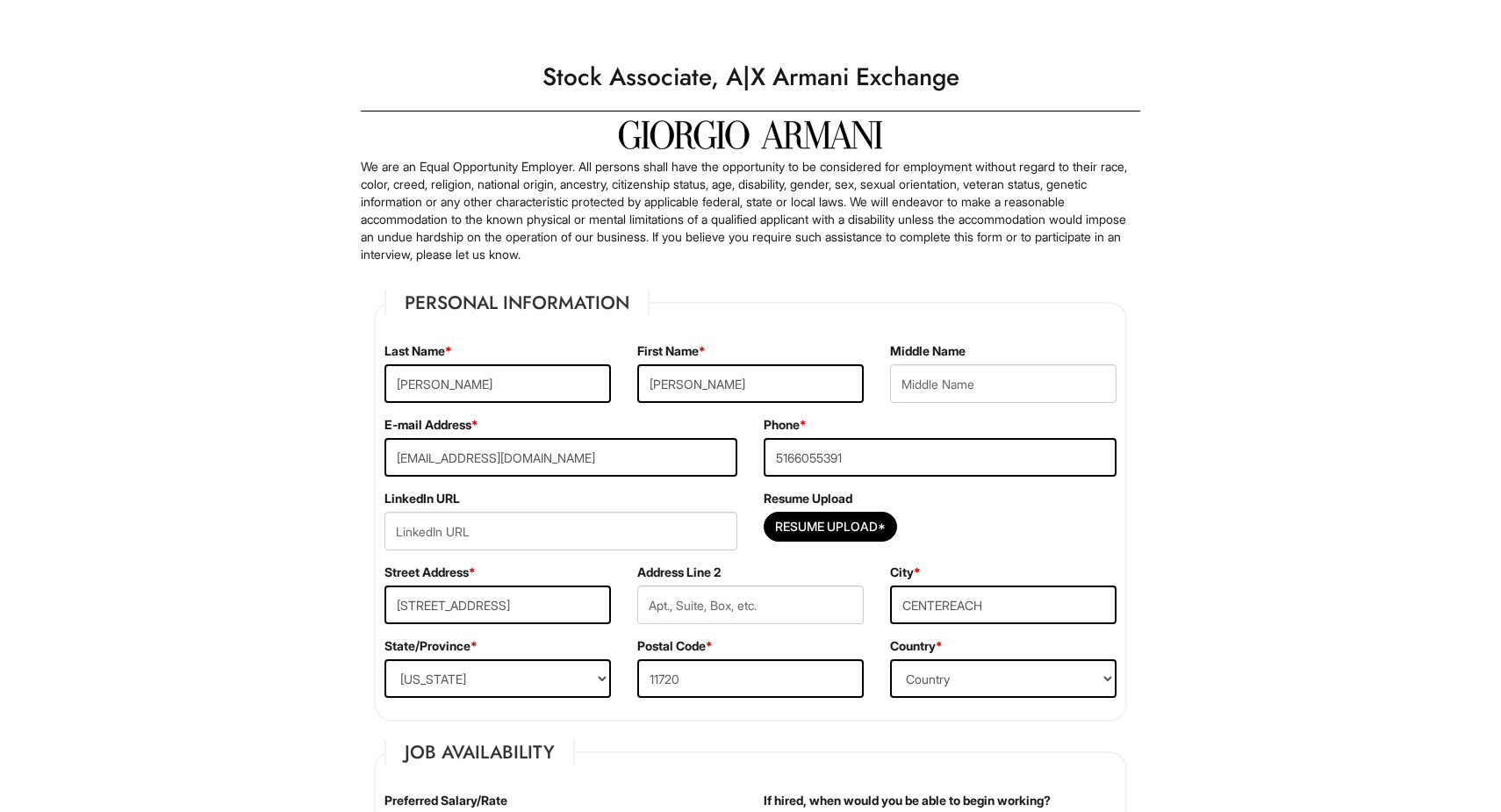
select select "Y"
select select "9"
select select "2021"
select select "6"
select select "2024"
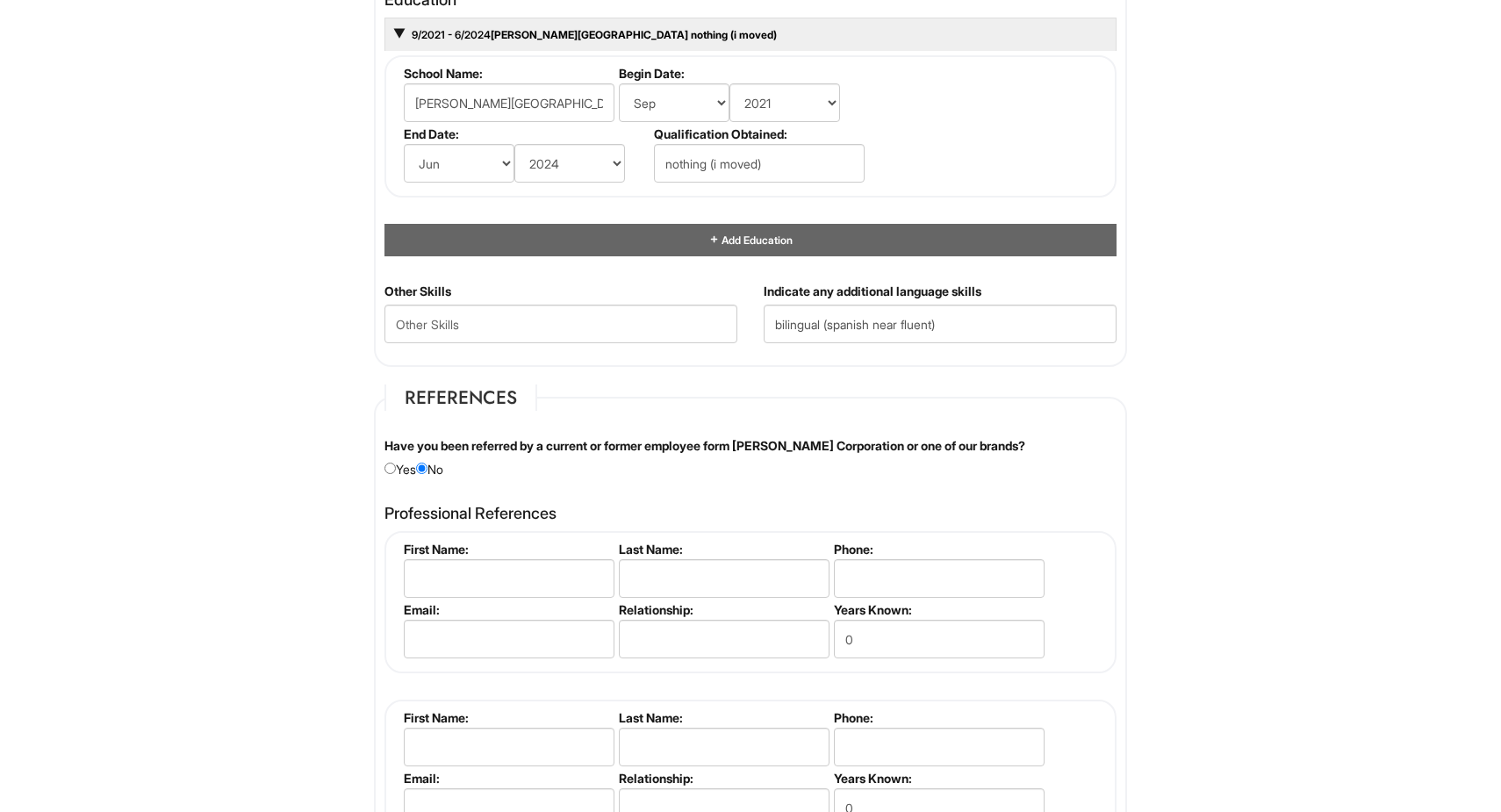
scroll to position [1726, 0]
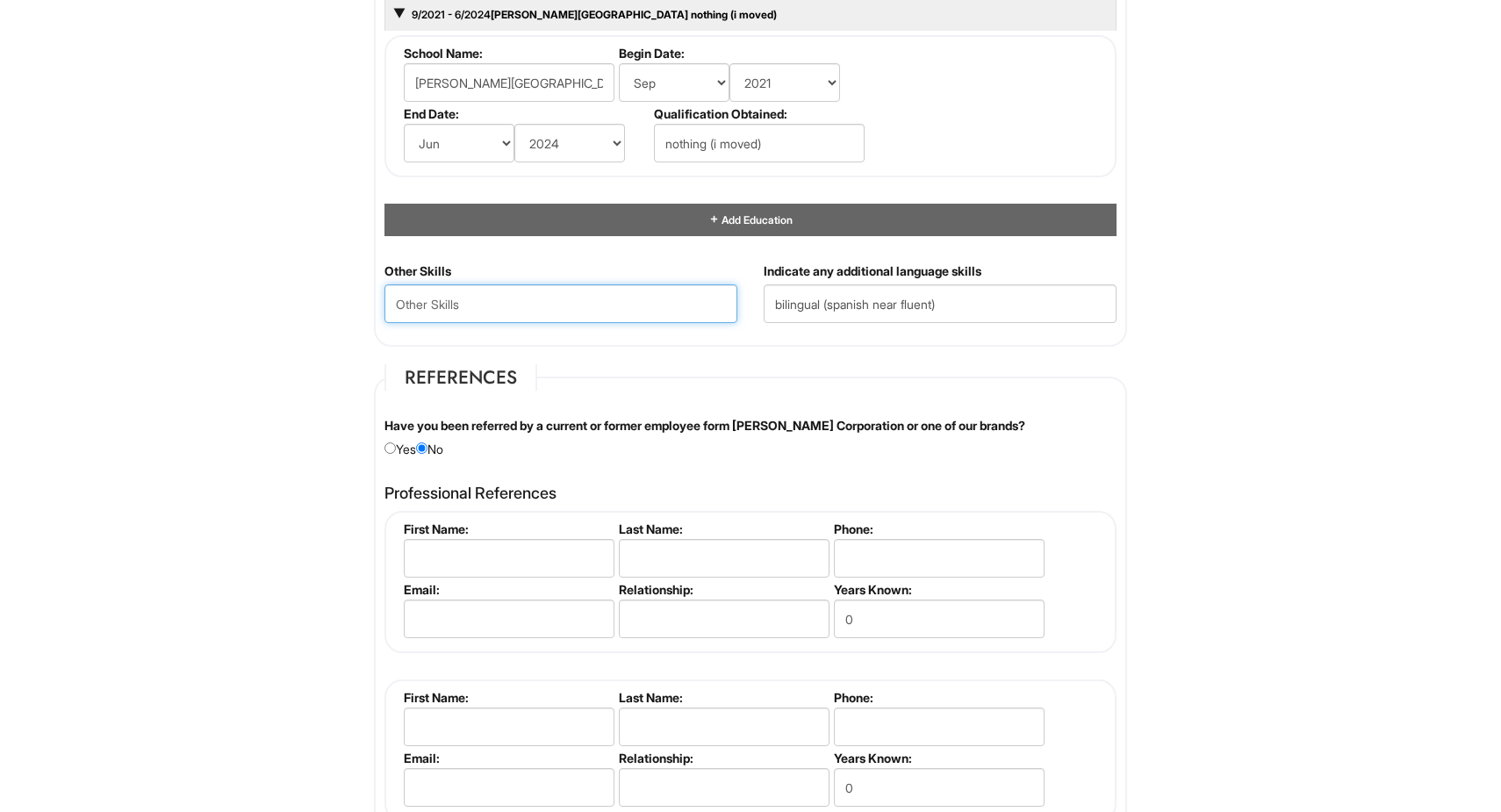
click at [454, 302] on Skills "text" at bounding box center [560, 304] width 353 height 39
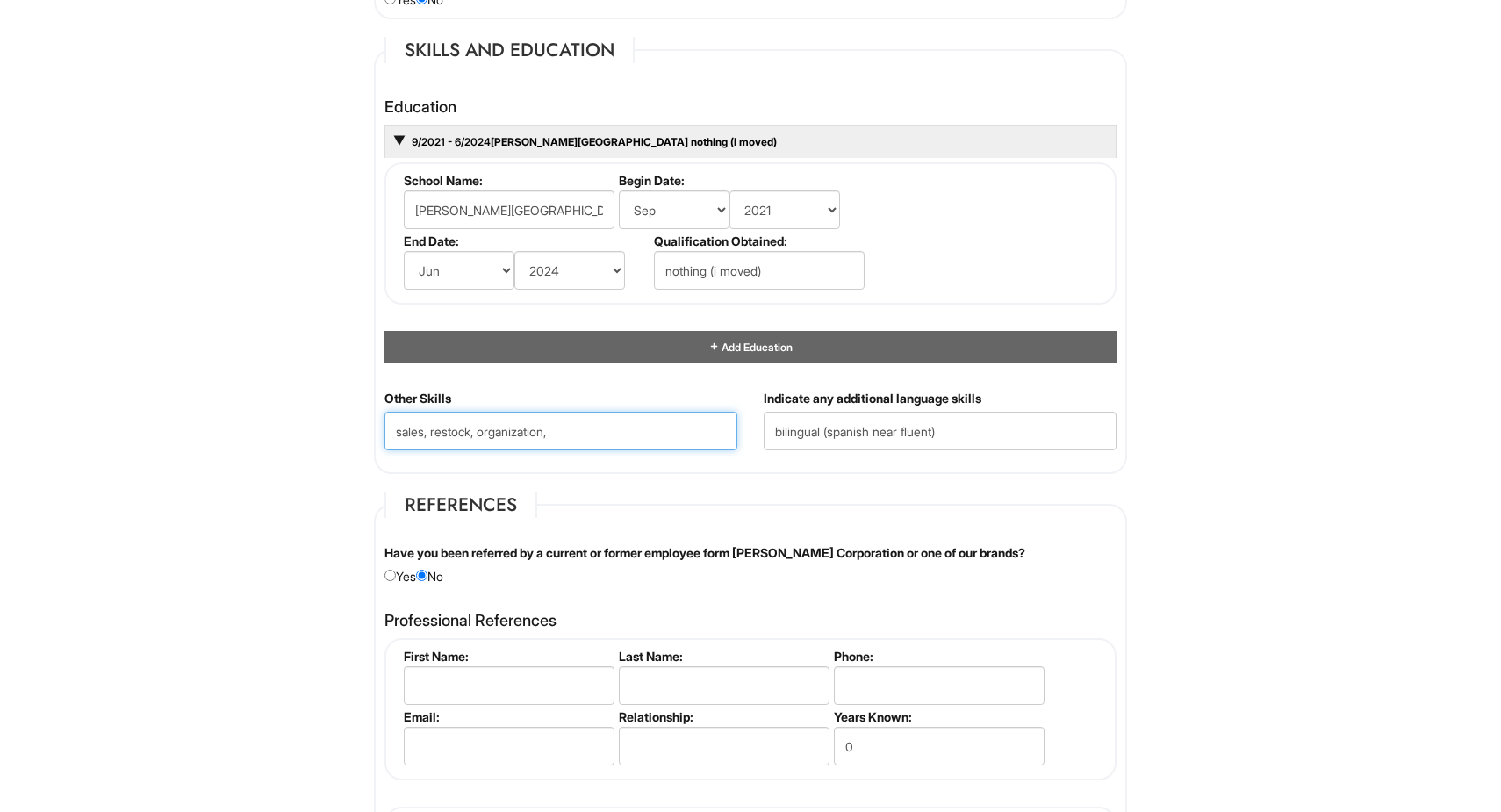
scroll to position [1587, 0]
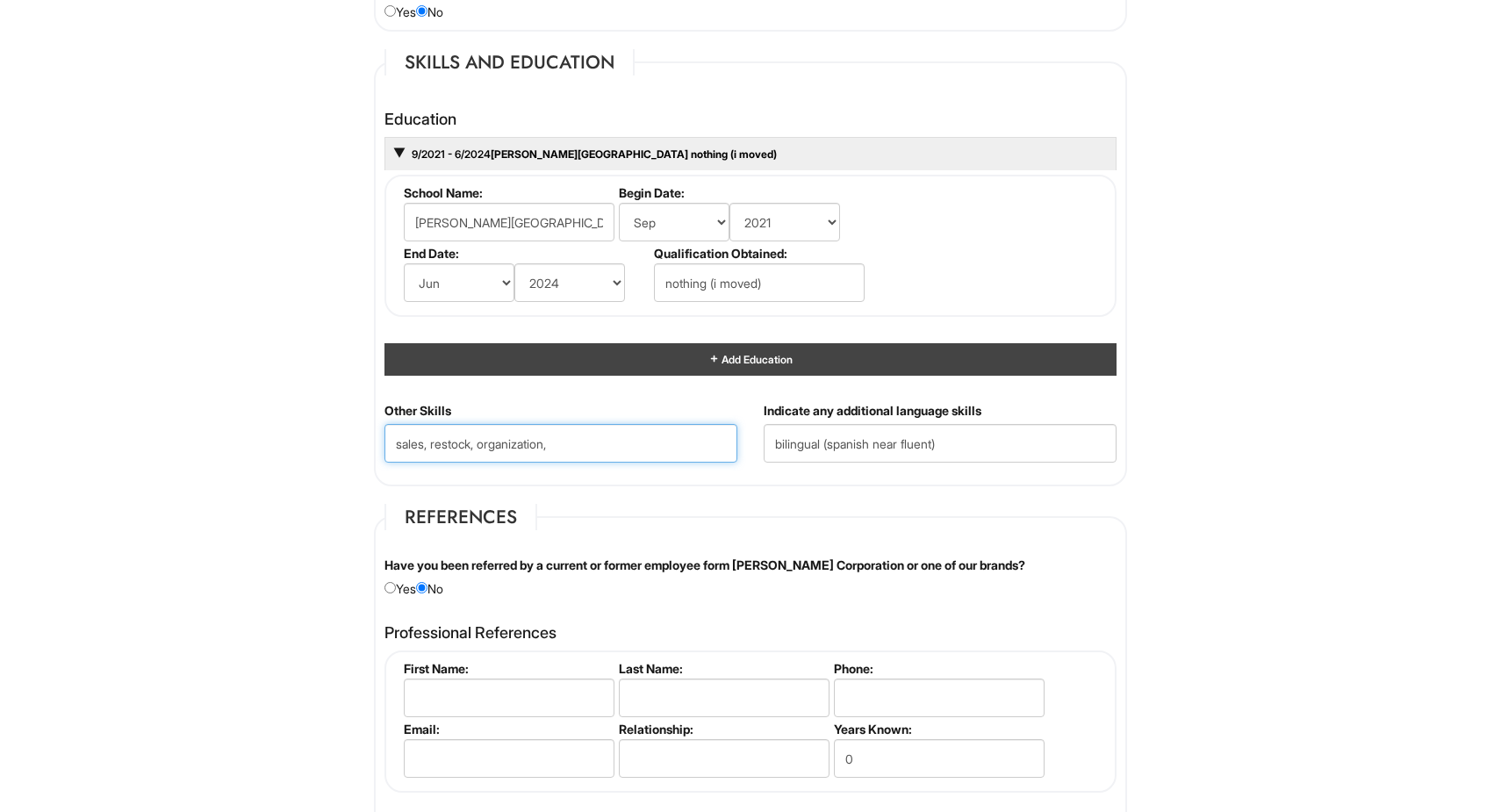
type Skills "sales, restock, organization,"
click at [596, 356] on div "Add Education" at bounding box center [750, 359] width 732 height 33
select select "9"
select select "2024"
select select "6"
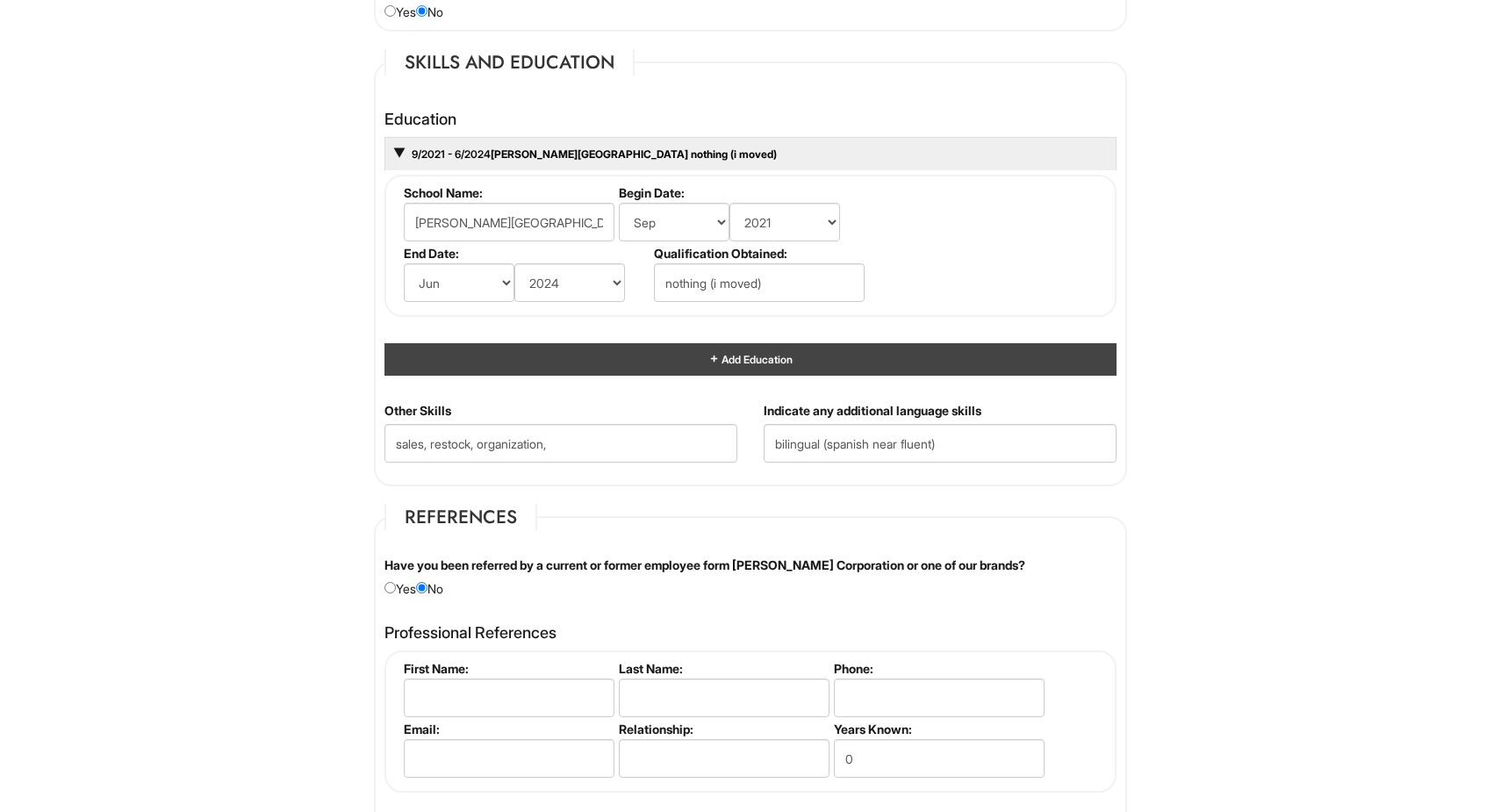
select select "2025"
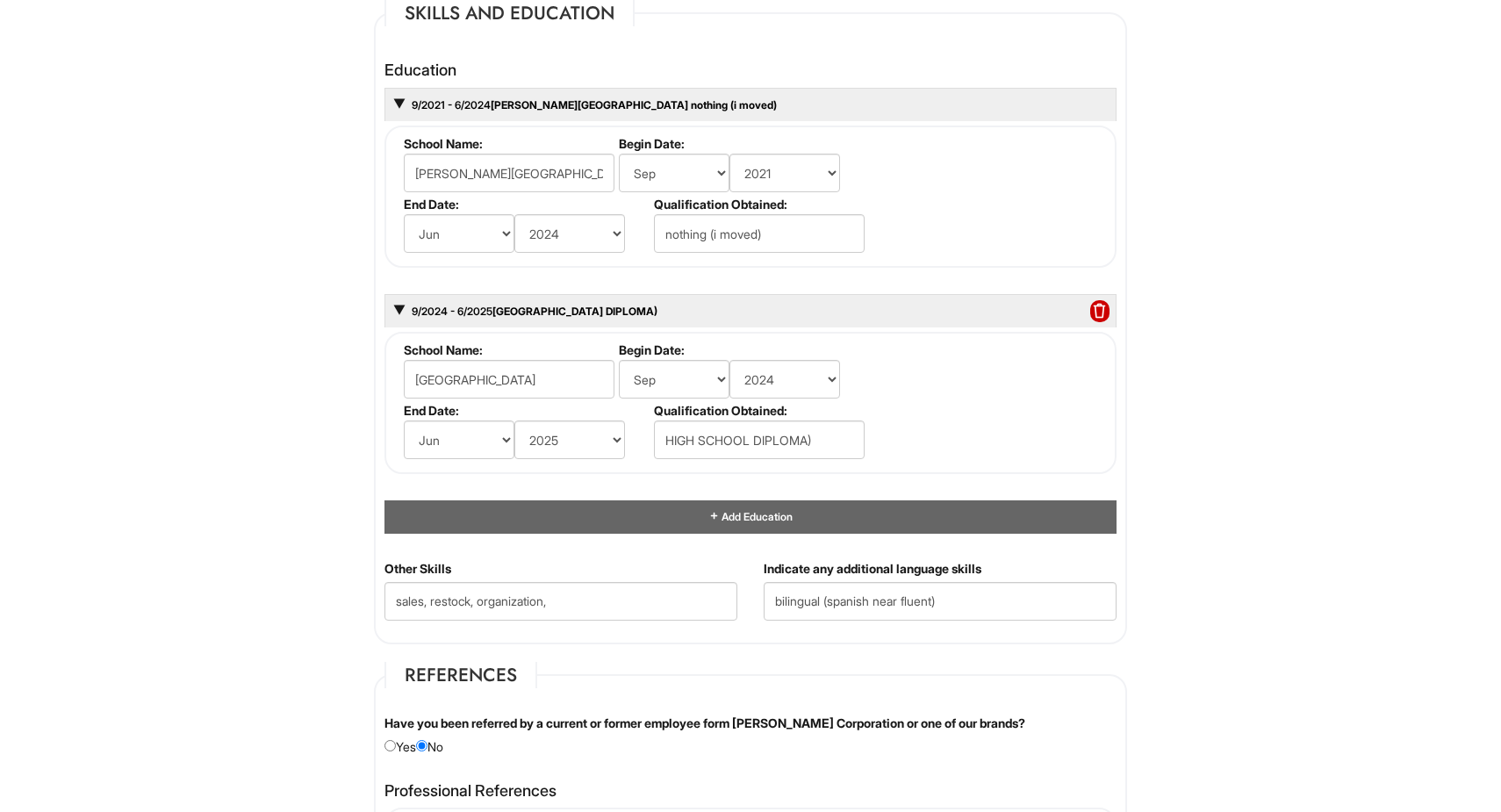
scroll to position [1637, 0]
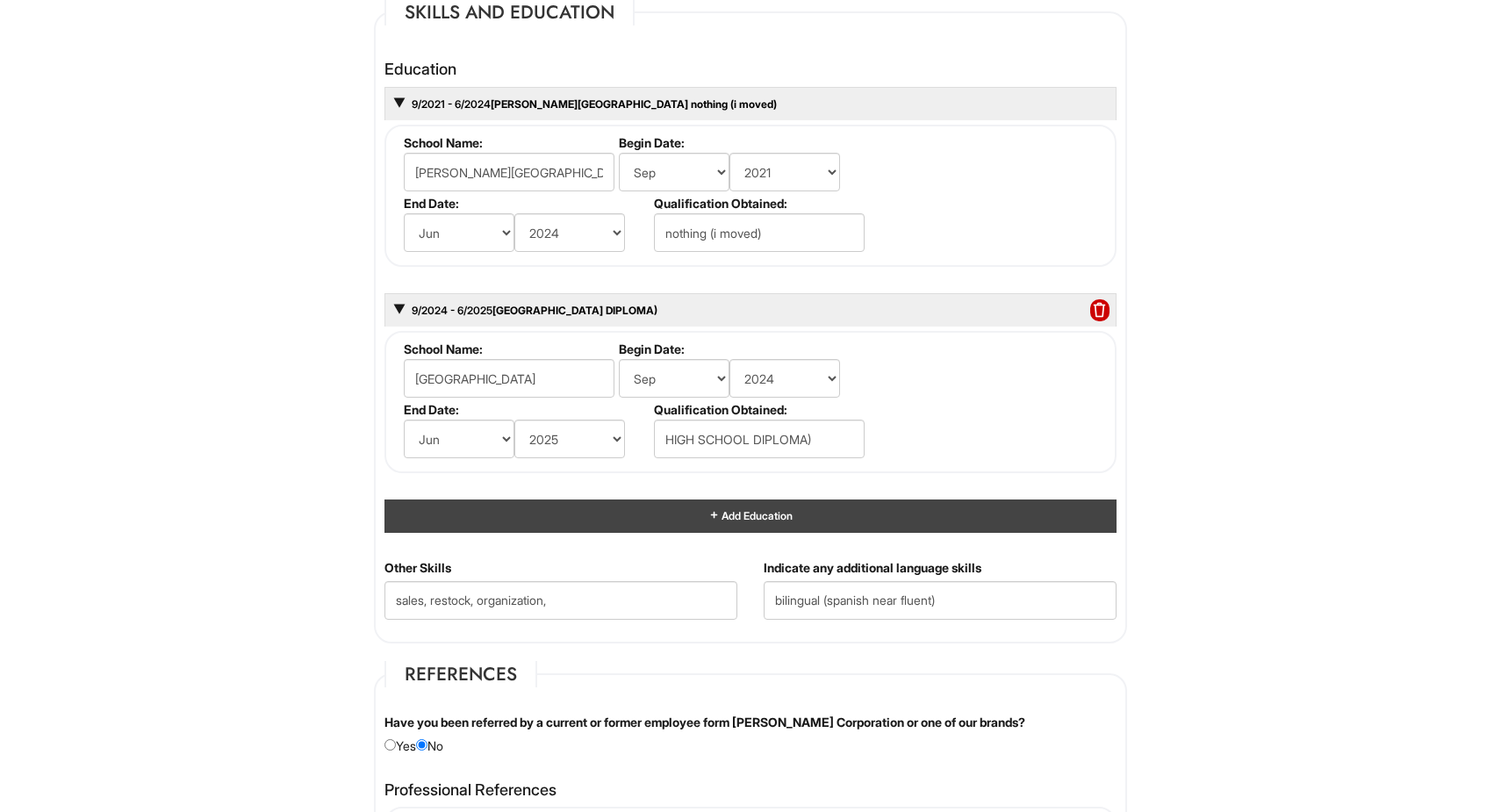
click at [579, 519] on div "Add Education" at bounding box center [750, 515] width 732 height 33
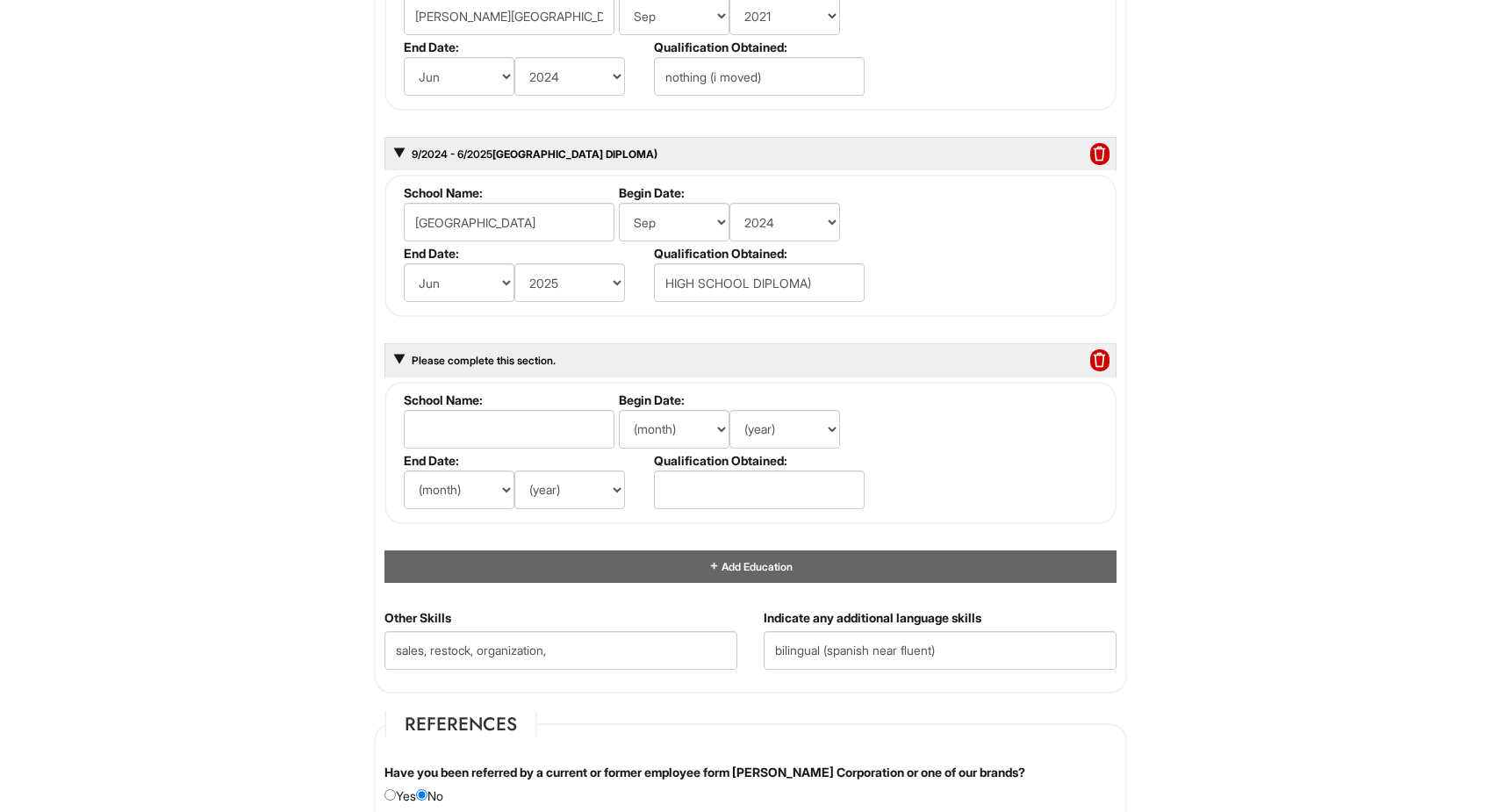
scroll to position [1808, 0]
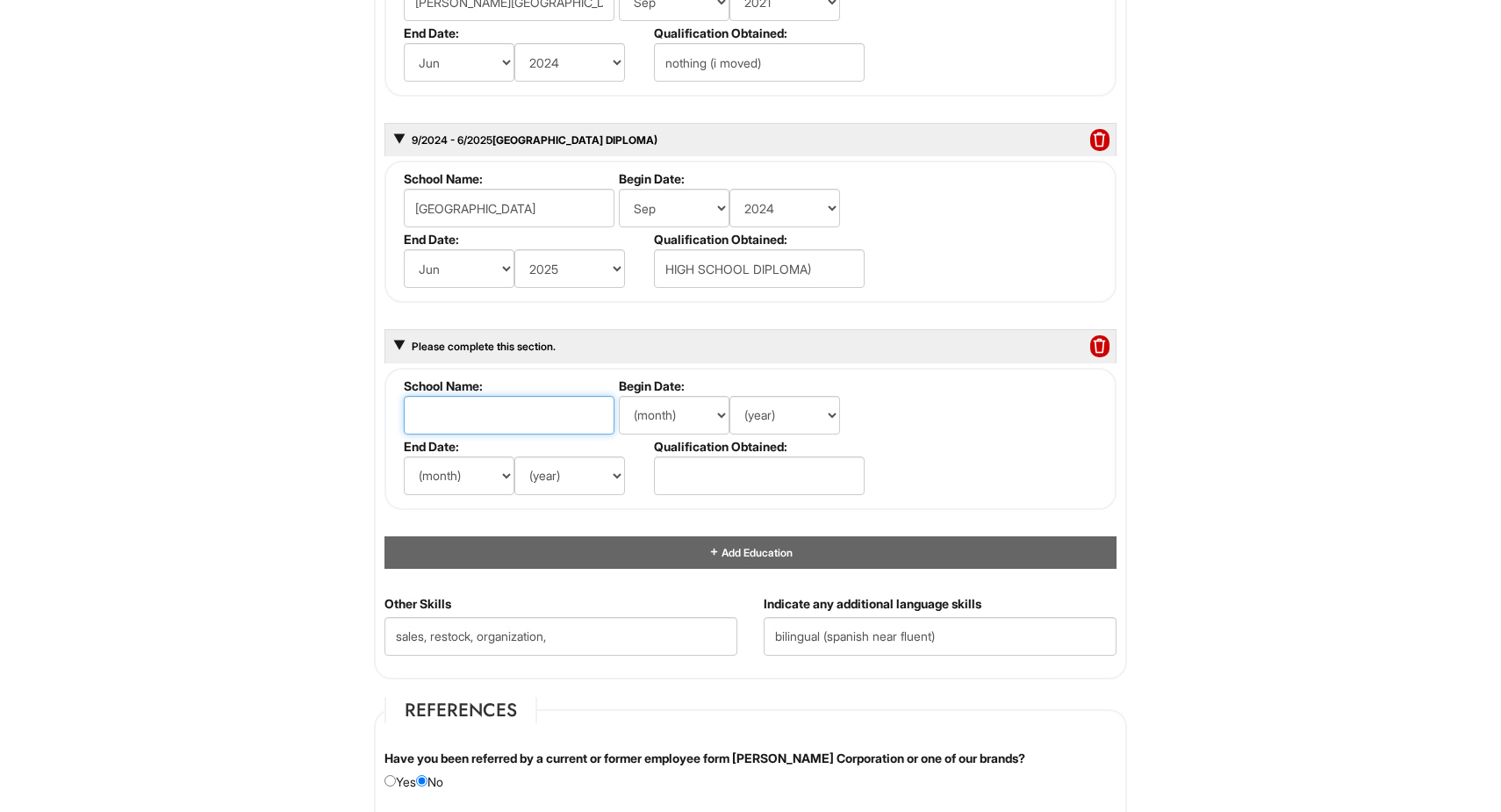
click at [537, 410] on input "text" at bounding box center [509, 415] width 210 height 39
type input "NASSAU COMMUNITY COLLEGE"
click at [649, 417] on select "(month) Jan Feb Mar Apr May Jun Jul Aug Sep Oct Nov Dec" at bounding box center [674, 415] width 110 height 39
select select "9"
click at [796, 425] on select "(year) 2029 2028 2027 2026 2025 2024 2023 2022 2021 2020 2019 2018 2017 2016 20…" at bounding box center [784, 415] width 110 height 39
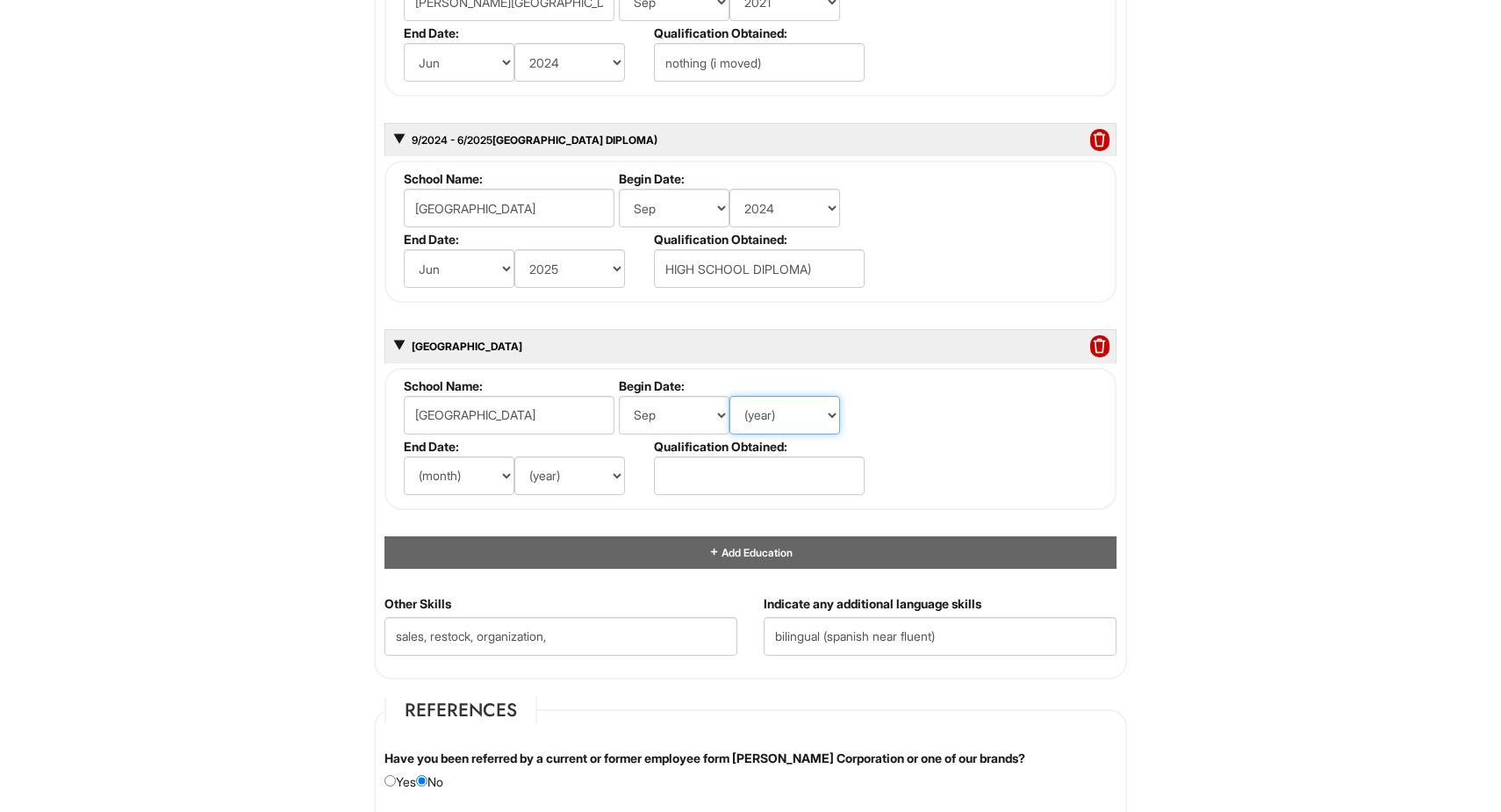
select select "2025"
click at [495, 460] on select "(month) Jan Feb Mar Apr May Jun Jul Aug Sep Oct Nov Dec" at bounding box center [459, 475] width 110 height 39
select select "6"
click at [566, 477] on select "(year) 2029 2028 2027 2026 2025 2024 2023 2022 2021 2020 2019 2018 2017 2016 20…" at bounding box center [569, 475] width 110 height 39
select select "2027"
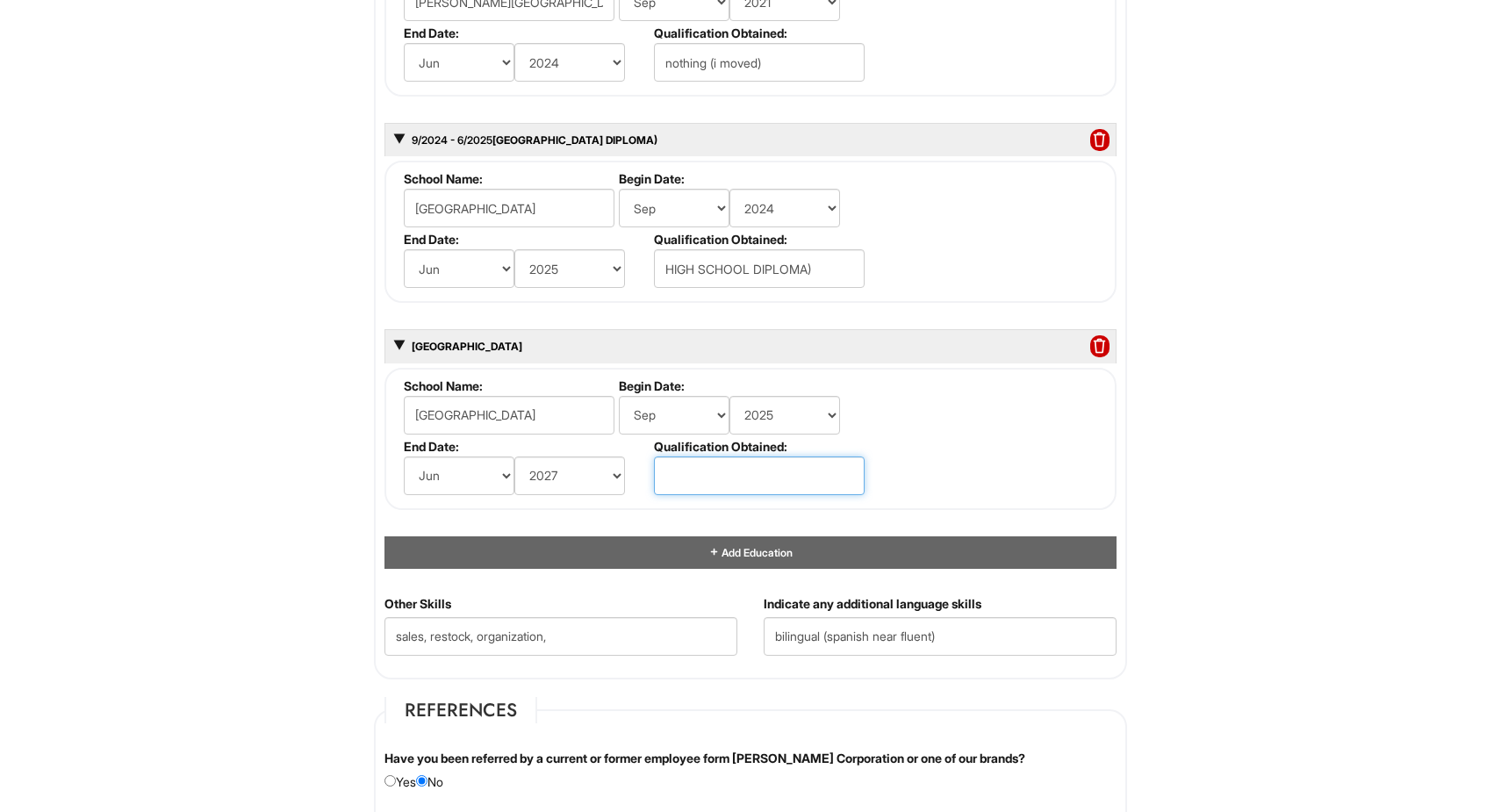
click at [707, 482] on input "text" at bounding box center [759, 475] width 210 height 39
type input "going into in sept"
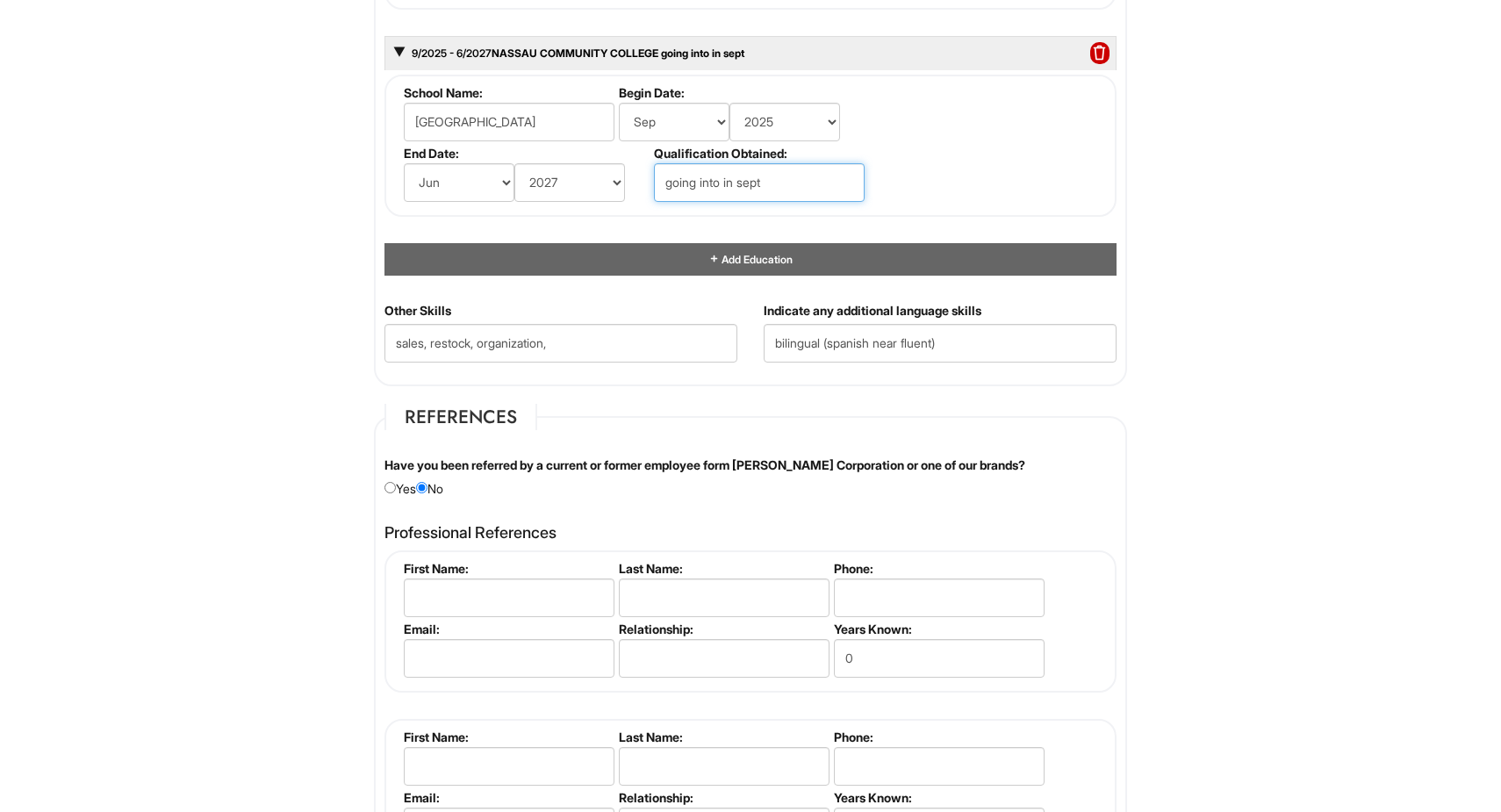
scroll to position [2141, 0]
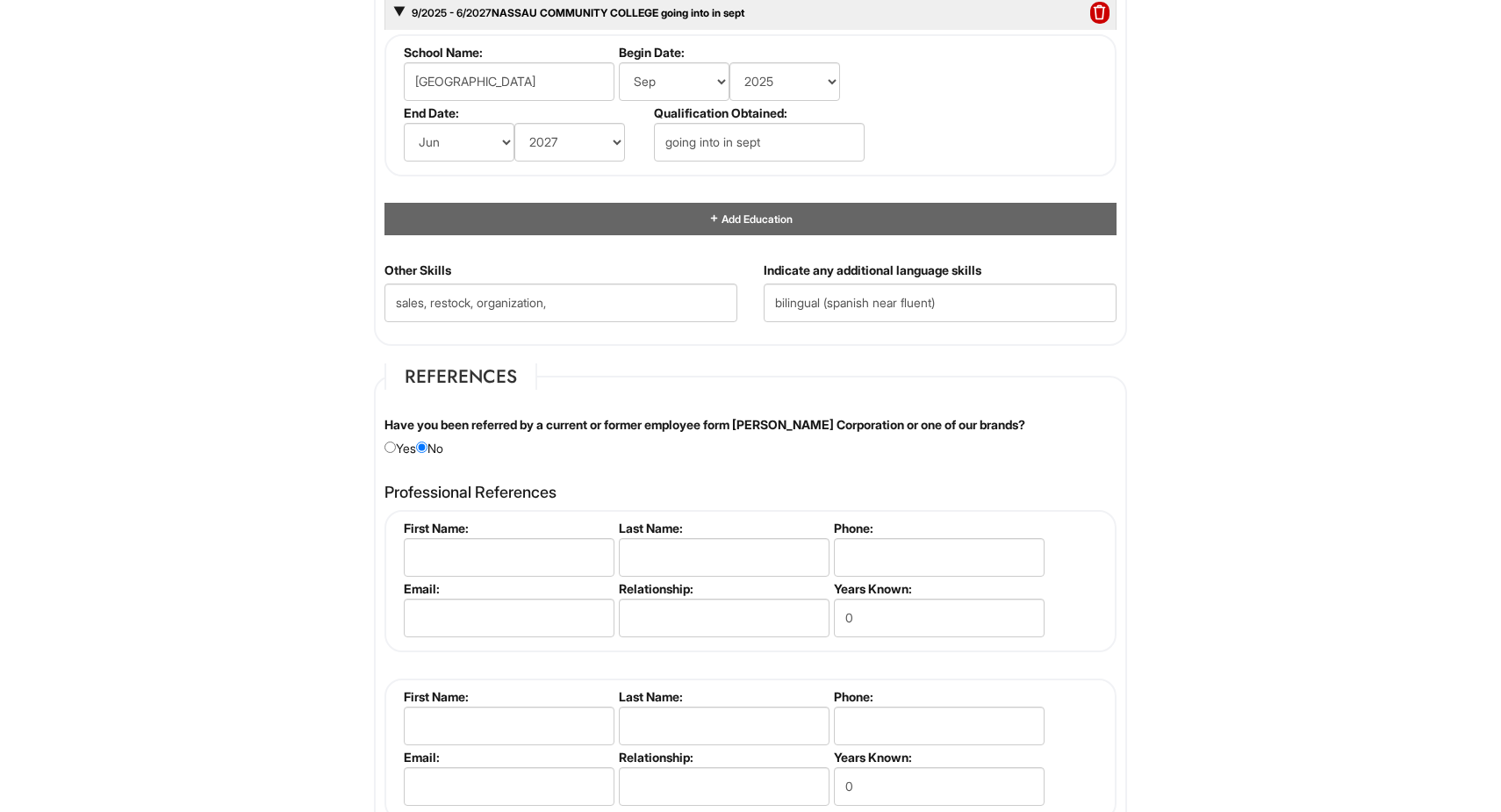
click at [850, 444] on div "Have you been referred by a current or former employee form Giorgio Armani Corp…" at bounding box center [750, 436] width 758 height 42
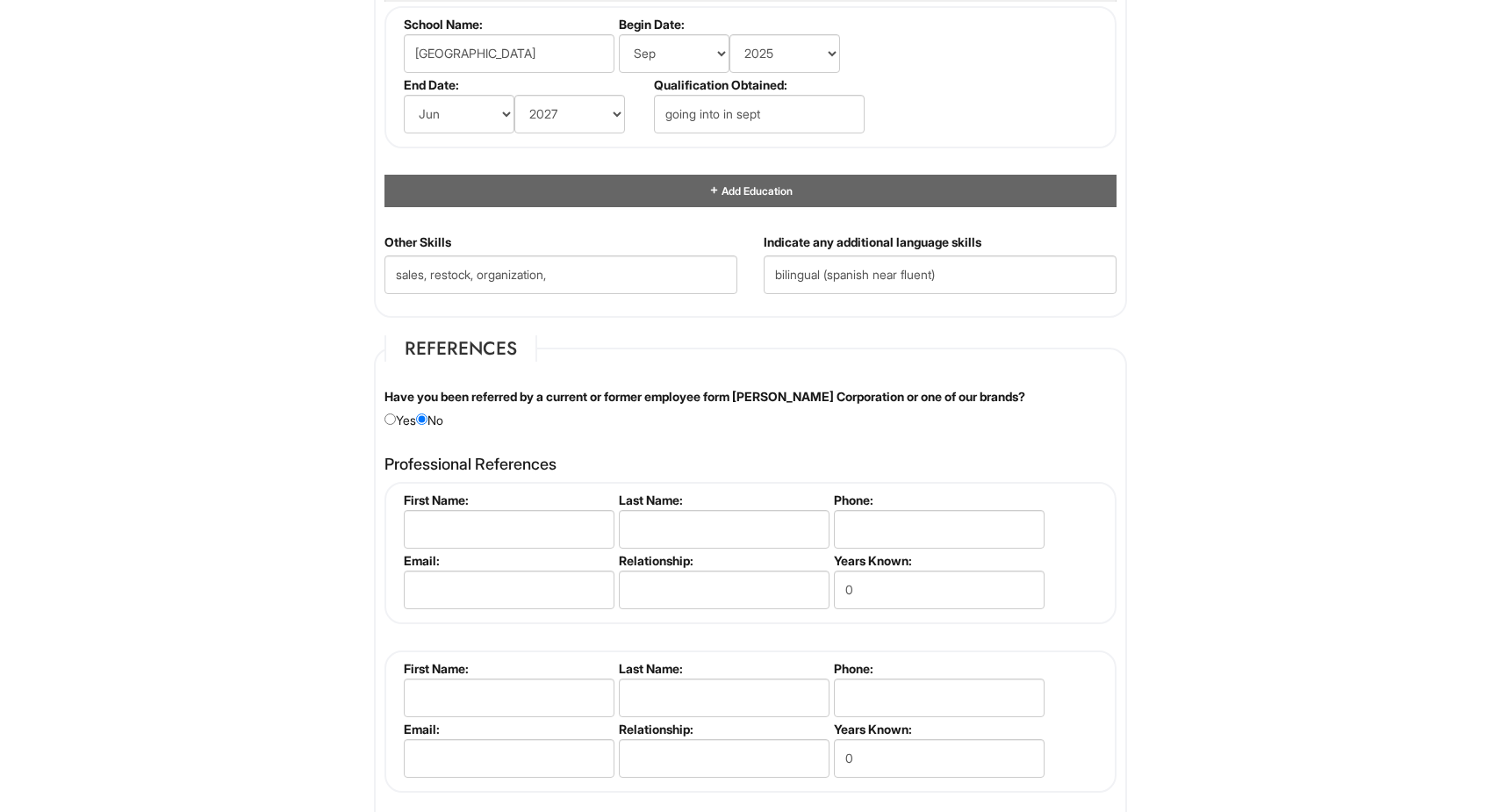
scroll to position [2166, 0]
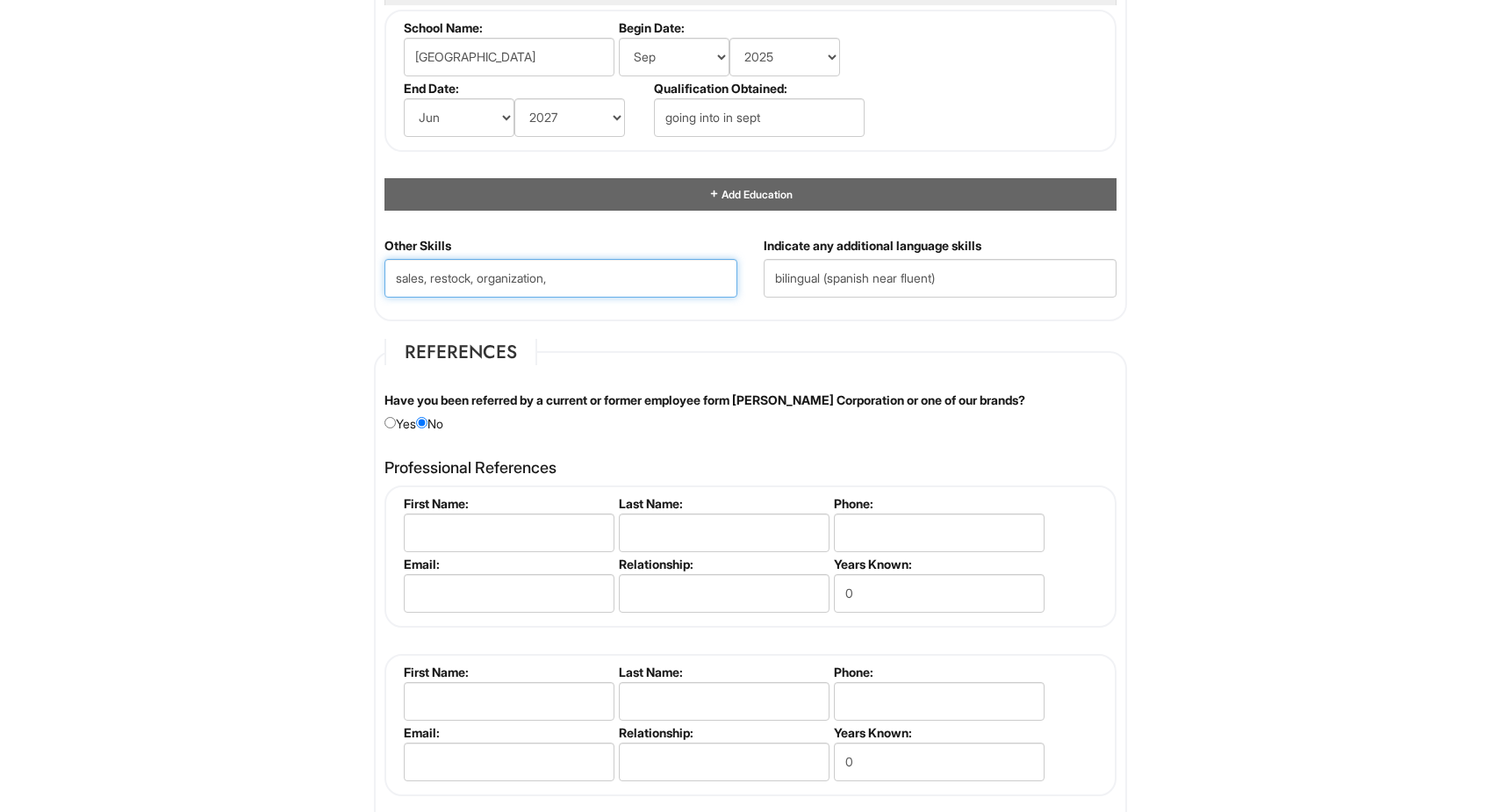
click at [621, 285] on Skills "sales, restock, organization," at bounding box center [560, 278] width 353 height 39
type Skills "sales, restock, organization,"
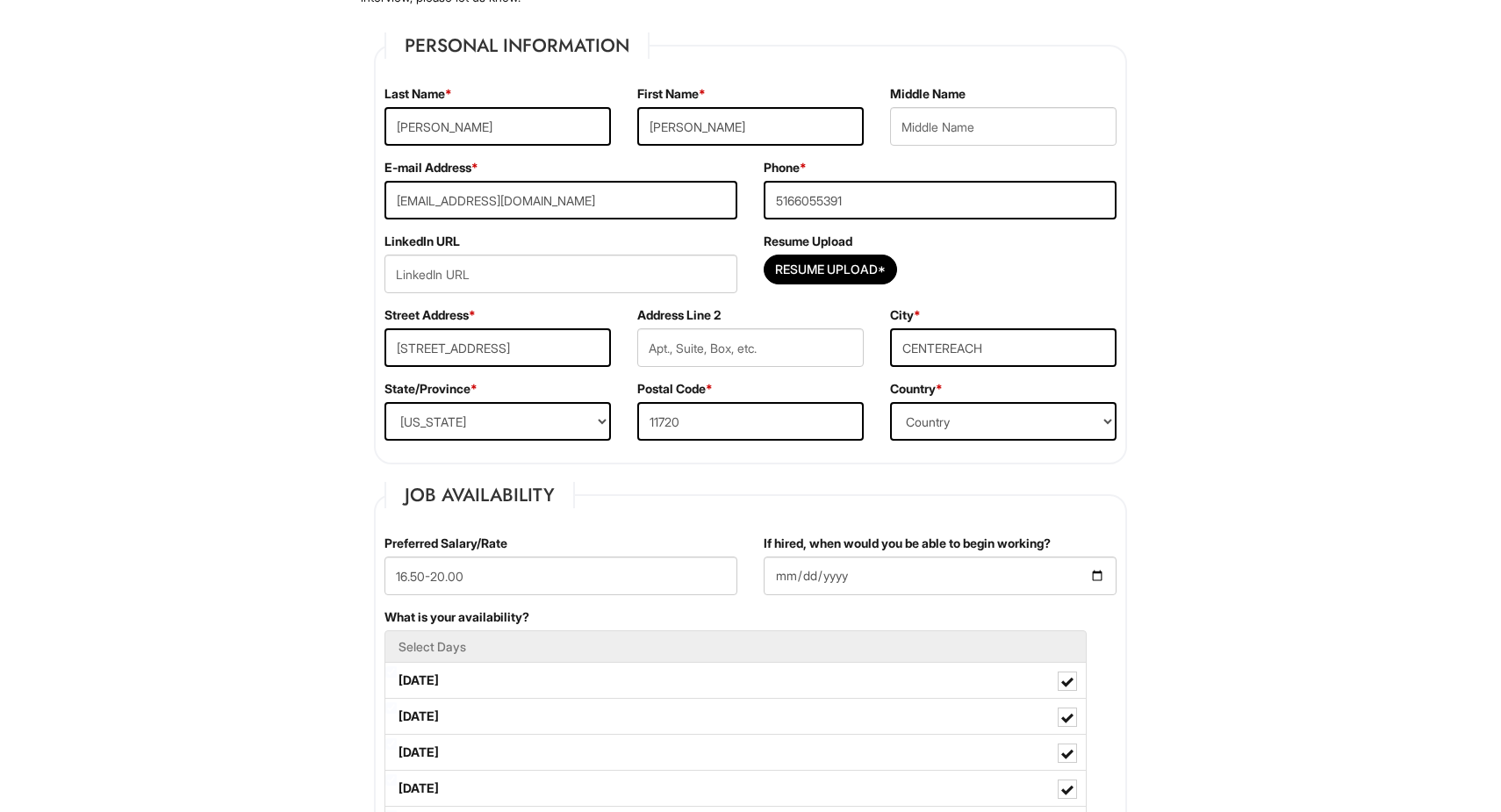
scroll to position [252, 0]
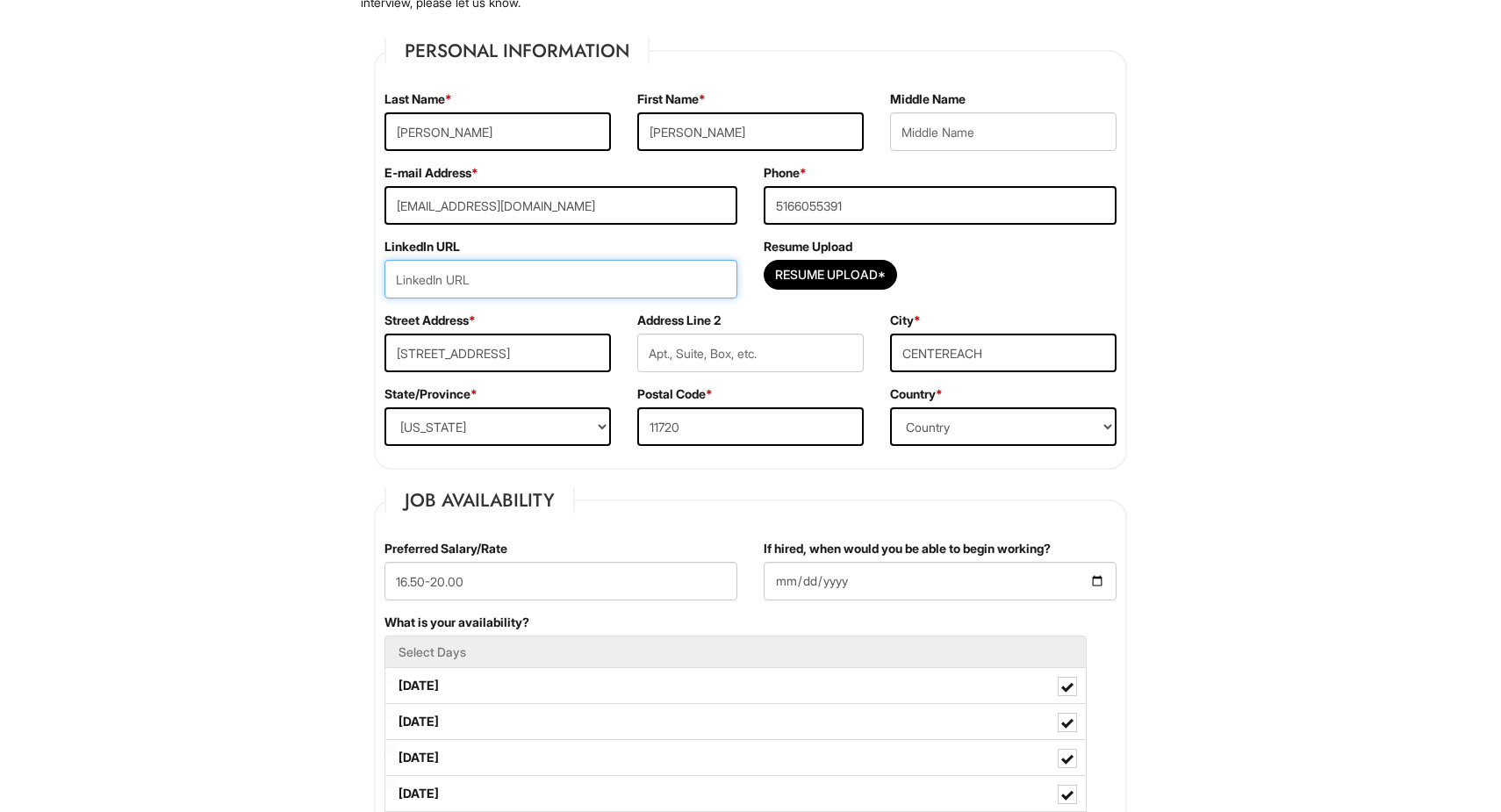
click at [519, 288] on input "url" at bounding box center [560, 279] width 353 height 39
paste input "https://www.linkedin.com/in/matthew-romero-065854376/"
type input "https://www.linkedin.com/in/matthew-romero-065854376/"
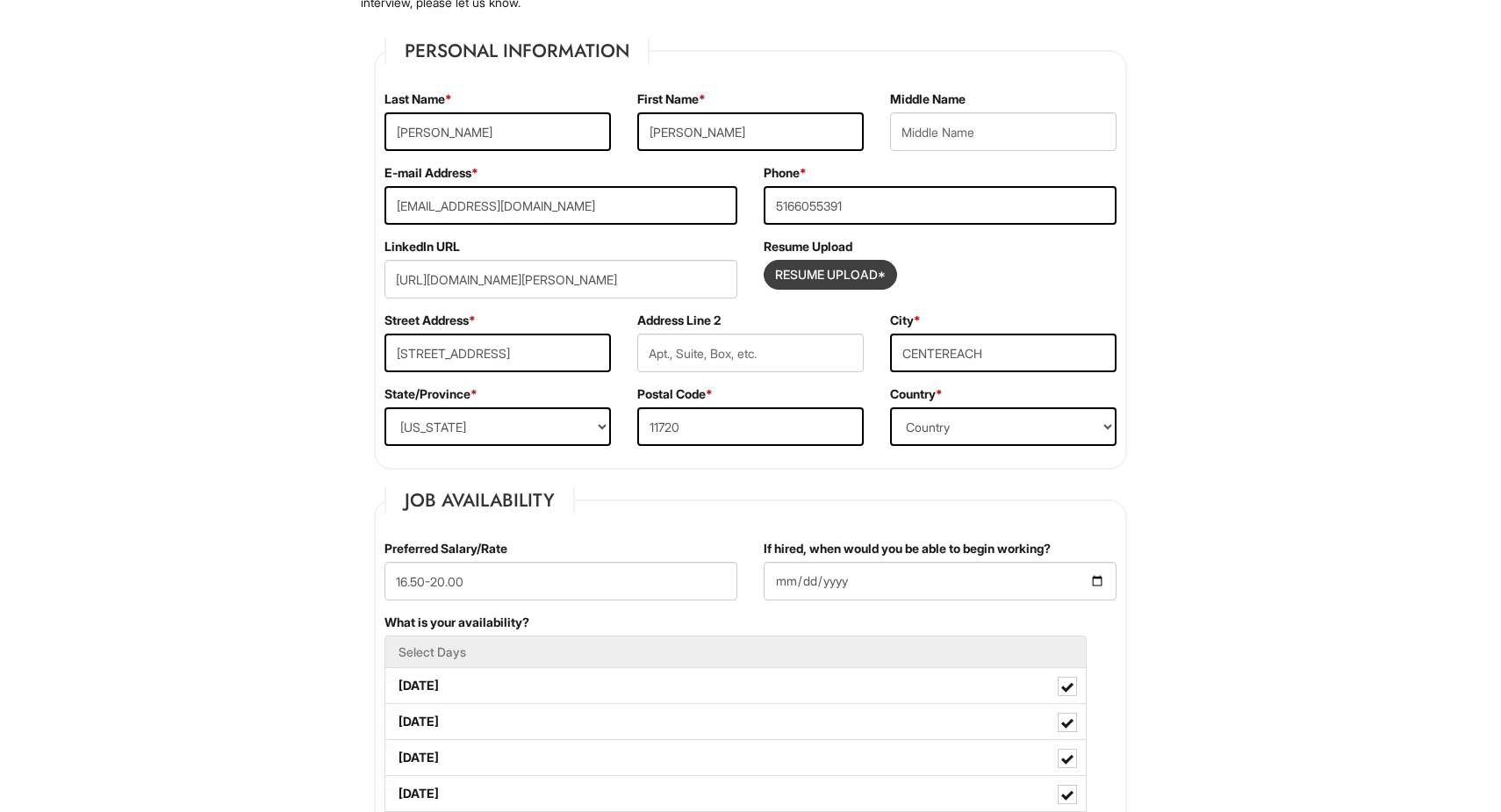
click at [851, 270] on input "Resume Upload*" at bounding box center [830, 275] width 132 height 28
type input "C:\fakepath\Copy of Copy of RESUME.docx"
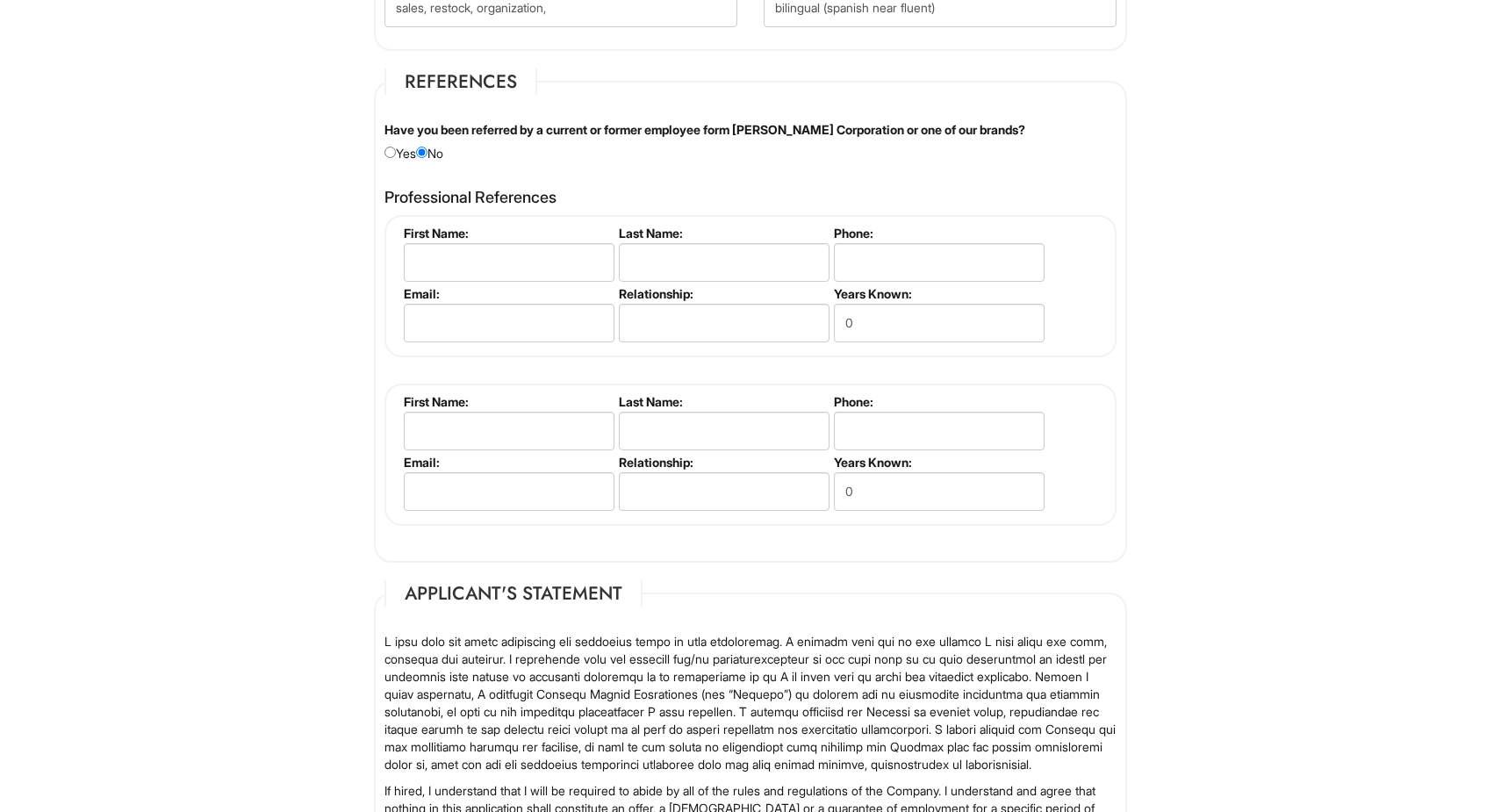
scroll to position [2410, 0]
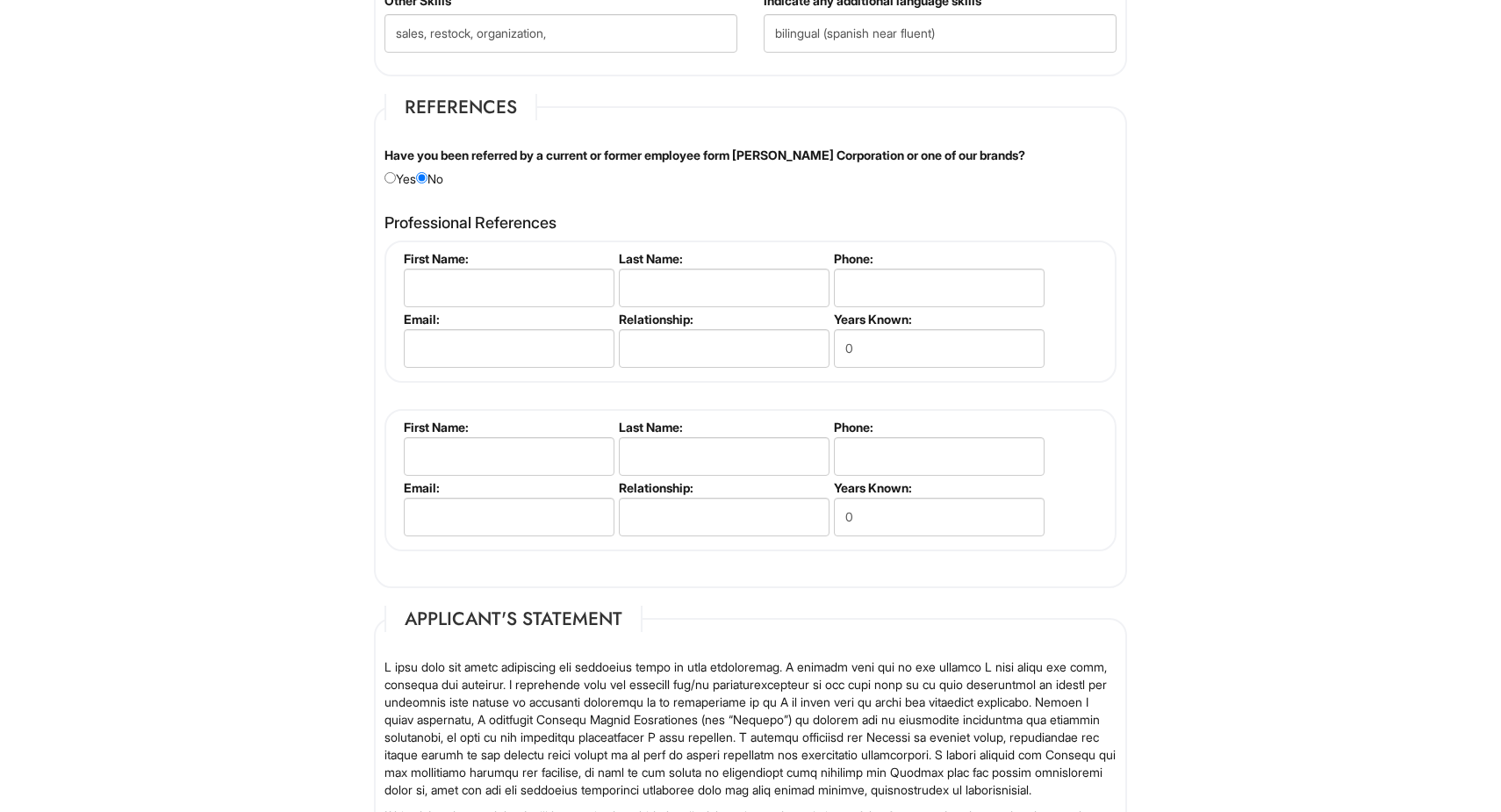
click at [719, 198] on fieldset "References Have you been referred by a current or former employee form Giorgio …" at bounding box center [750, 340] width 753 height 494
click at [534, 281] on input "text" at bounding box center [509, 288] width 210 height 39
click at [537, 293] on input "text" at bounding box center [509, 288] width 210 height 39
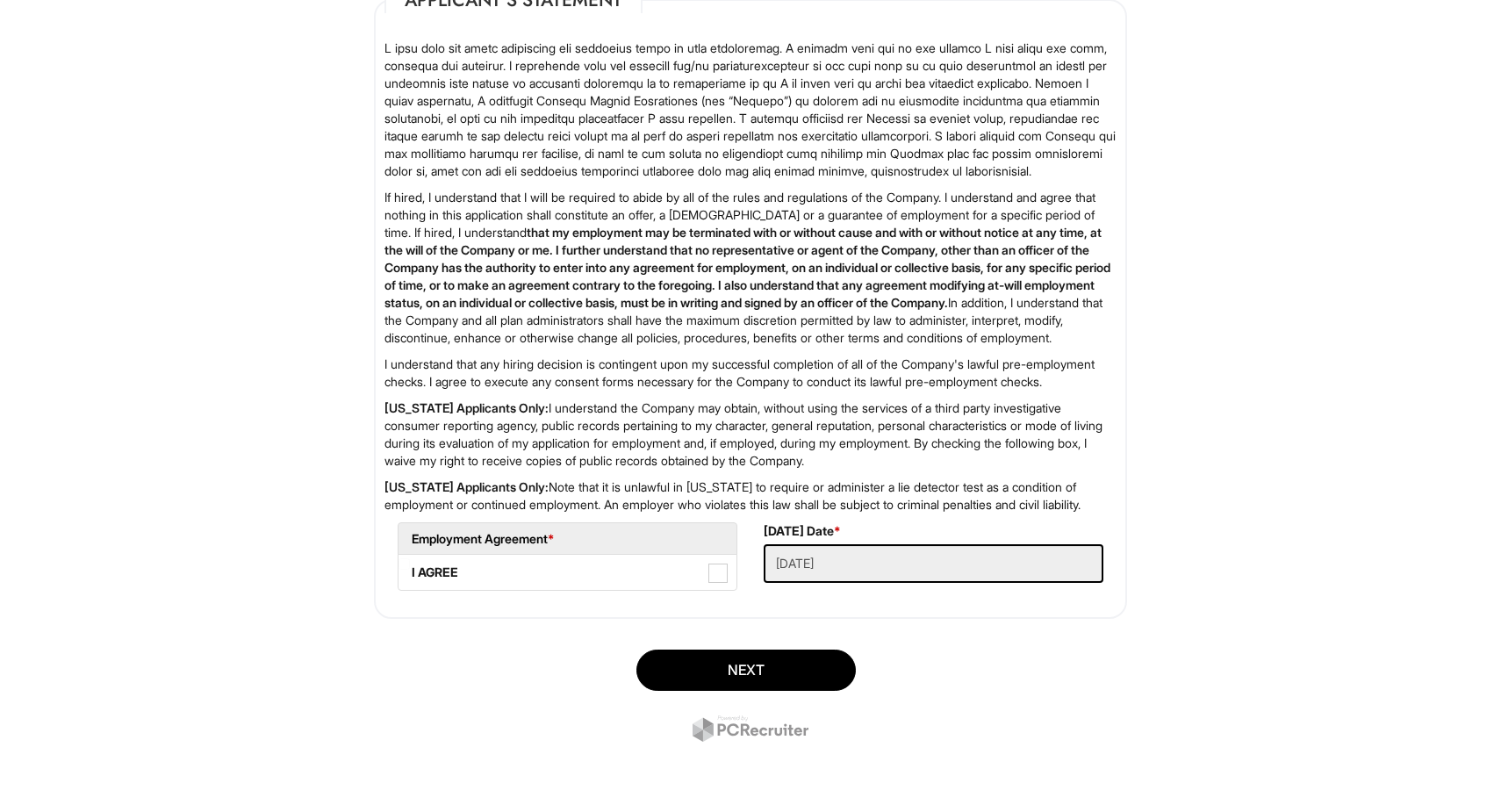
scroll to position [3099, 0]
click at [721, 576] on span at bounding box center [718, 573] width 19 height 19
click at [410, 569] on AGREE "I AGREE" at bounding box center [404, 564] width 11 height 11
checkbox AGREE "true"
click at [720, 671] on button "Next" at bounding box center [746, 670] width 219 height 42
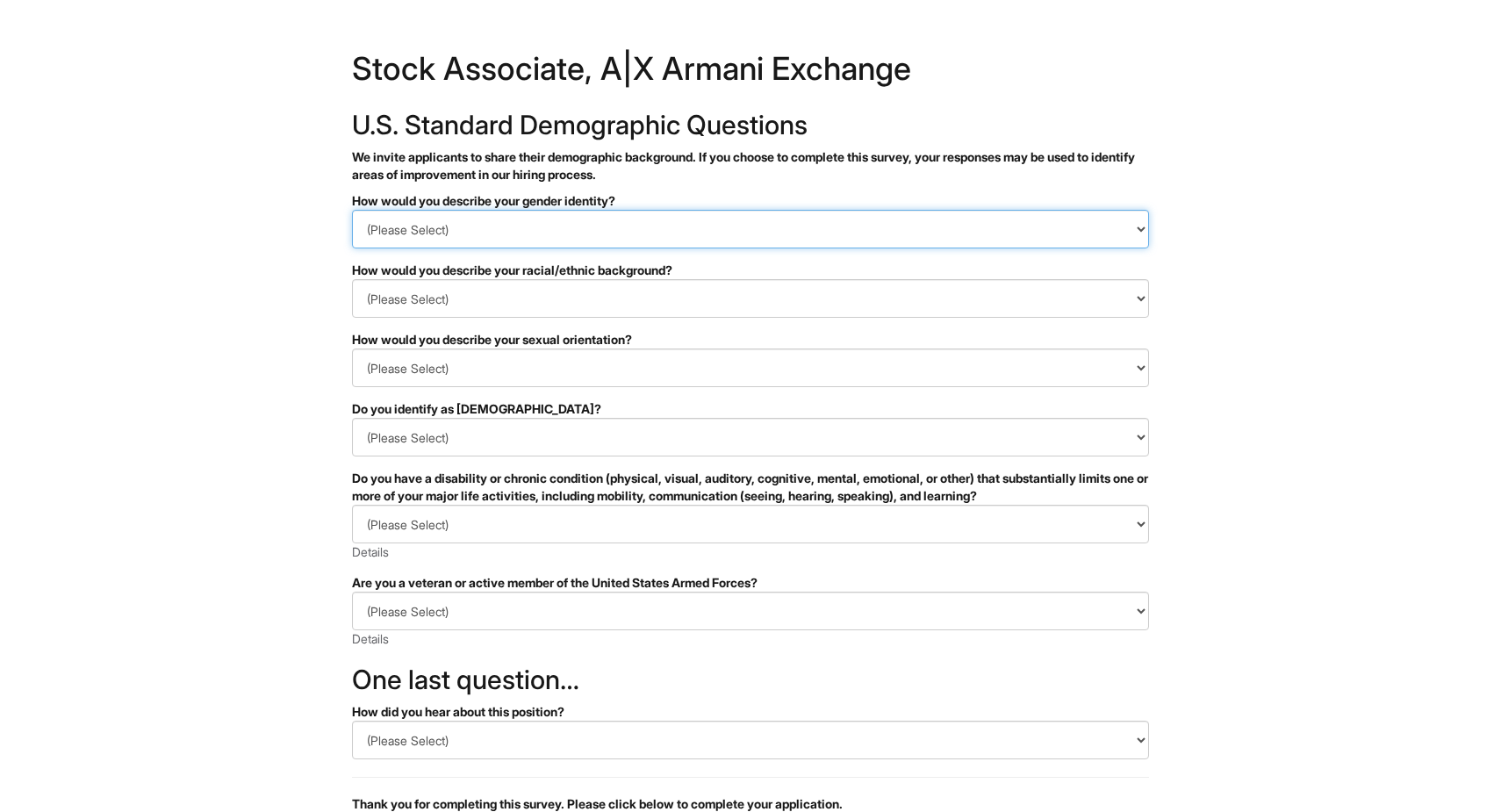
click at [773, 221] on select "(Please Select) Man Woman Non-binary I prefer to self-describe I don't wish to …" at bounding box center [750, 229] width 797 height 39
select select "Man"
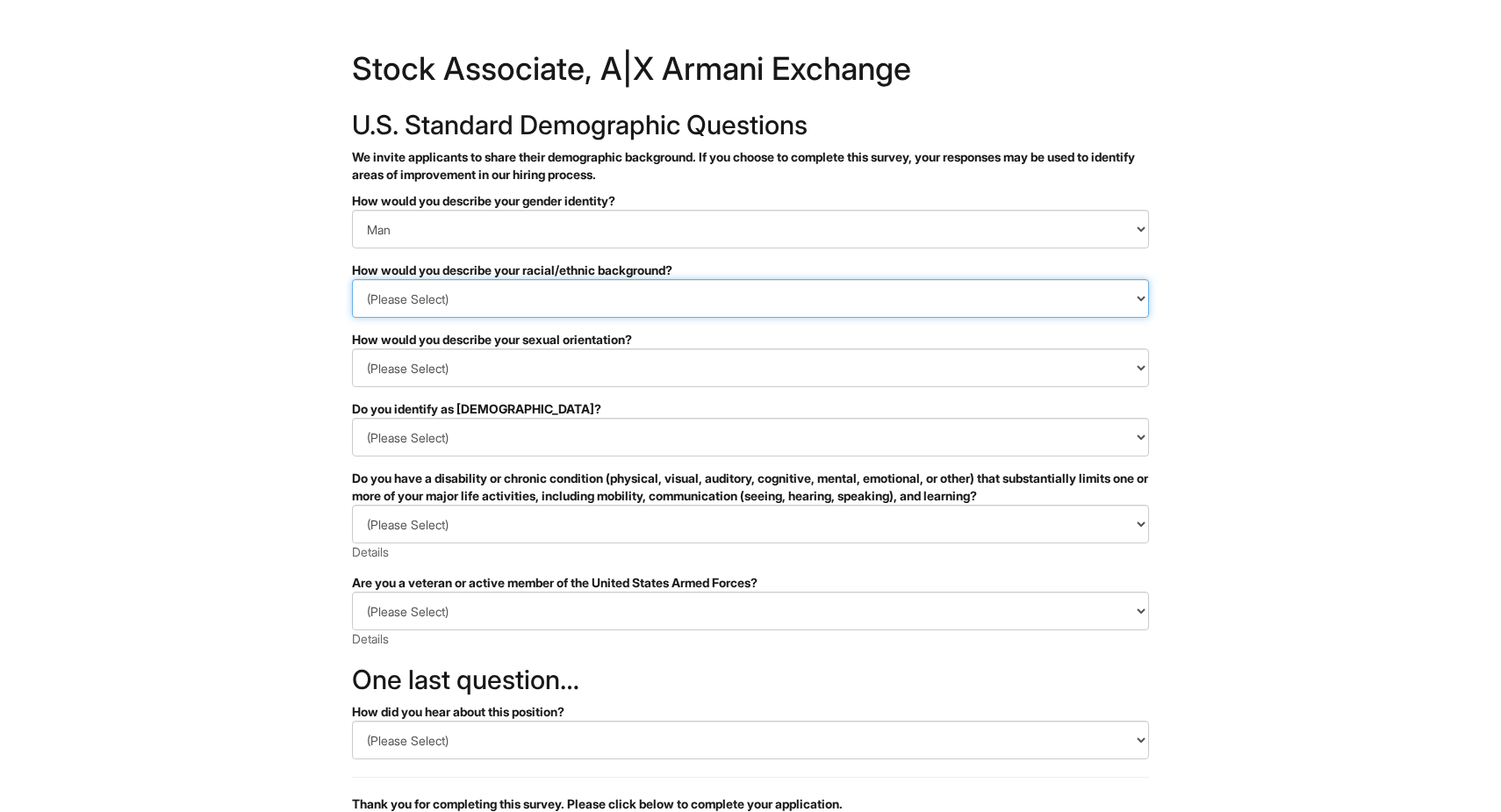
click at [697, 292] on select "(Please Select) Black or of African descent East Asian Hispanic, Latinx or of S…" at bounding box center [750, 299] width 797 height 39
select select "Hispanic, Latinx or of Spanish Origin"
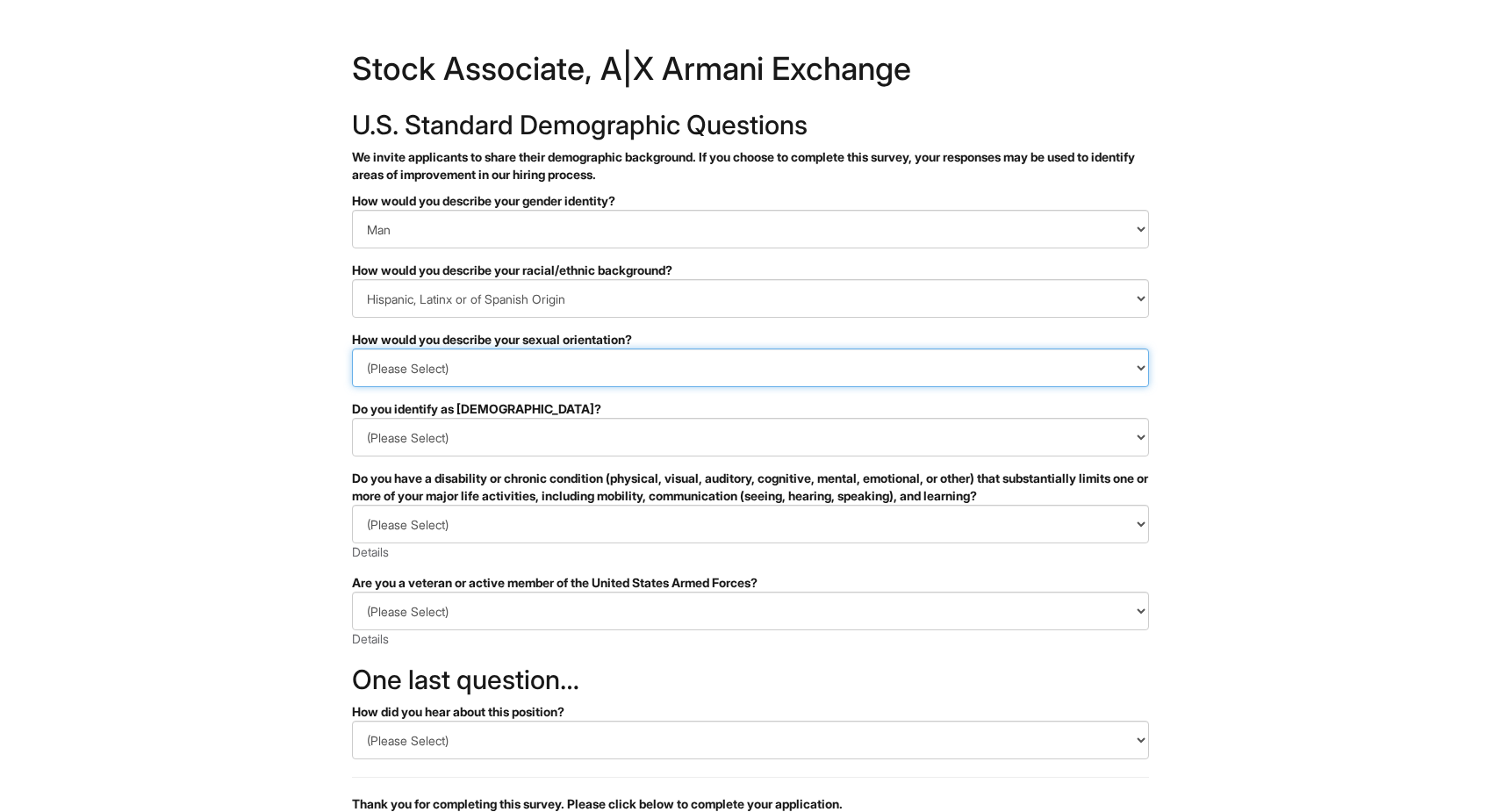
click at [630, 352] on select "(Please Select) Asexual Bisexual and/or pansexual Gay Heterosexual Lesbian Quee…" at bounding box center [750, 368] width 797 height 39
click at [576, 377] on select "(Please Select) Asexual Bisexual and/or pansexual Gay Heterosexual Lesbian Quee…" at bounding box center [750, 368] width 797 height 39
click at [608, 364] on select "(Please Select) Asexual Bisexual and/or pansexual Gay Heterosexual Lesbian Quee…" at bounding box center [750, 368] width 797 height 39
select select "Heterosexual"
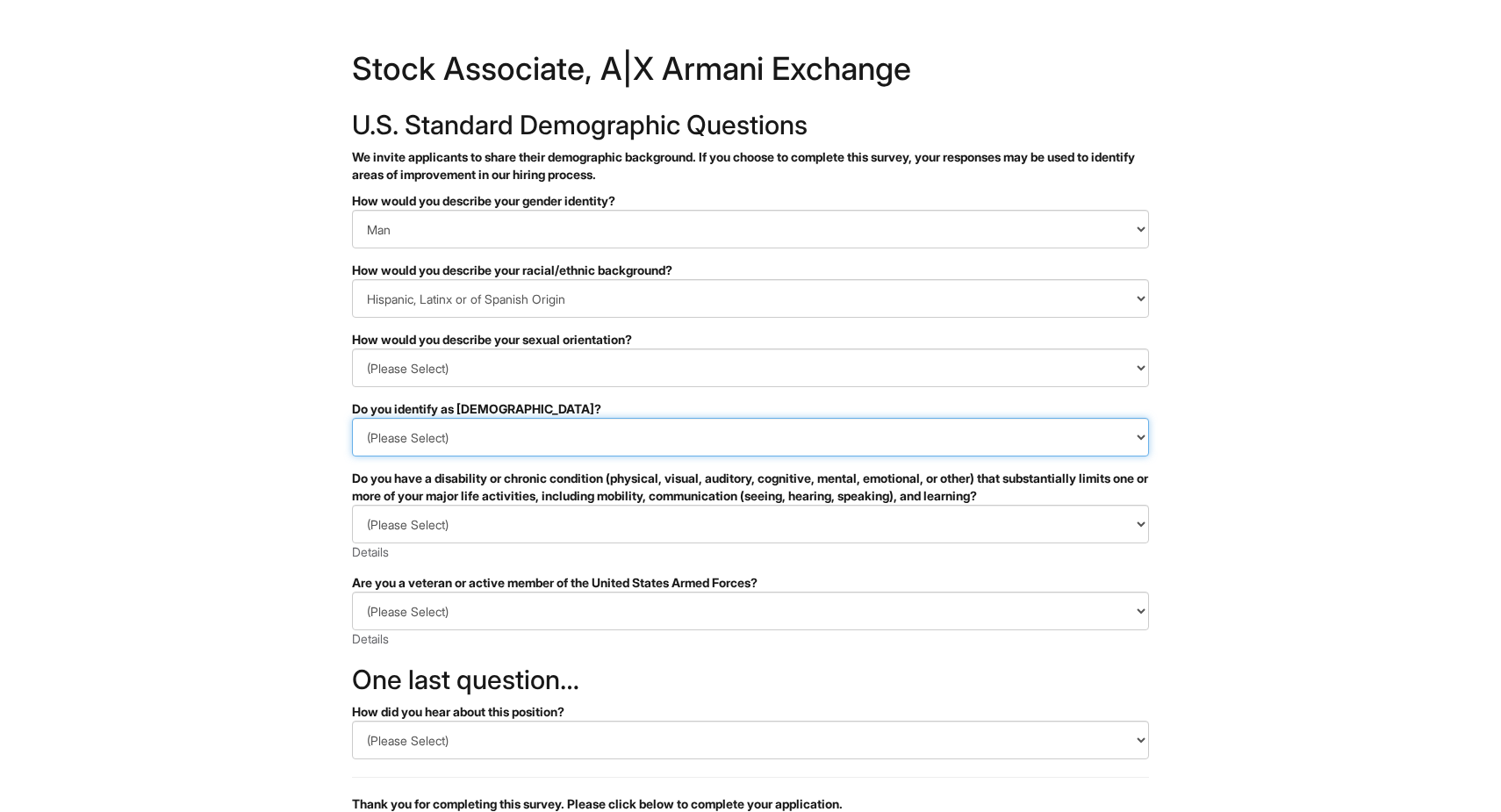
click at [536, 442] on select "(Please Select) Yes No I prefer to self-describe I don't wish to answer" at bounding box center [750, 437] width 797 height 39
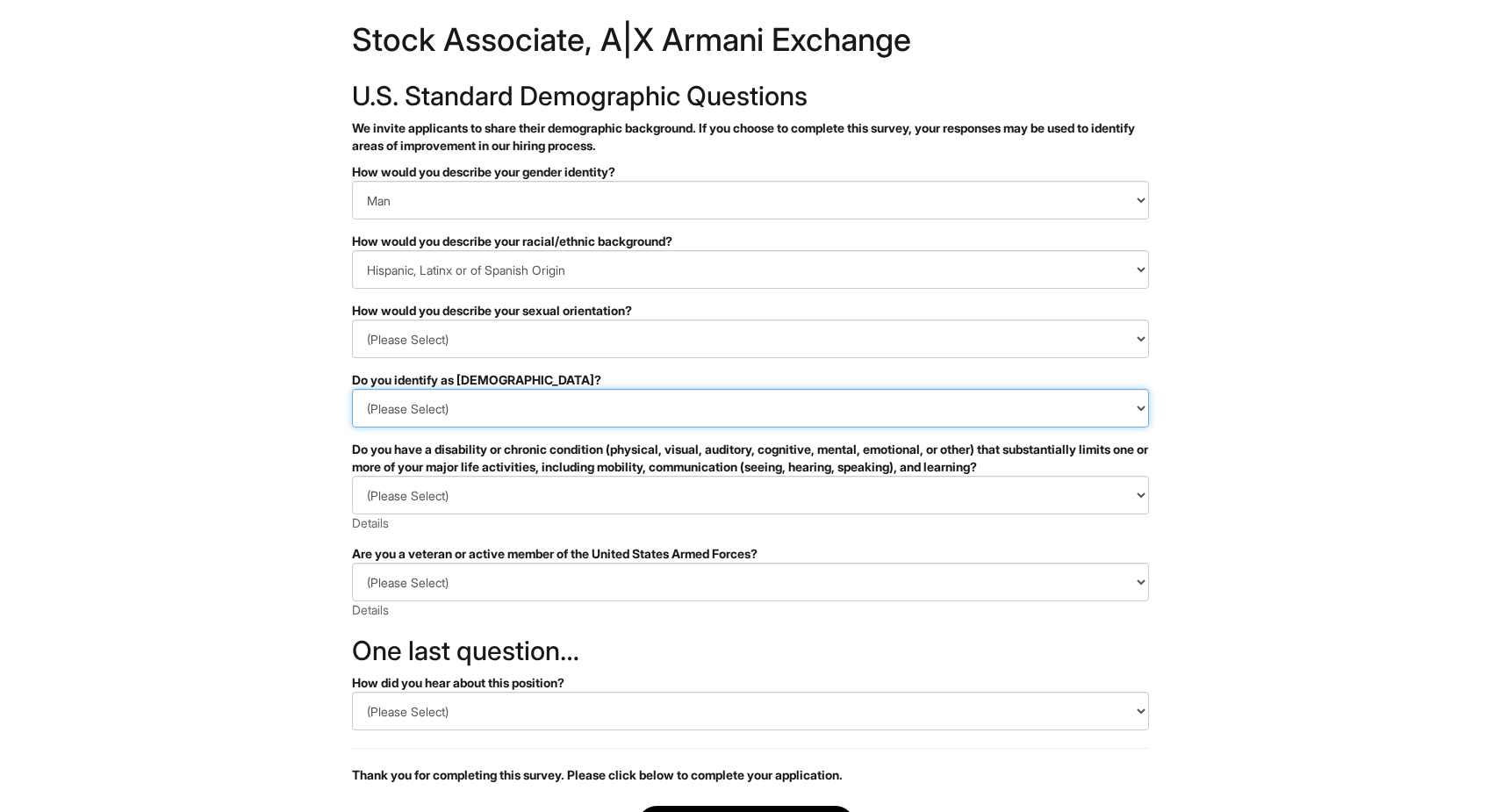
scroll to position [32, 0]
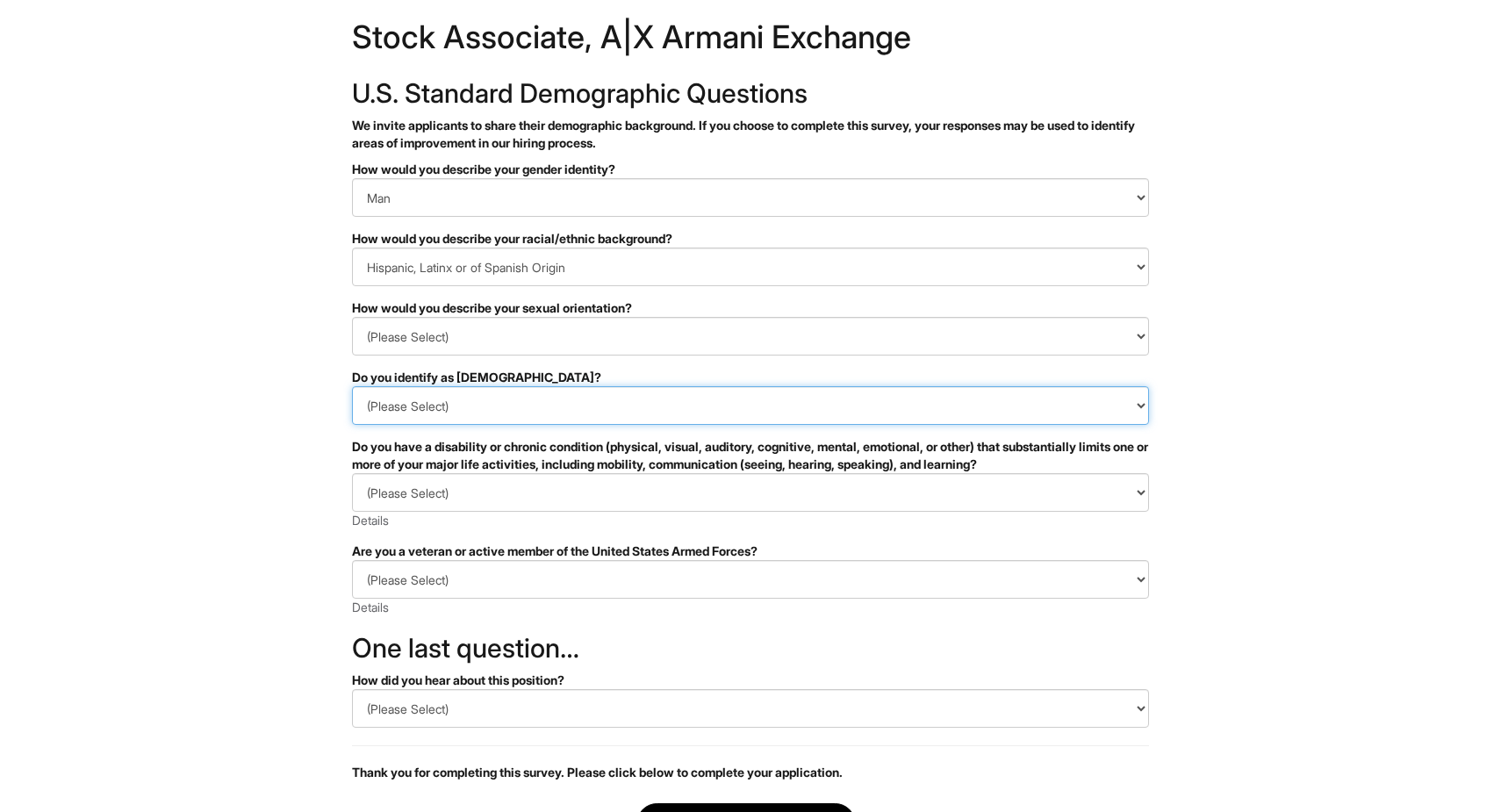
click at [547, 413] on select "(Please Select) Yes No I prefer to self-describe I don't wish to answer" at bounding box center [750, 406] width 797 height 39
select select "No"
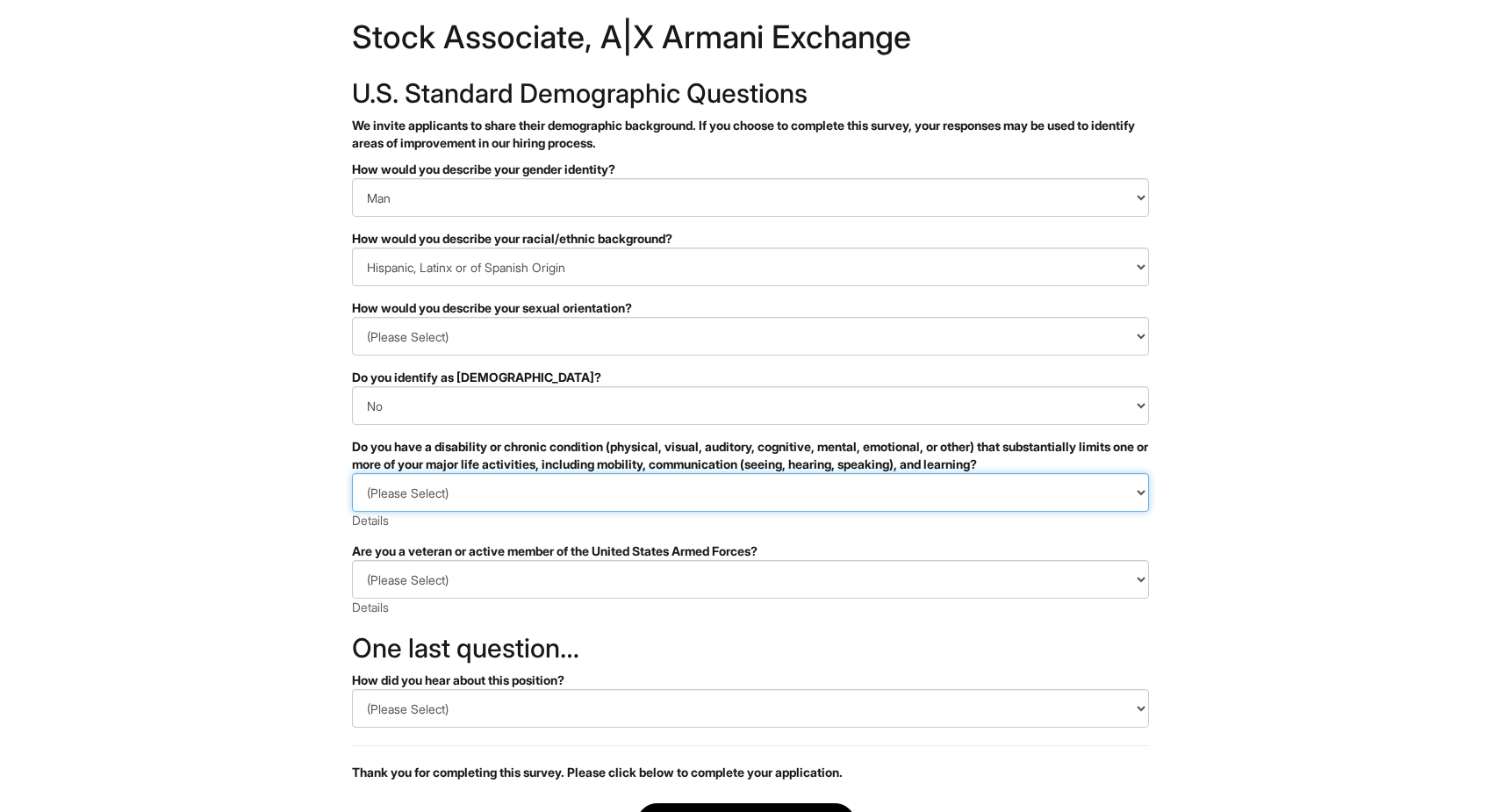
click at [492, 488] on select "(Please Select) YES, I HAVE A DISABILITY (or previously had a disability) NO, I…" at bounding box center [750, 492] width 797 height 39
select select "NO, I DON'T HAVE A DISABILITY"
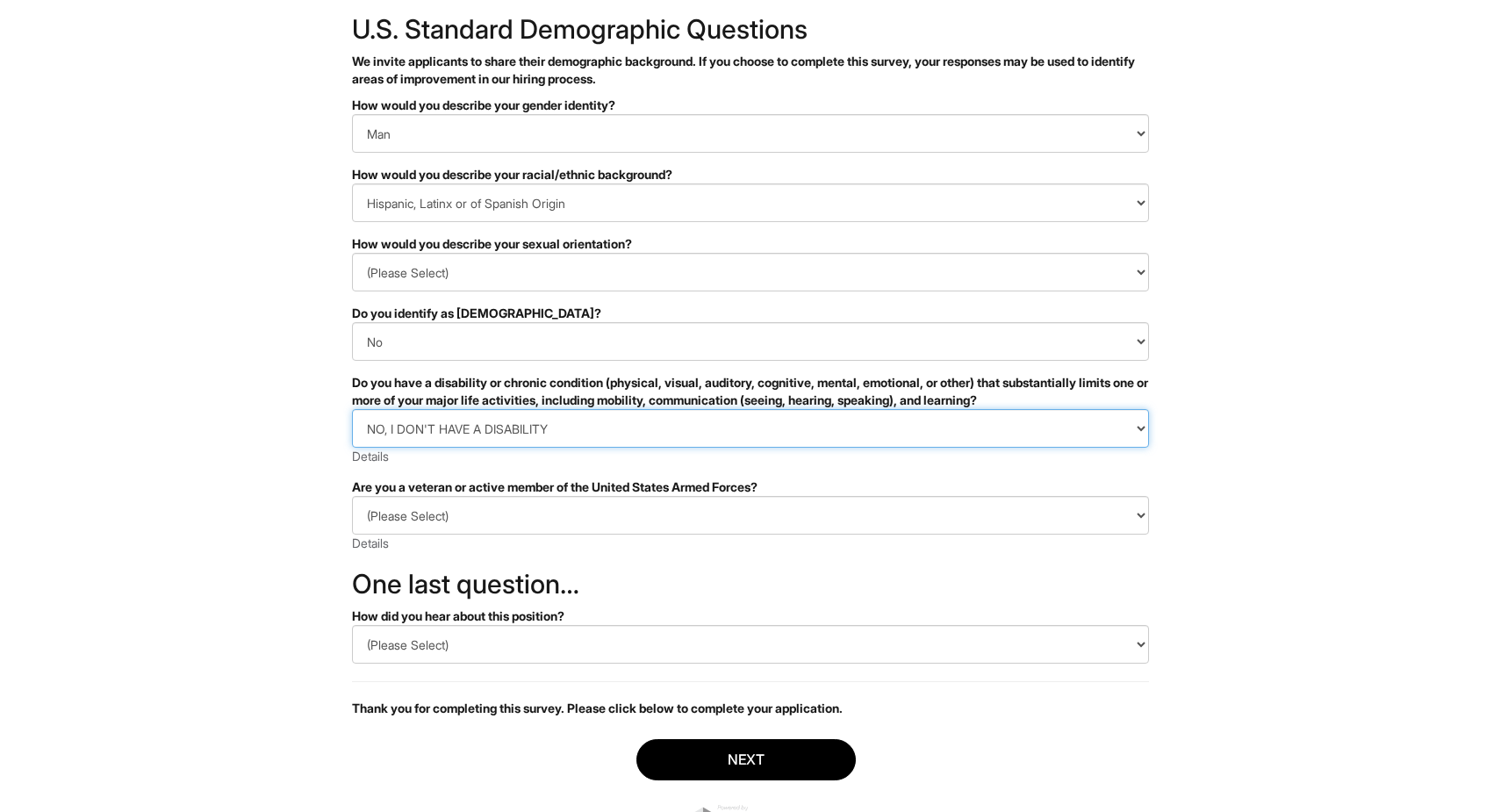
scroll to position [99, 0]
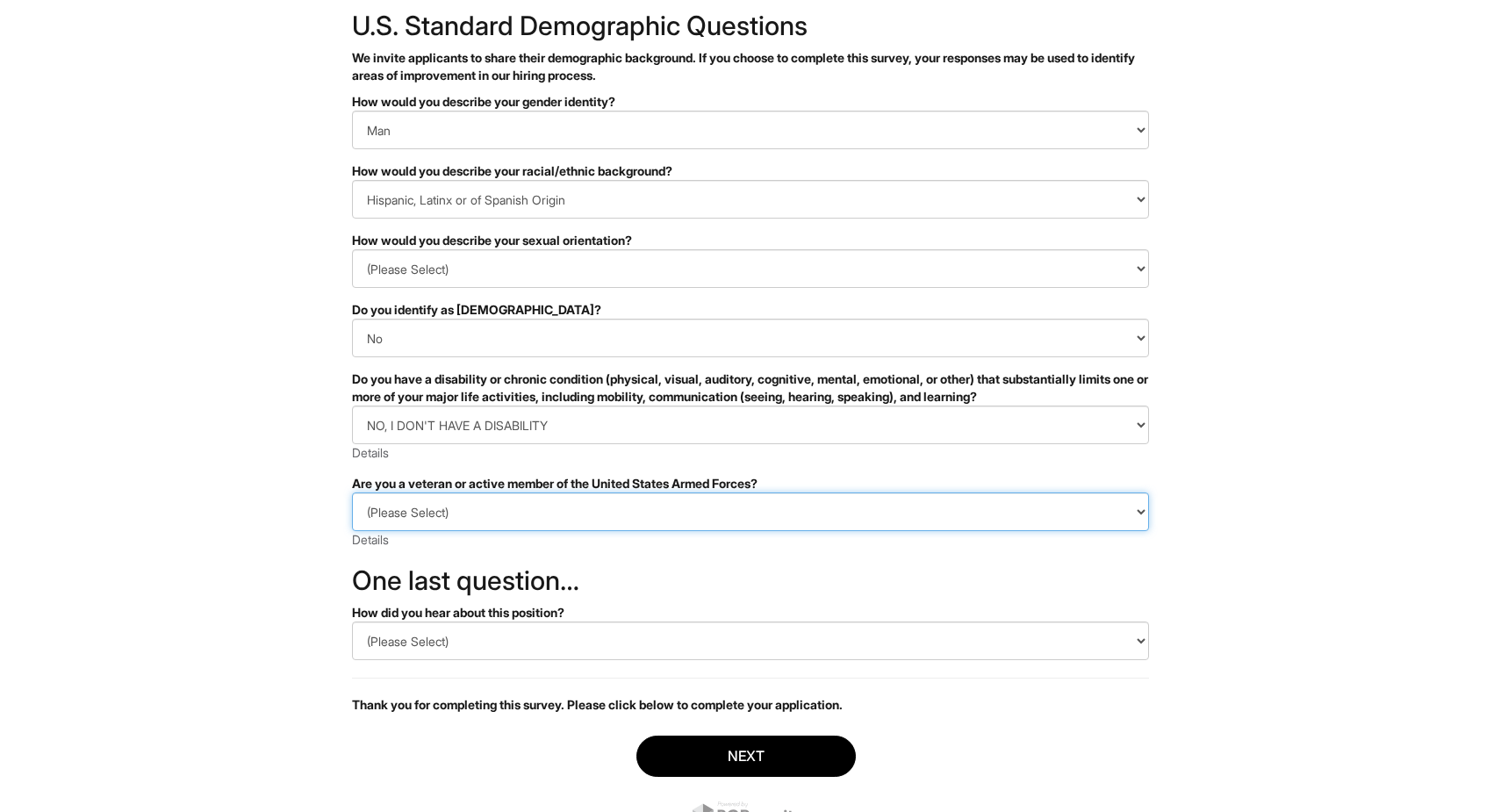
click at [519, 504] on select "(Please Select) I IDENTIFY AS ONE OR MORE OF THE CLASSIFICATIONS OF PROTECTED V…" at bounding box center [750, 512] width 797 height 39
select select "I AM NOT A PROTECTED VETERAN"
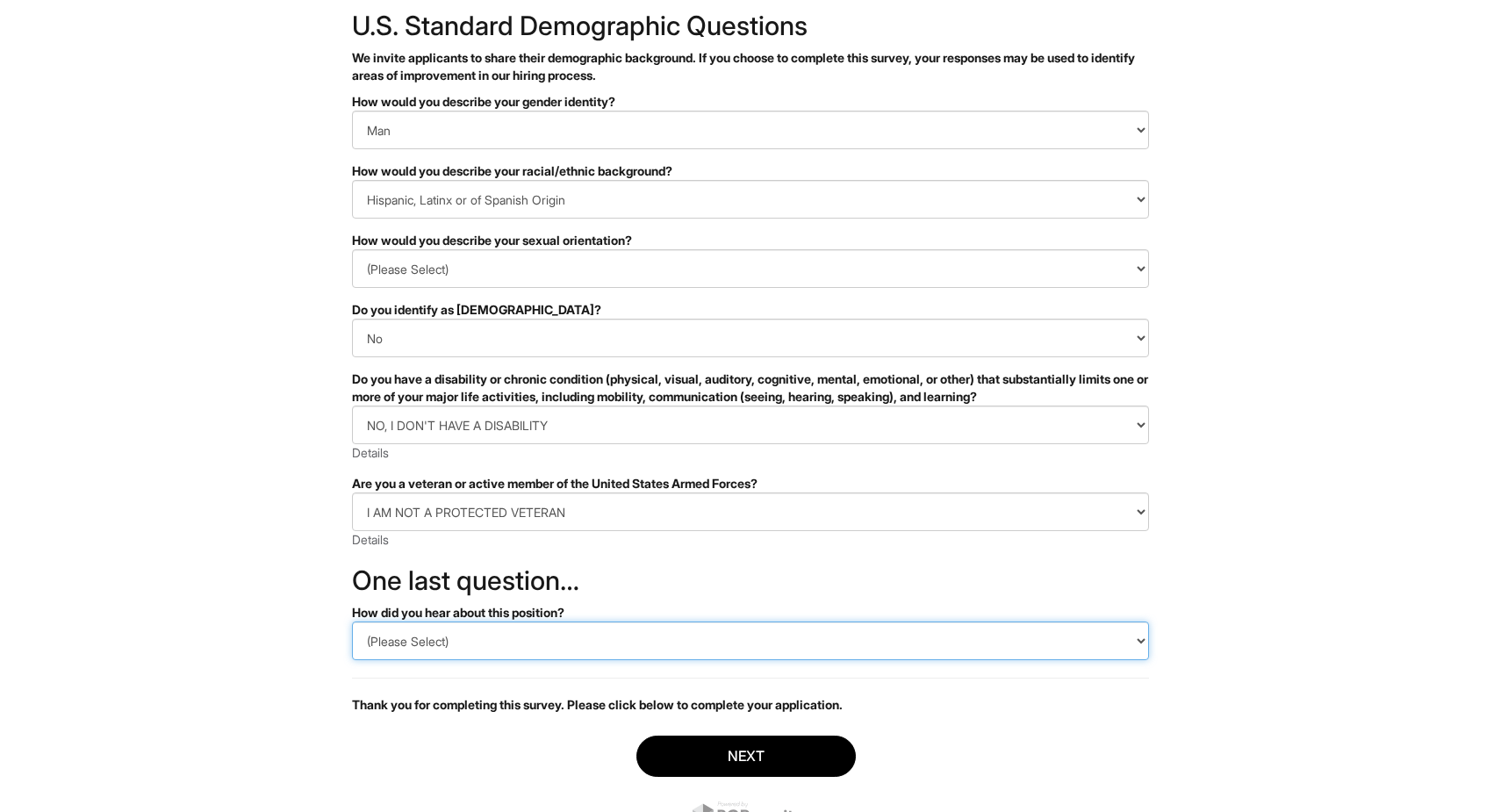
click at [514, 636] on select "(Please Select) CareerBuilder Indeed LinkedIn Monster Referral Other" at bounding box center [750, 641] width 797 height 39
select select "Other"
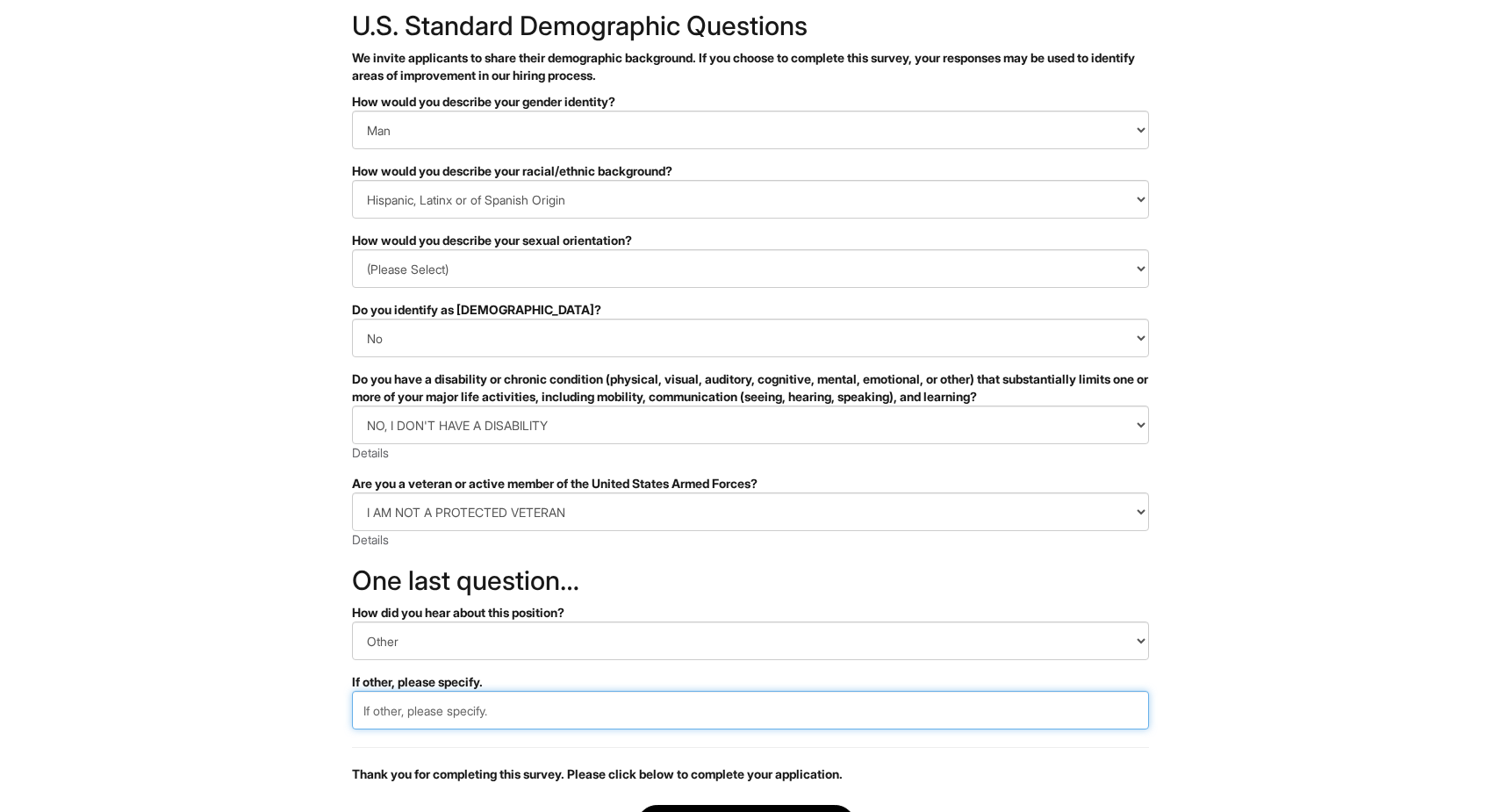
click at [493, 721] on input "text" at bounding box center [750, 710] width 797 height 39
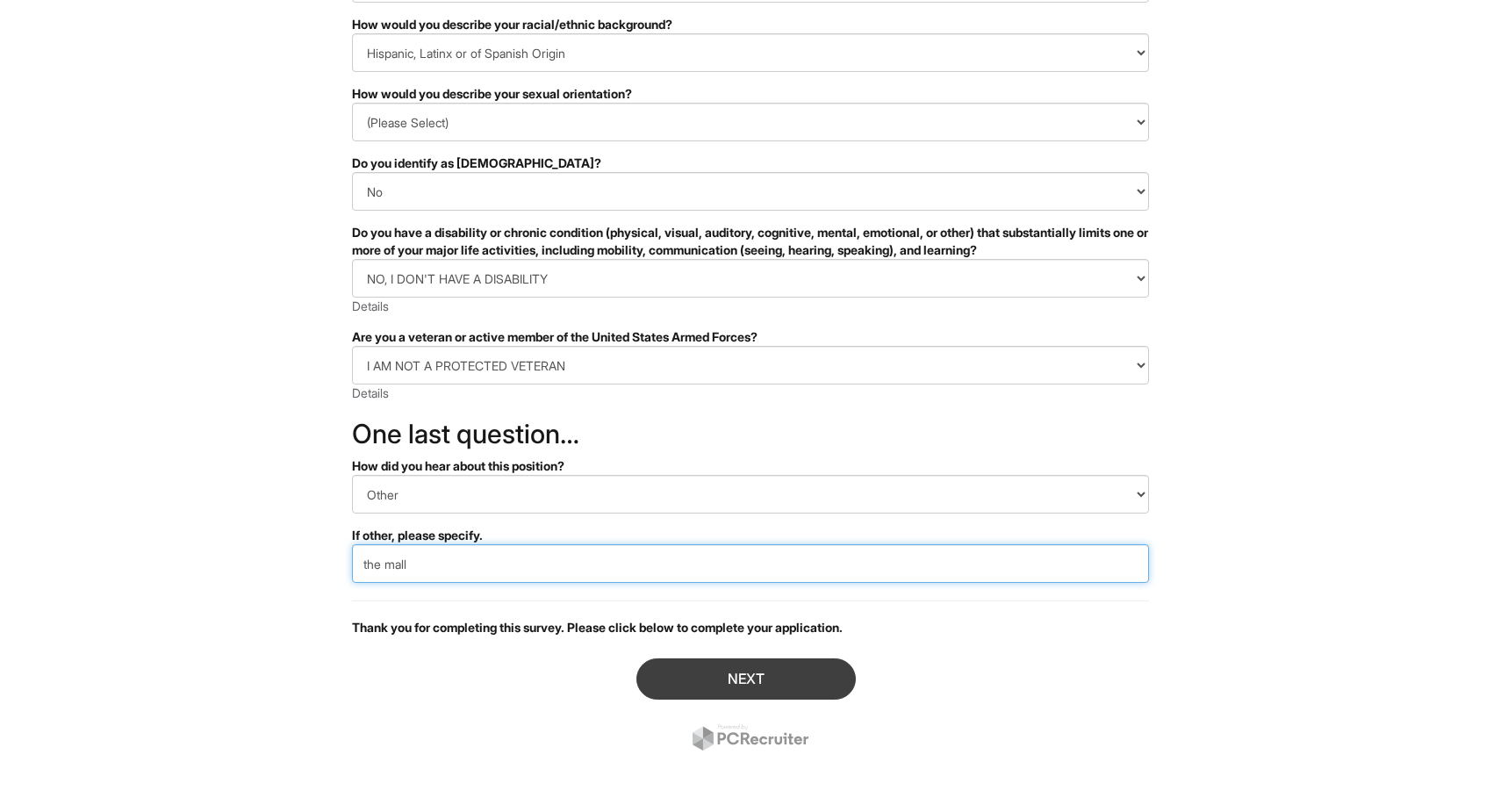
type input "the mall"
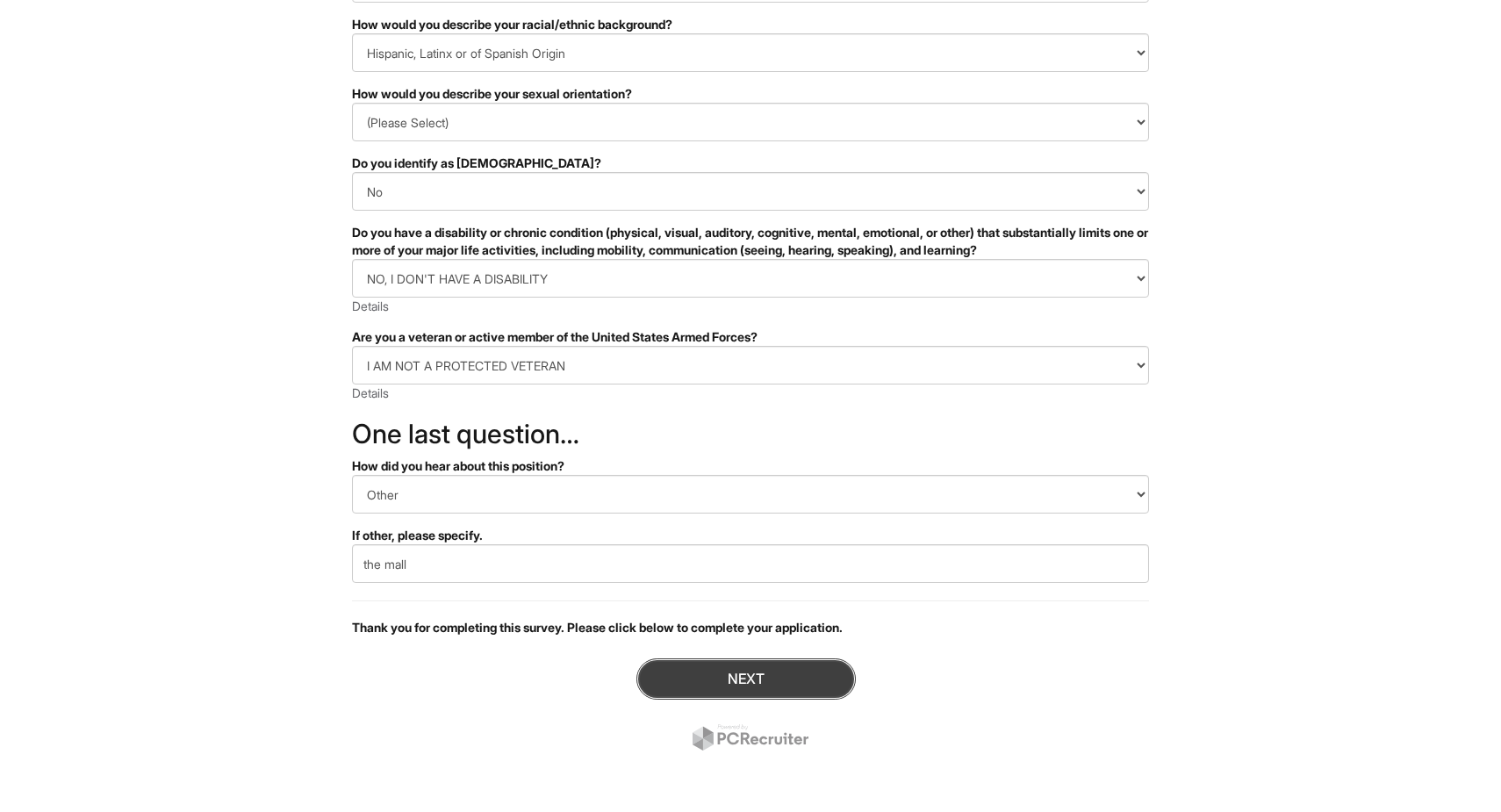
click at [668, 670] on button "Next" at bounding box center [746, 679] width 219 height 42
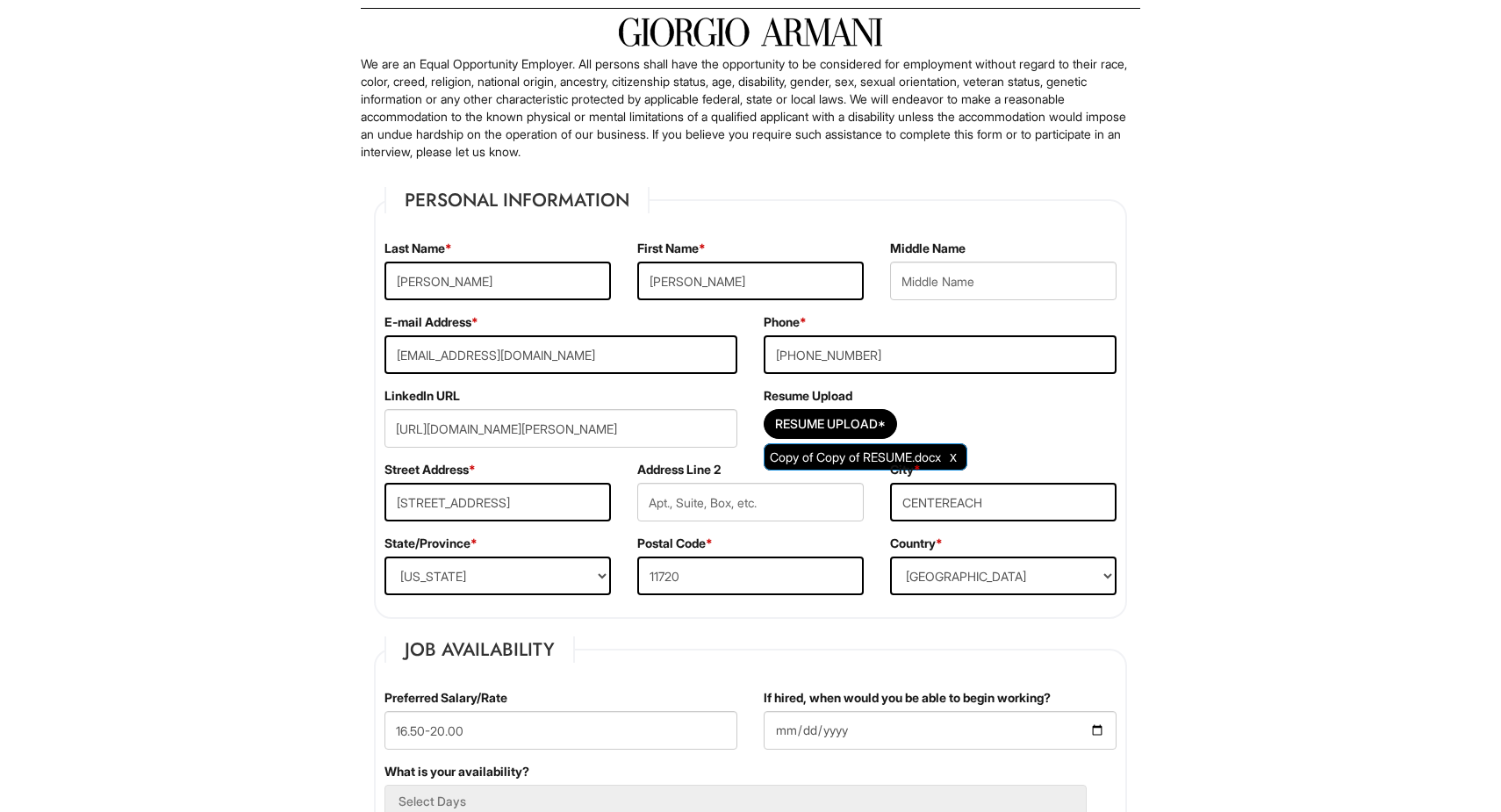
scroll to position [105, 0]
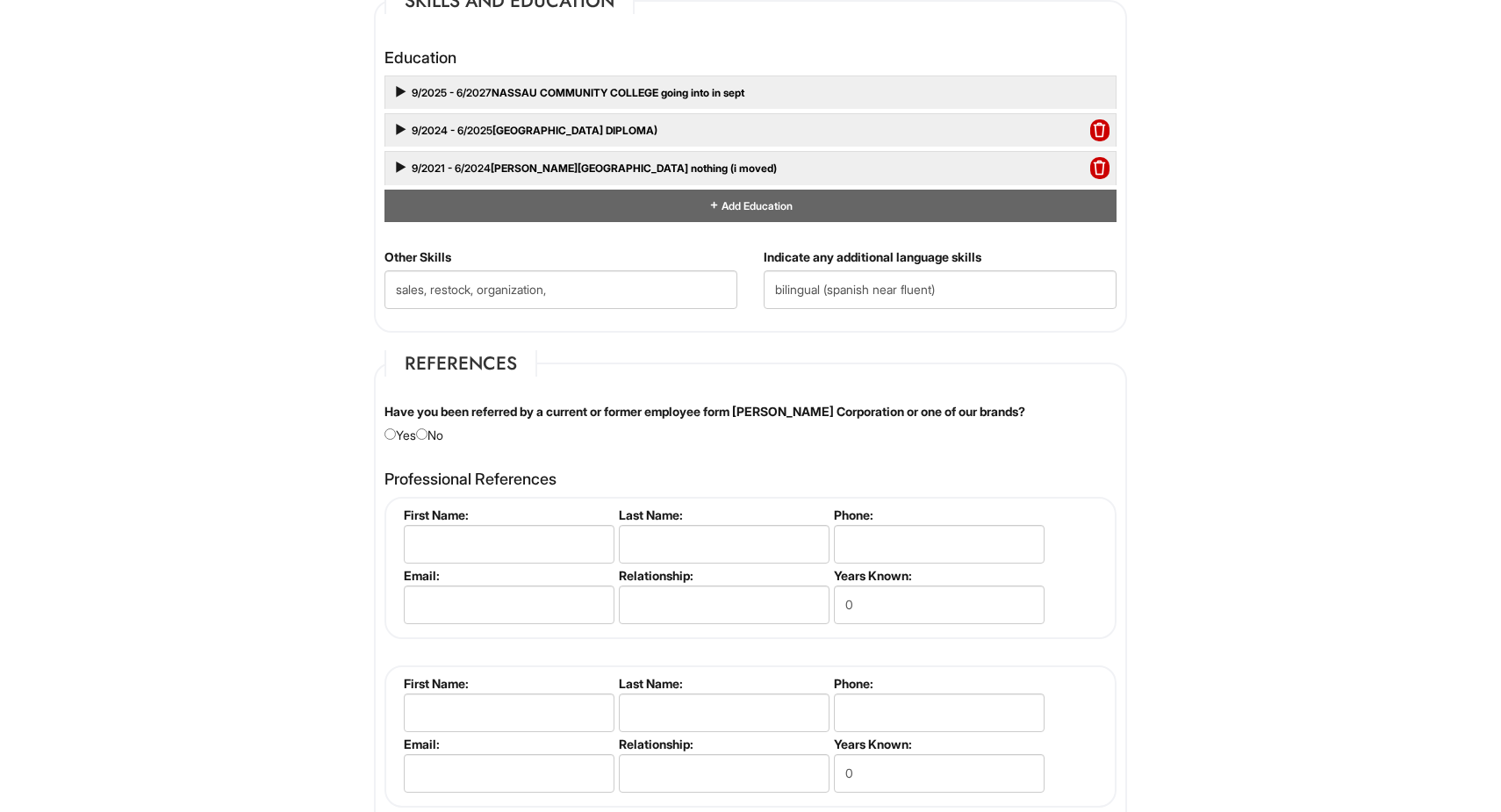
scroll to position [1660, 0]
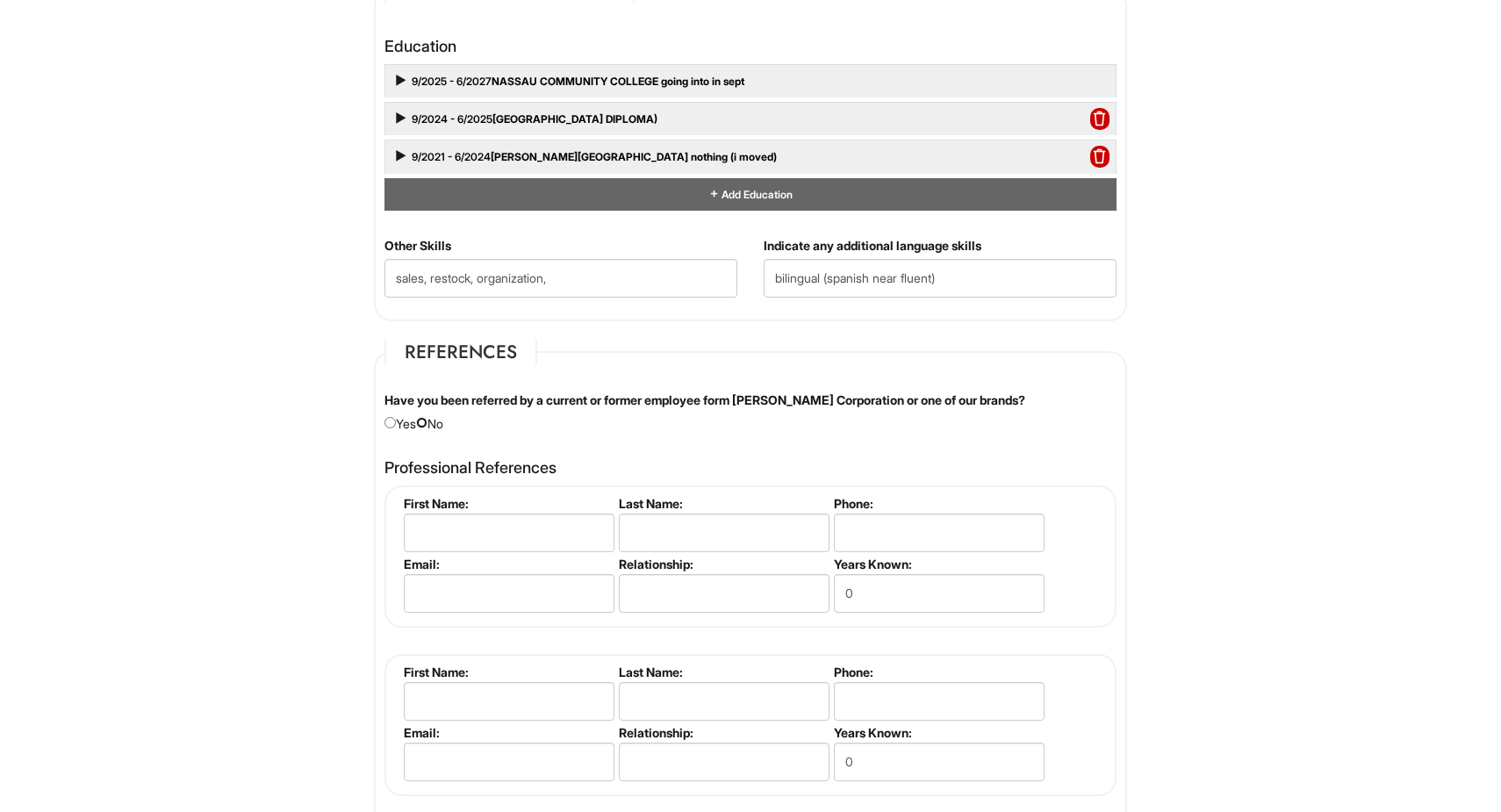
click at [428, 427] on input "radio" at bounding box center [422, 422] width 11 height 11
radio input "true"
click at [606, 277] on Skills "sales, restock, organization," at bounding box center [560, 278] width 353 height 39
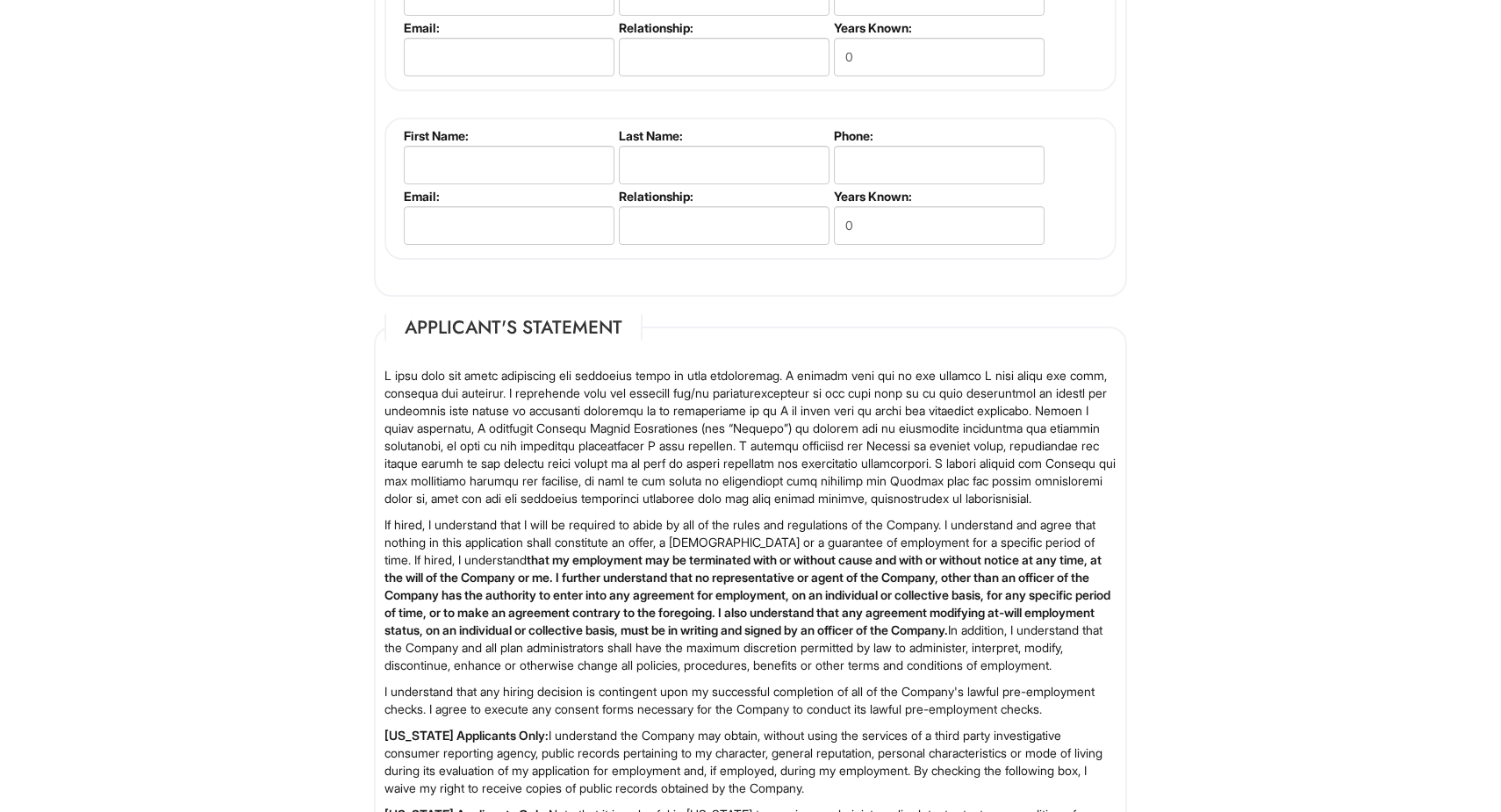
scroll to position [2593, 0]
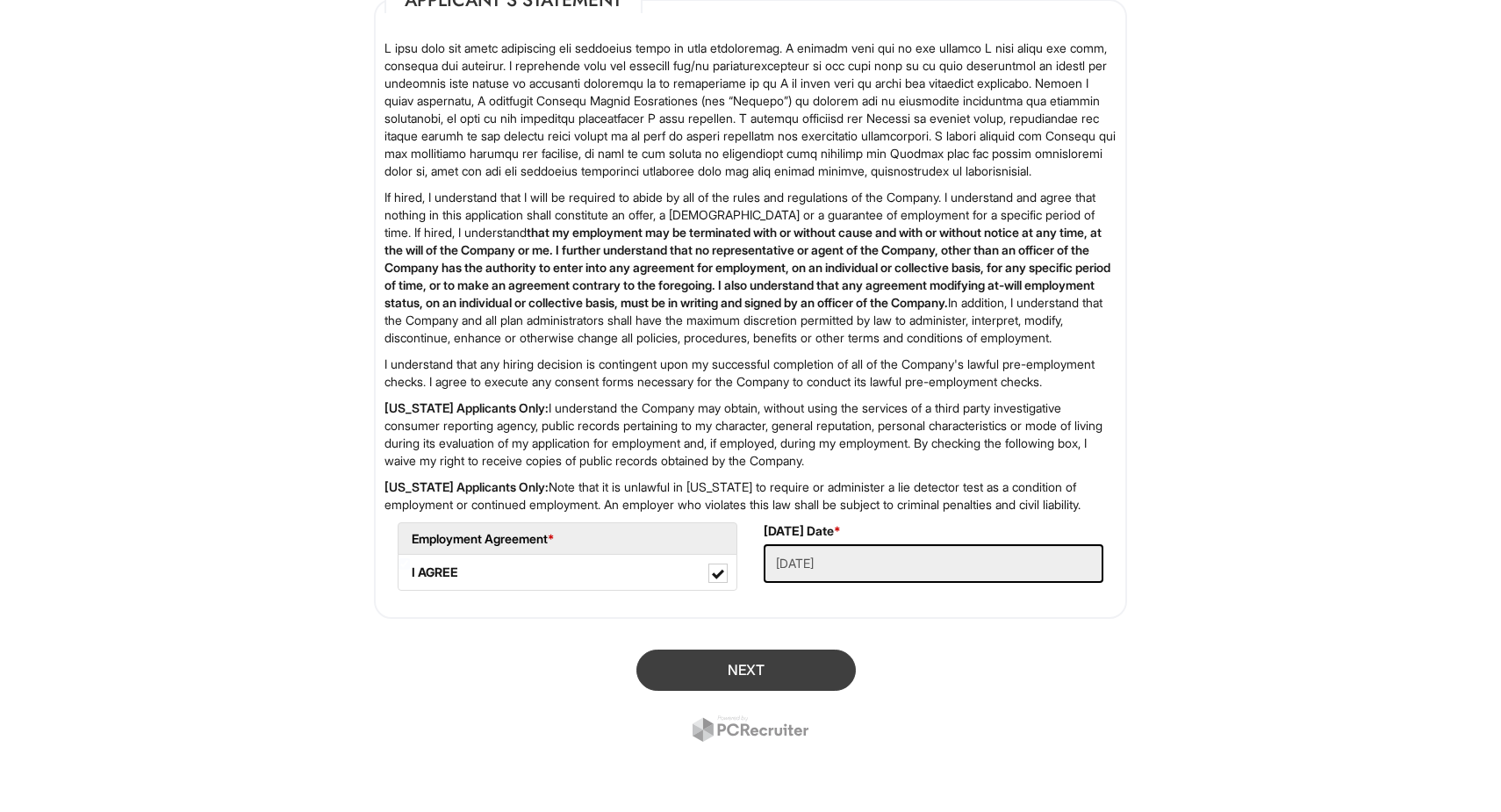
type Skills "sales, restock, organization, open character/personality, communication, team w…"
click at [789, 689] on button "Next" at bounding box center [746, 670] width 219 height 42
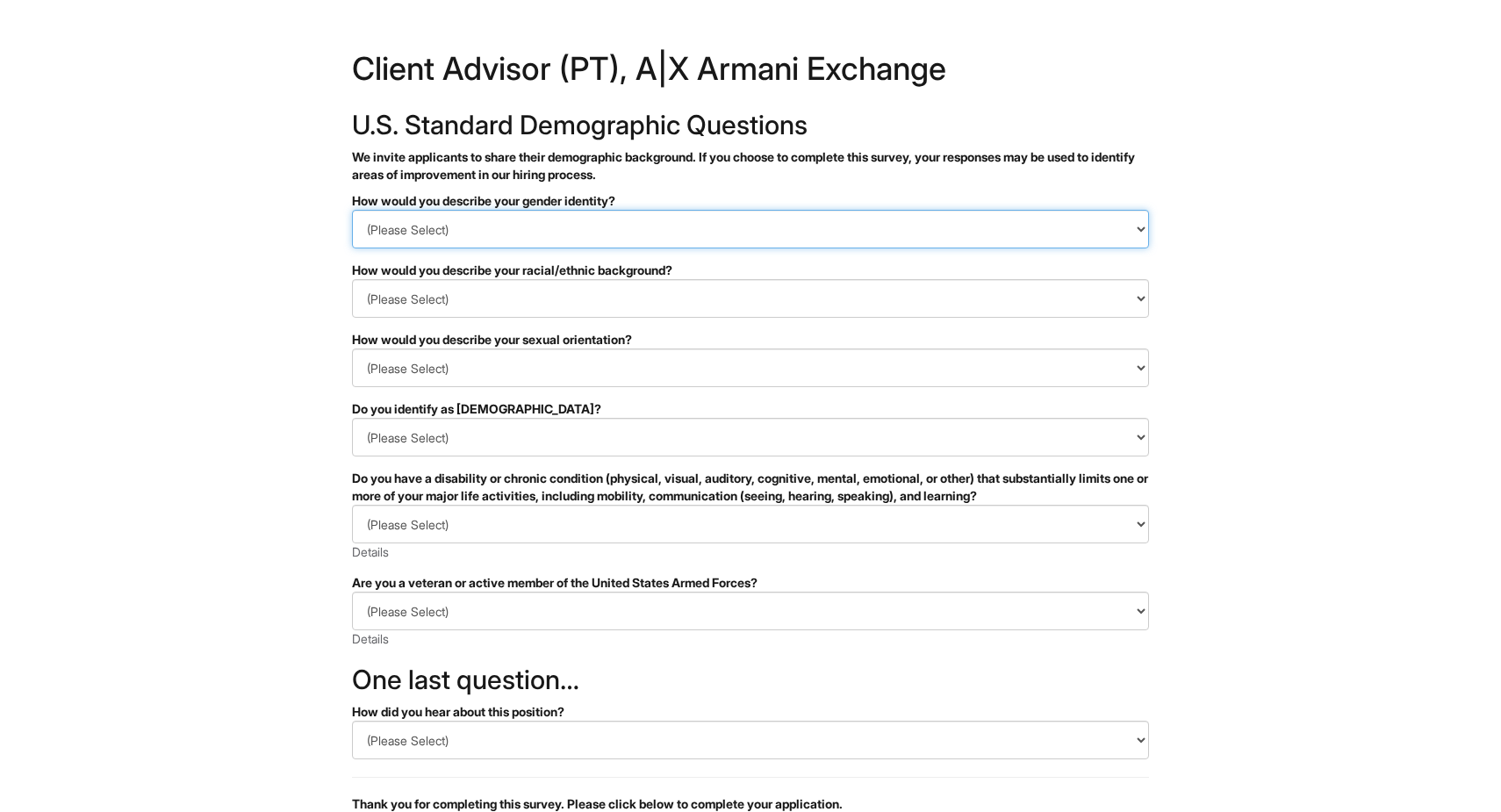
click at [605, 216] on select "(Please Select) Man Woman [DEMOGRAPHIC_DATA] I prefer to self-describe I don't …" at bounding box center [750, 229] width 797 height 39
select select "Man"
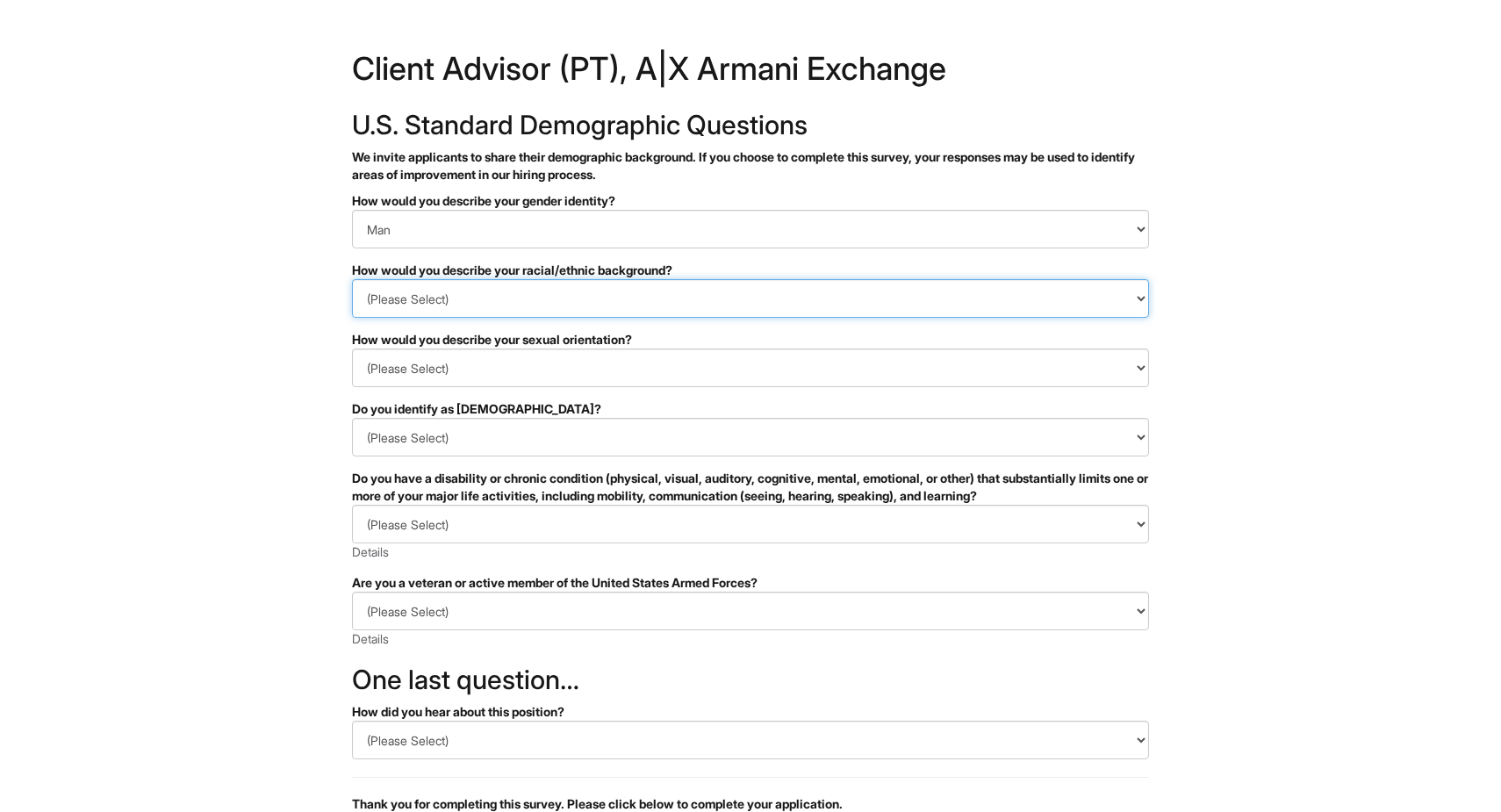
click at [568, 290] on select "(Please Select) [DEMOGRAPHIC_DATA] or of [DEMOGRAPHIC_DATA] descent [DEMOGRAPHI…" at bounding box center [750, 299] width 797 height 39
select select "Hispanic, Latinx or of Spanish Origin"
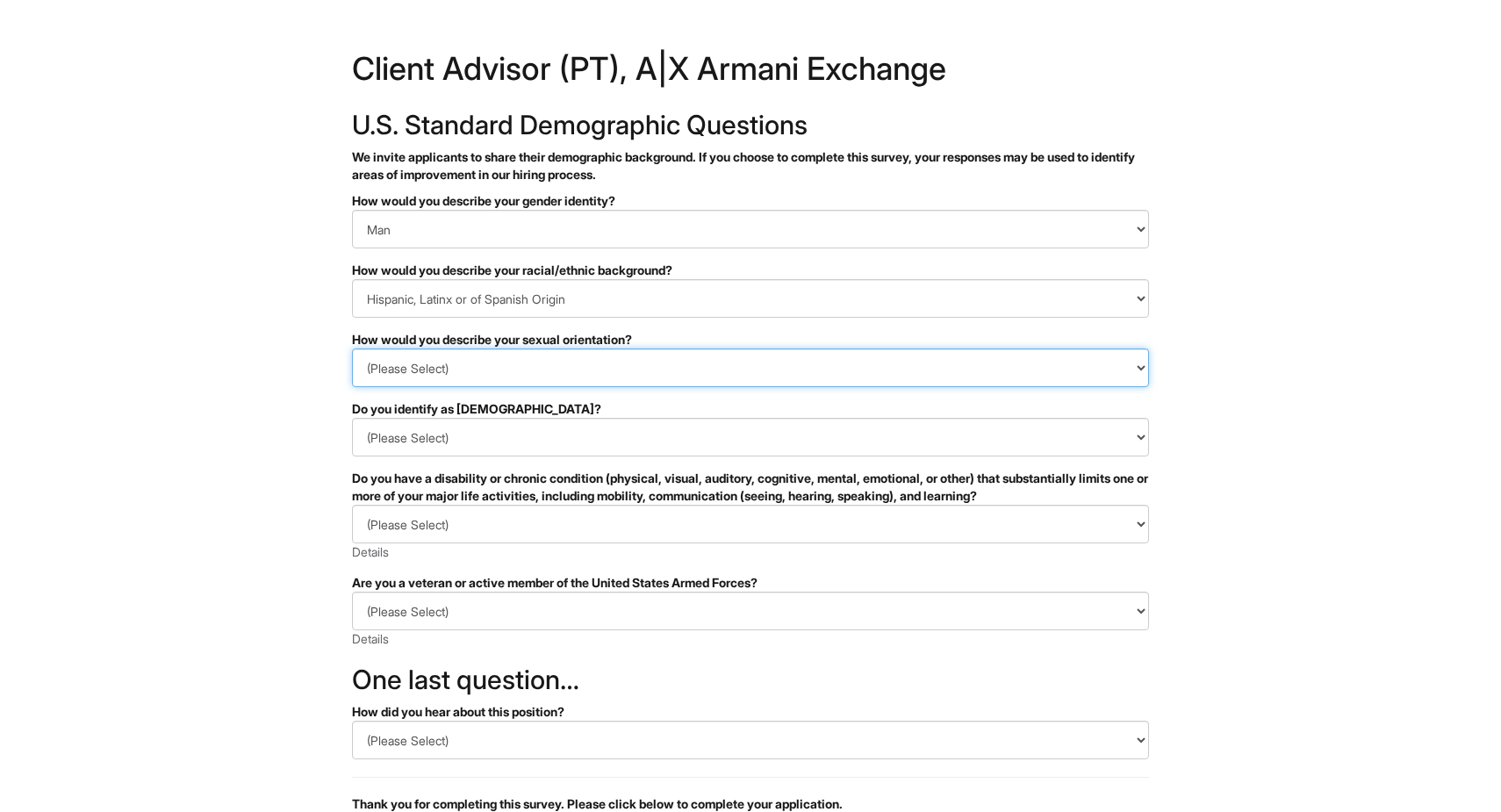
click at [554, 360] on select "(Please Select) Asexual Bisexual and/or pansexual Gay Heterosexual Lesbian Quee…" at bounding box center [750, 368] width 797 height 39
select select "Heterosexual"
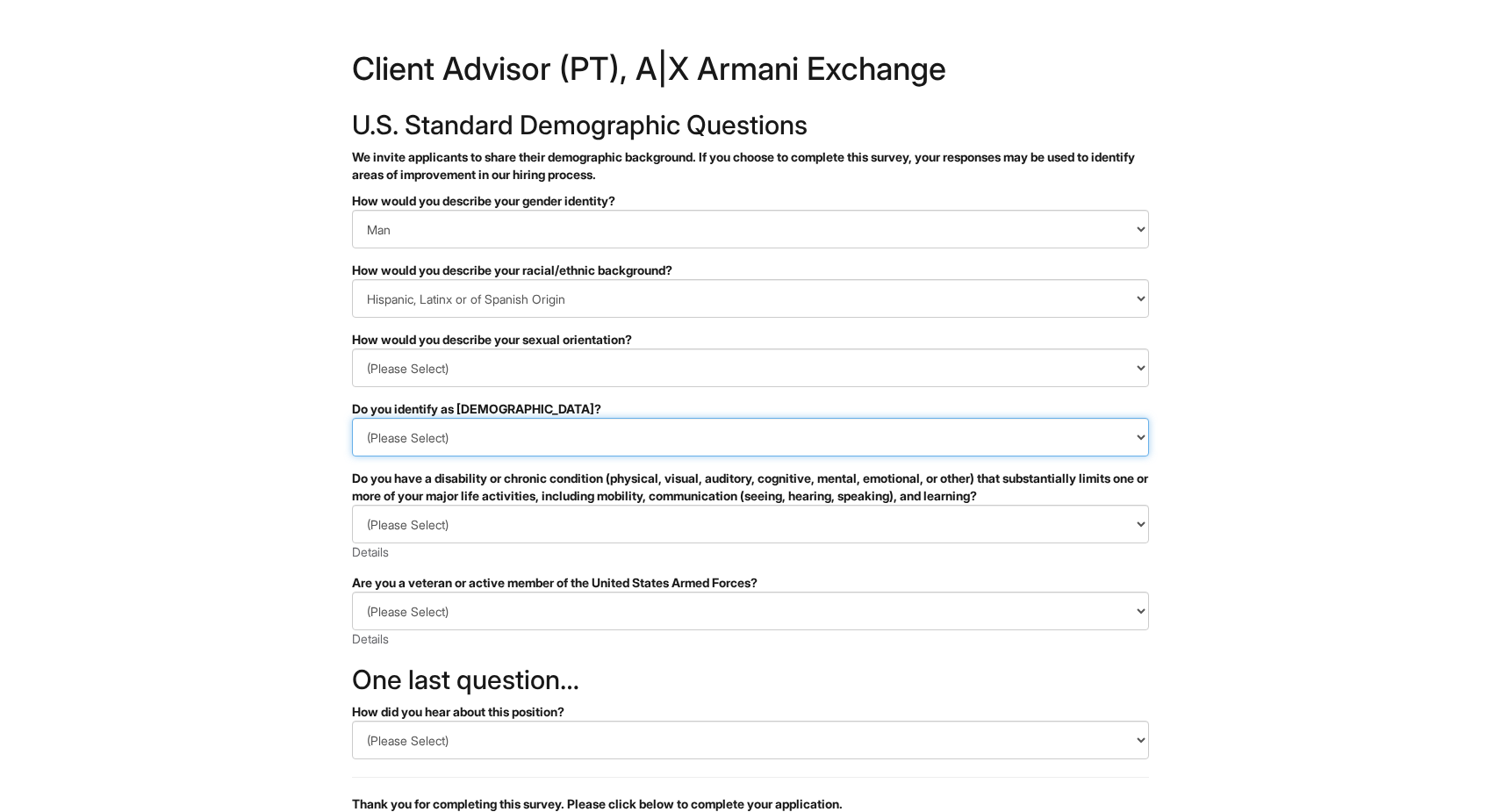
click at [496, 445] on select "(Please Select) Yes No I prefer to self-describe I don't wish to answer" at bounding box center [750, 437] width 797 height 39
select select "No"
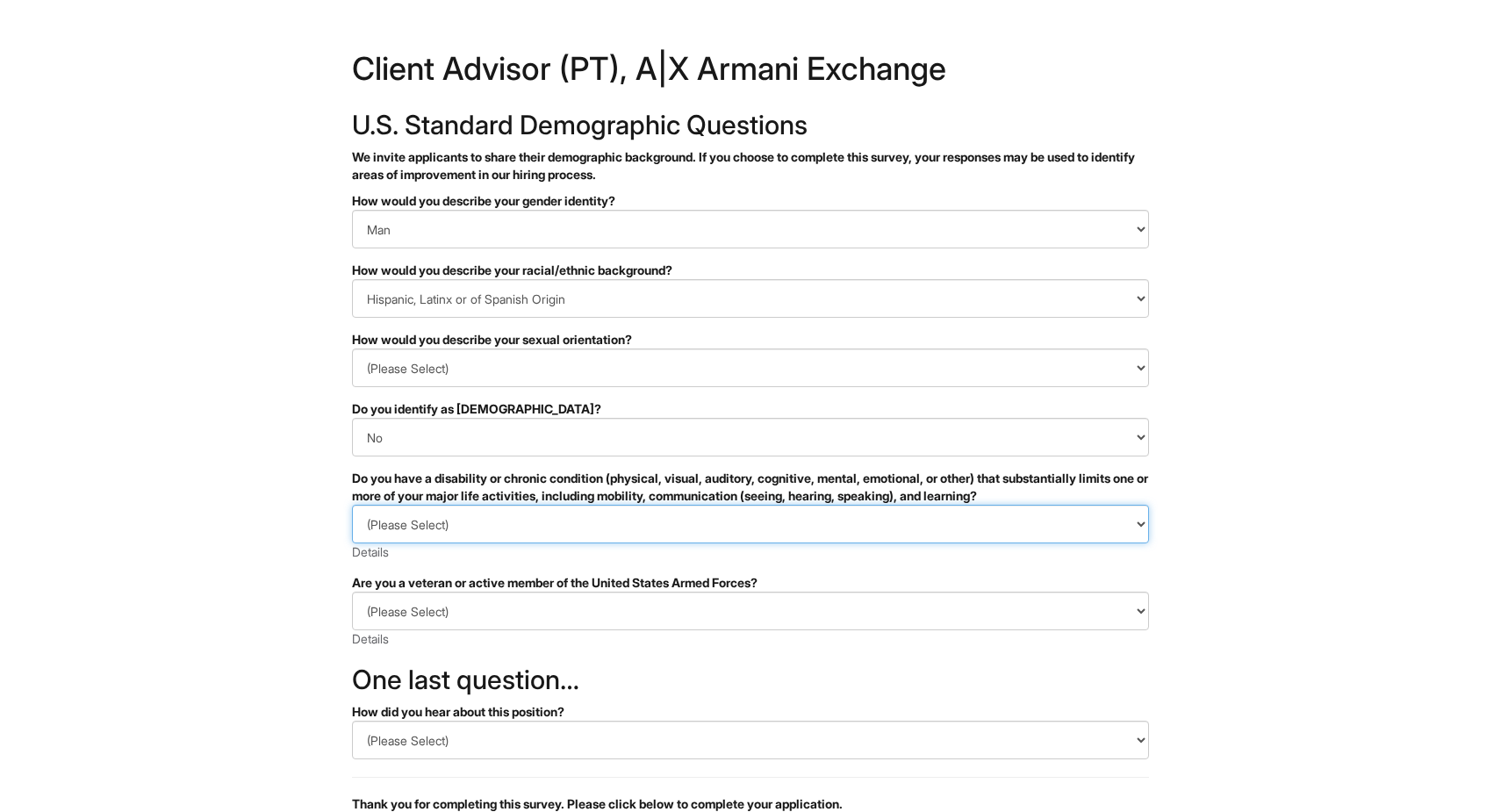
click at [478, 531] on select "(Please Select) YES, I HAVE A DISABILITY (or previously had a disability) NO, I…" at bounding box center [750, 524] width 797 height 39
select select "NO, I DON'T HAVE A DISABILITY"
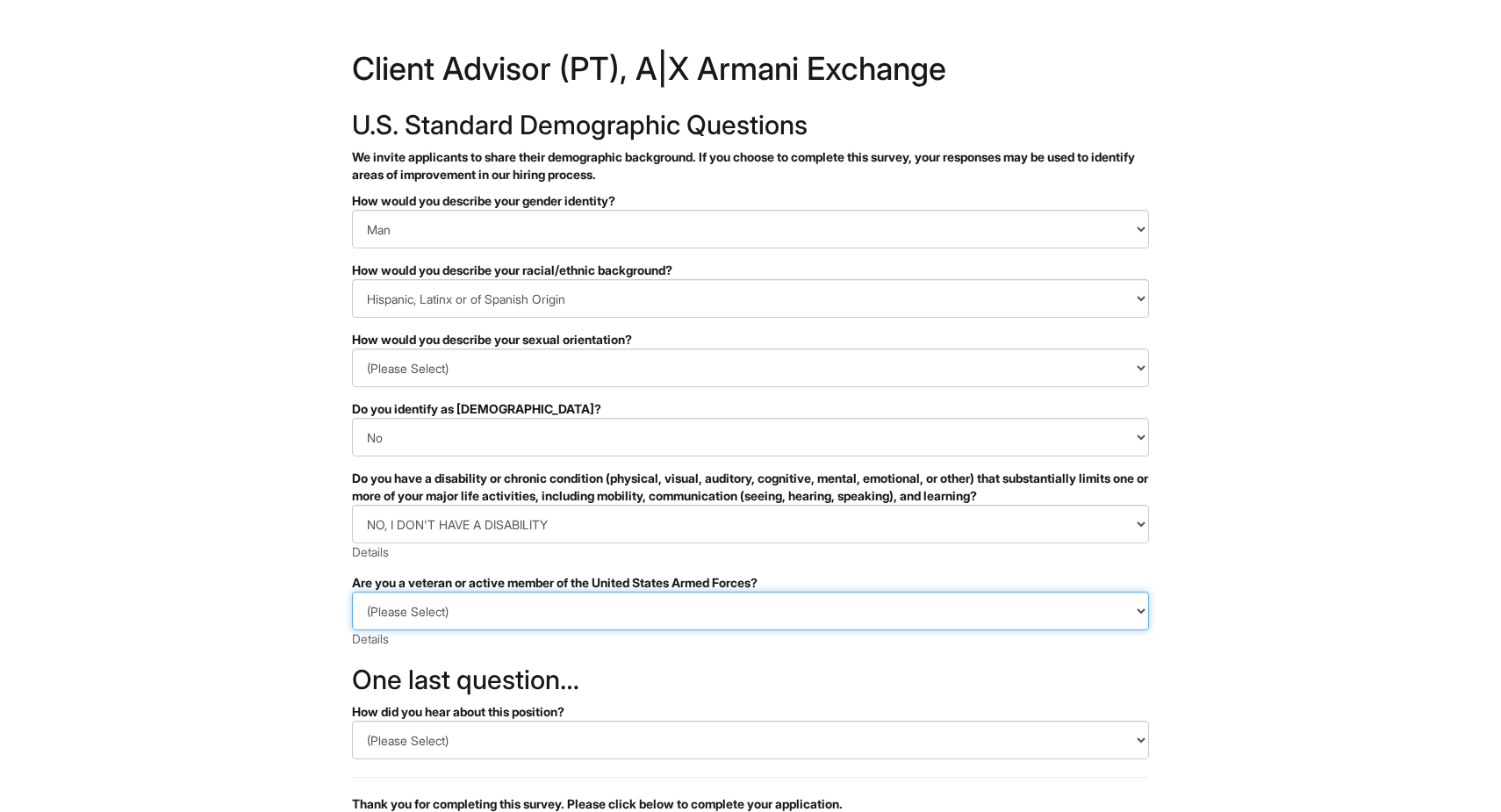
click at [454, 607] on select "(Please Select) I IDENTIFY AS ONE OR MORE OF THE CLASSIFICATIONS OF PROTECTED V…" at bounding box center [750, 611] width 797 height 39
select select "I AM NOT A PROTECTED VETERAN"
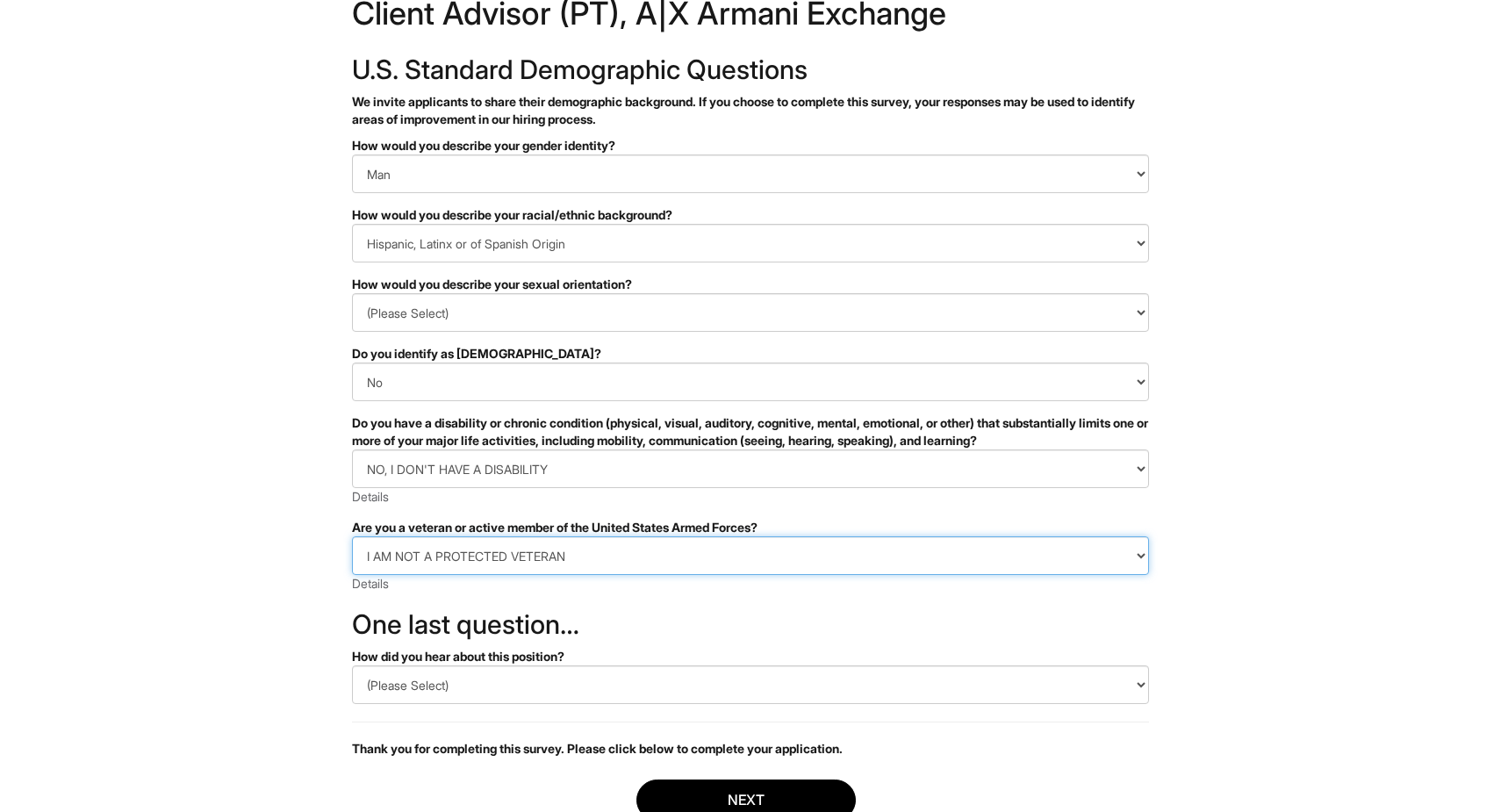
scroll to position [73, 0]
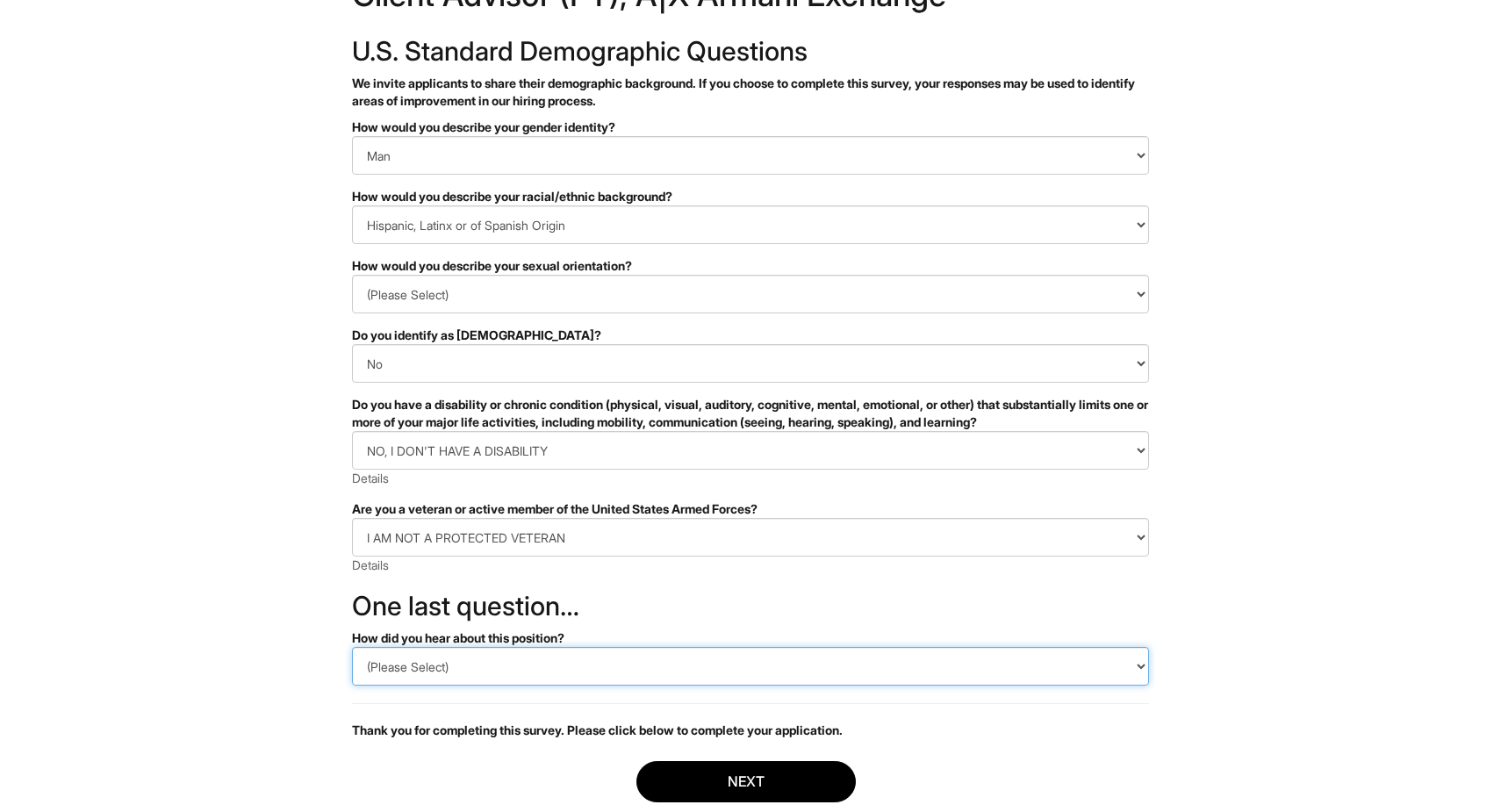
click at [446, 652] on select "(Please Select) CareerBuilder Indeed LinkedIn Monster Referral Other" at bounding box center [750, 666] width 797 height 39
select select "Other"
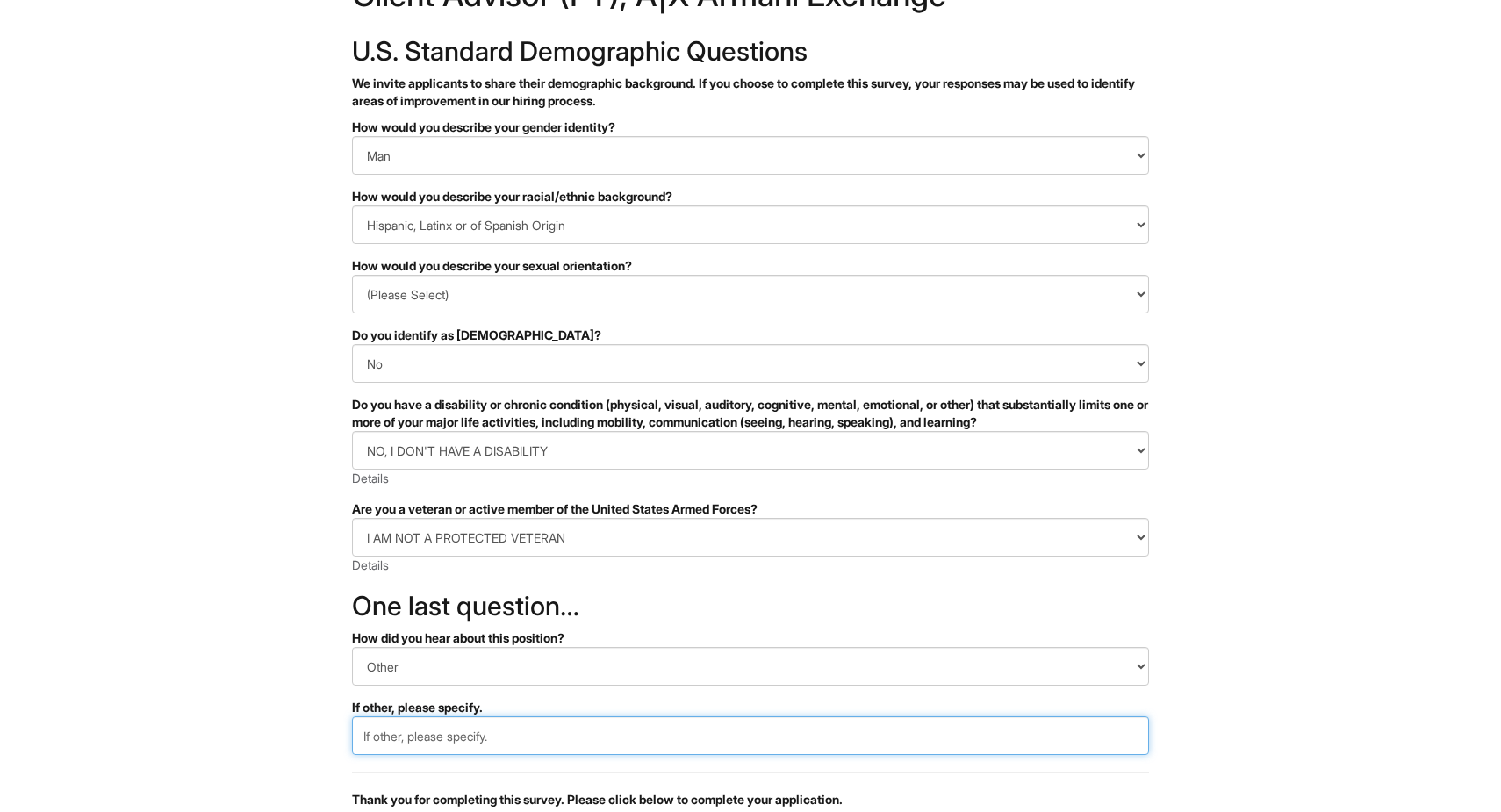
click at [466, 728] on input "text" at bounding box center [750, 735] width 797 height 39
type input "w"
type input "i"
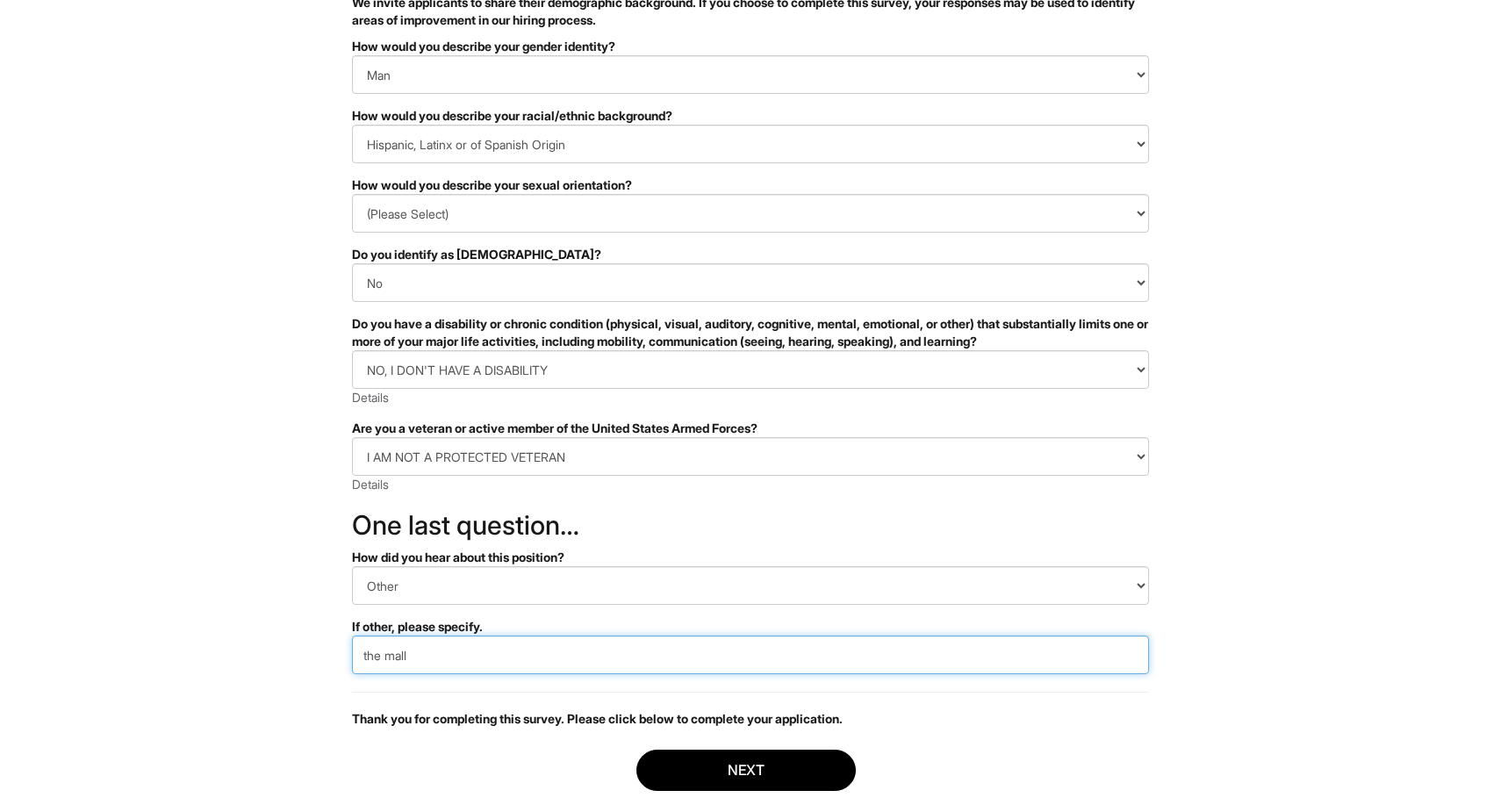
scroll to position [246, 0]
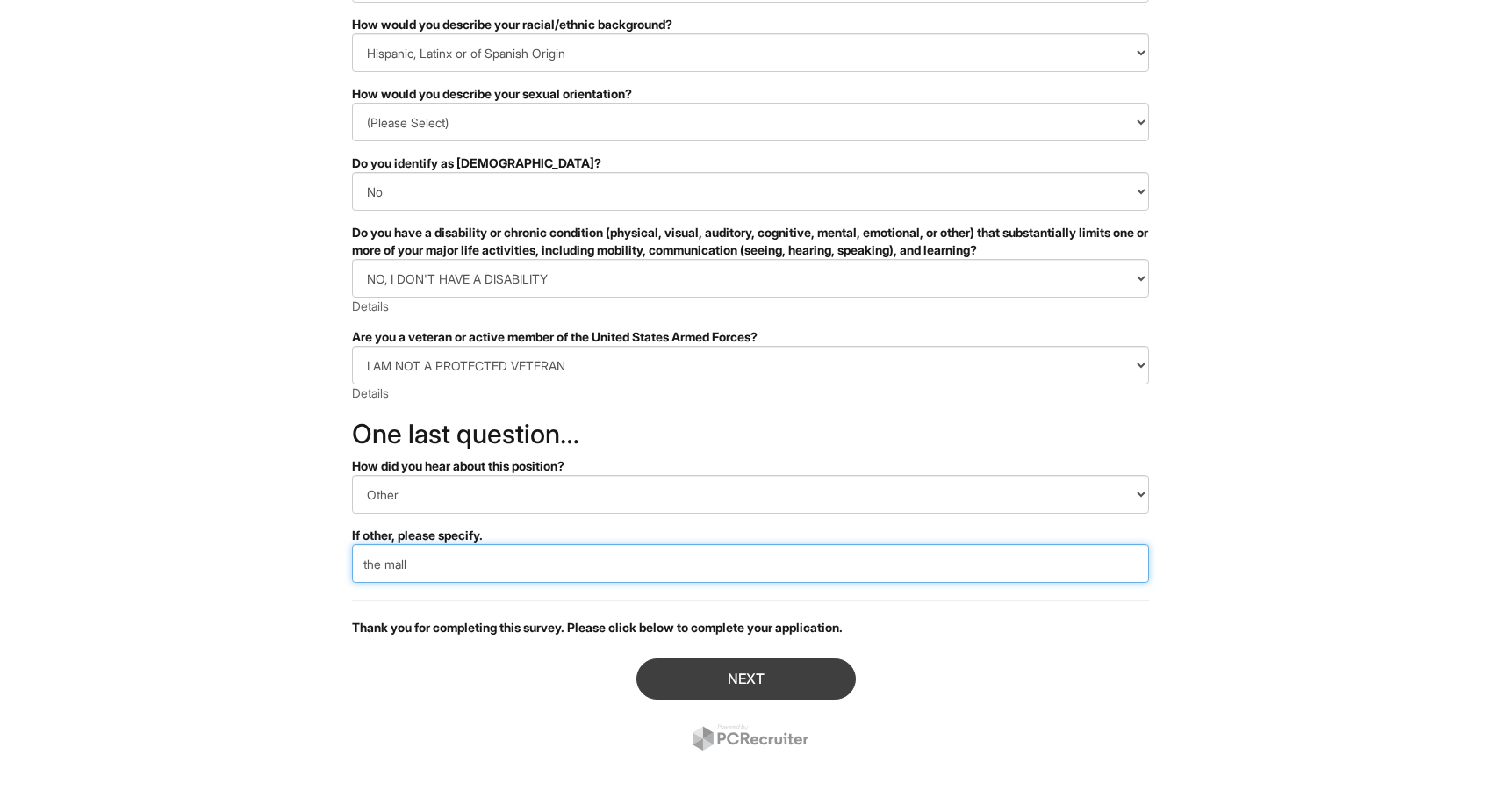
type input "the mall"
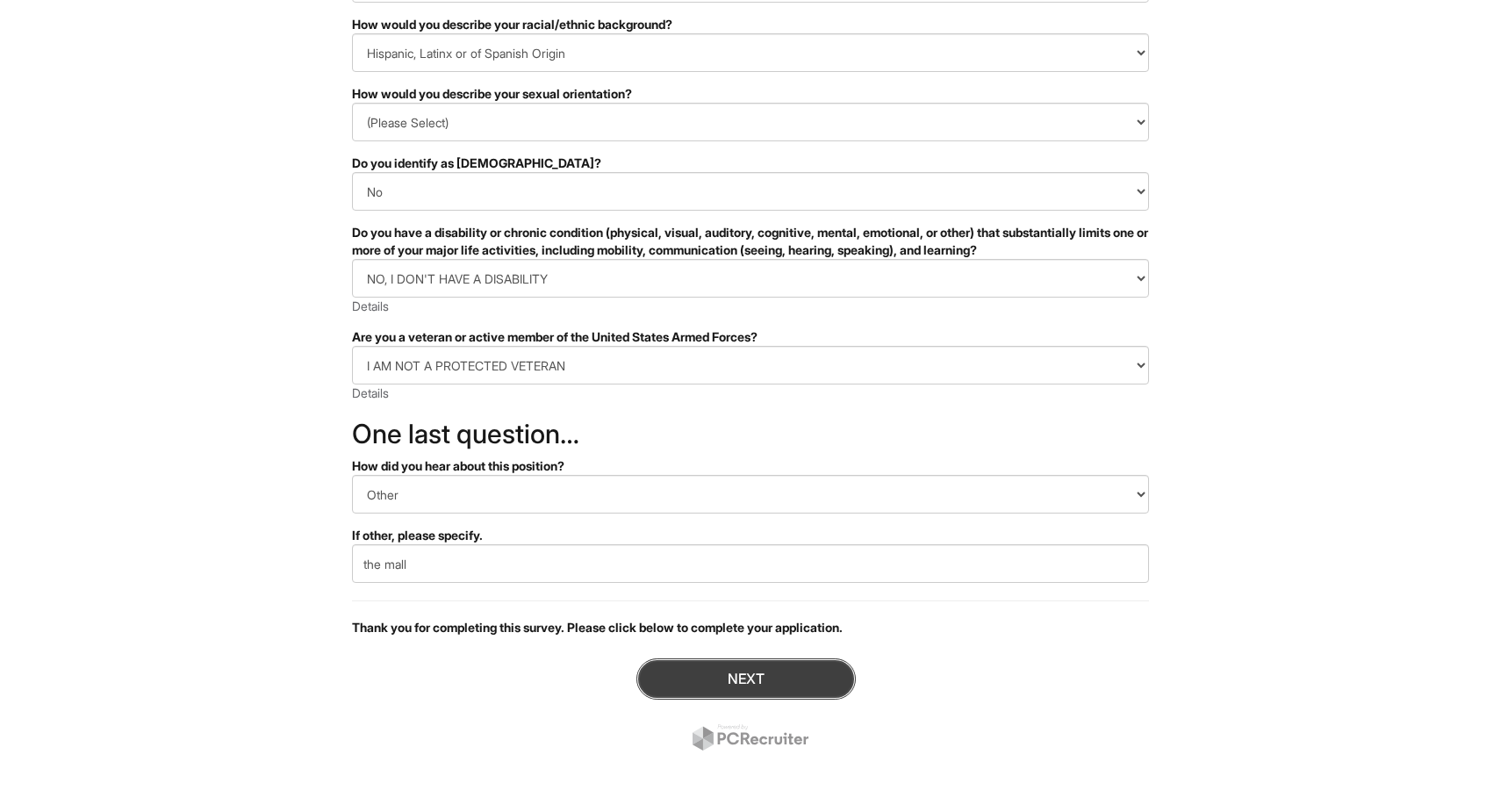
click at [686, 694] on button "Next" at bounding box center [746, 679] width 219 height 42
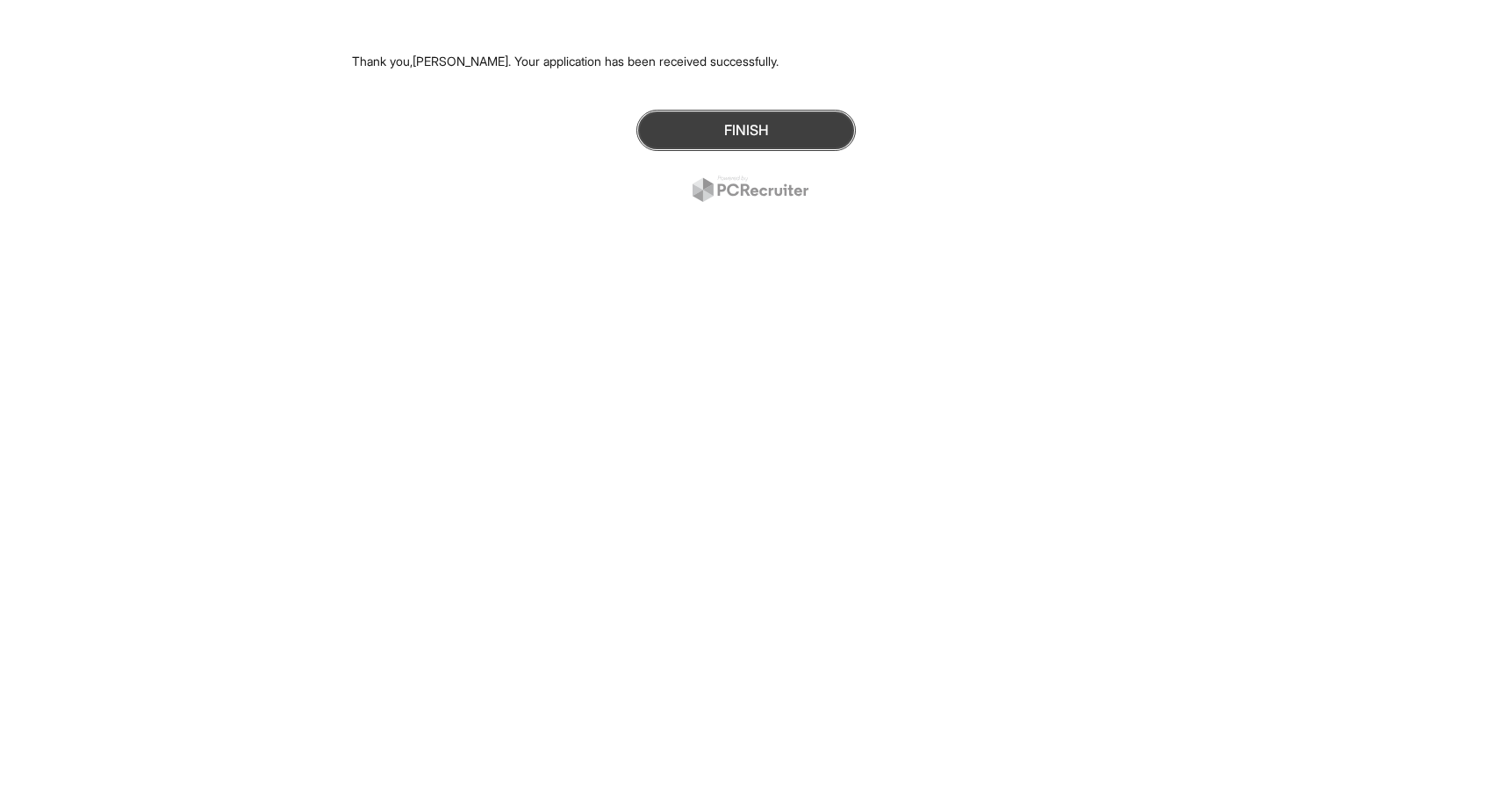
click at [806, 119] on button "Finish" at bounding box center [746, 130] width 219 height 42
